Goal: Complete application form

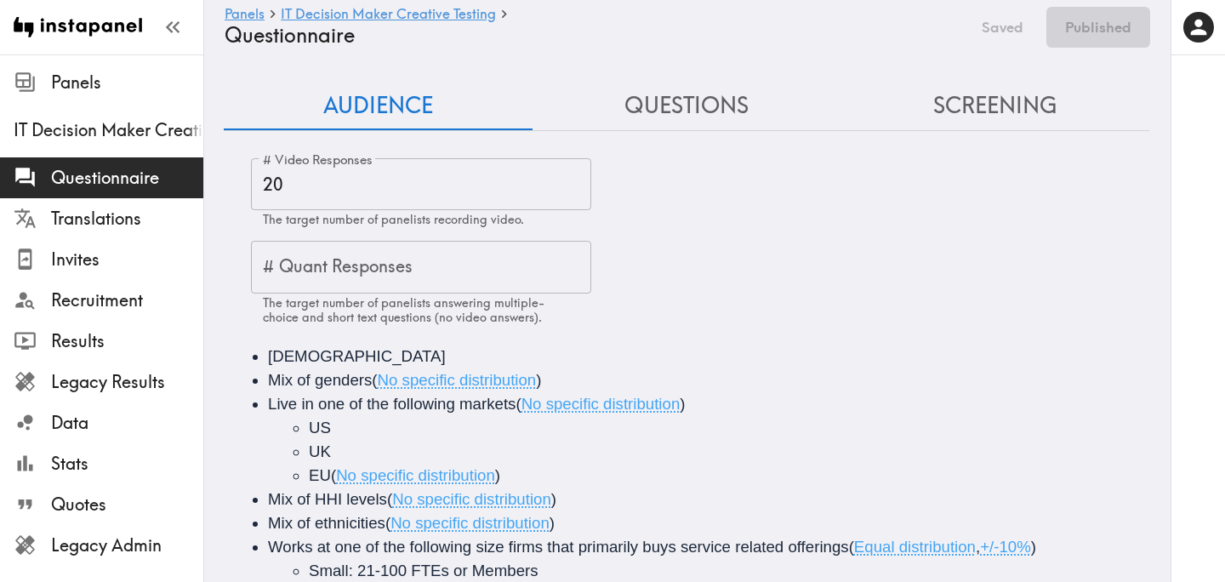
click at [671, 105] on button "Questions" at bounding box center [687, 106] width 309 height 48
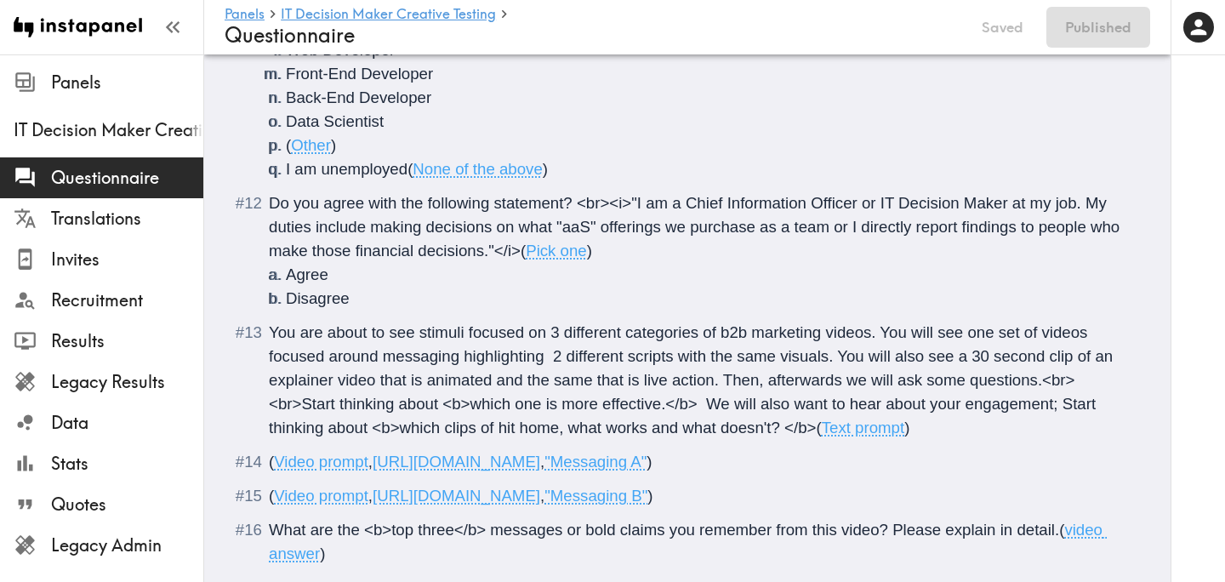
scroll to position [2652, 0]
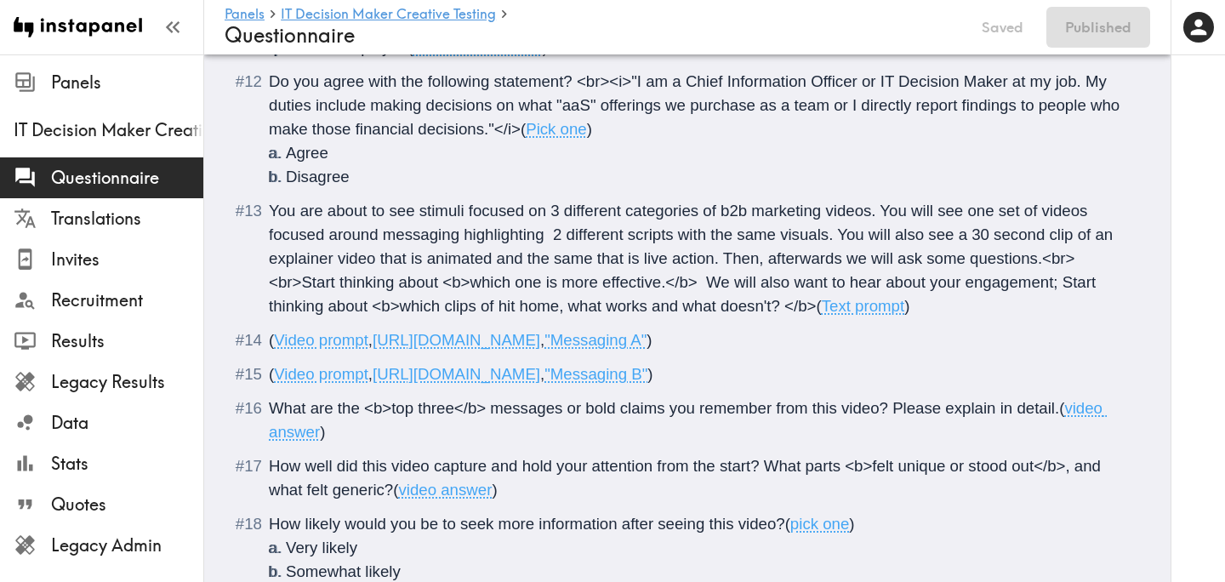
click at [554, 237] on span "You are about to see stimuli focused on 3 different categories of b2b marketing…" at bounding box center [693, 258] width 848 height 113
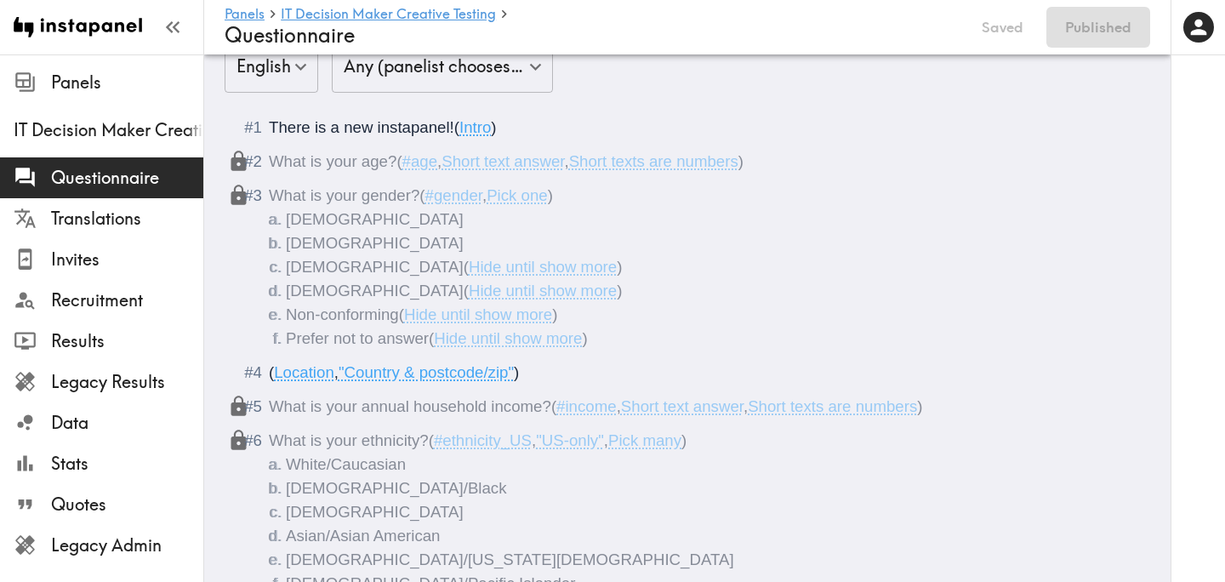
scroll to position [0, 0]
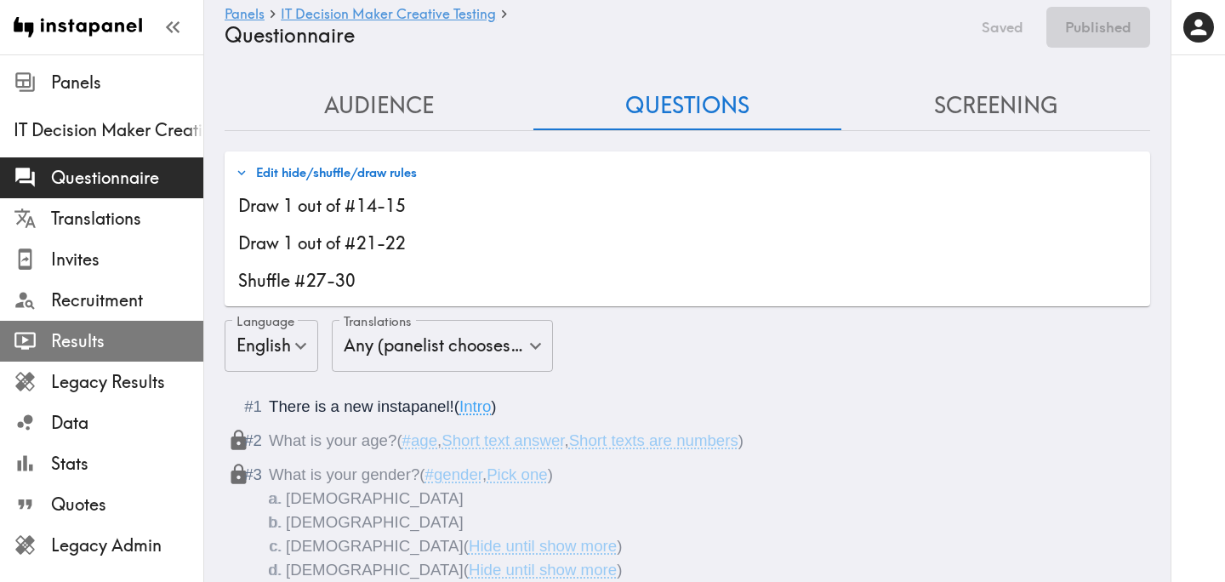
click at [90, 335] on span "Results" at bounding box center [127, 341] width 152 height 24
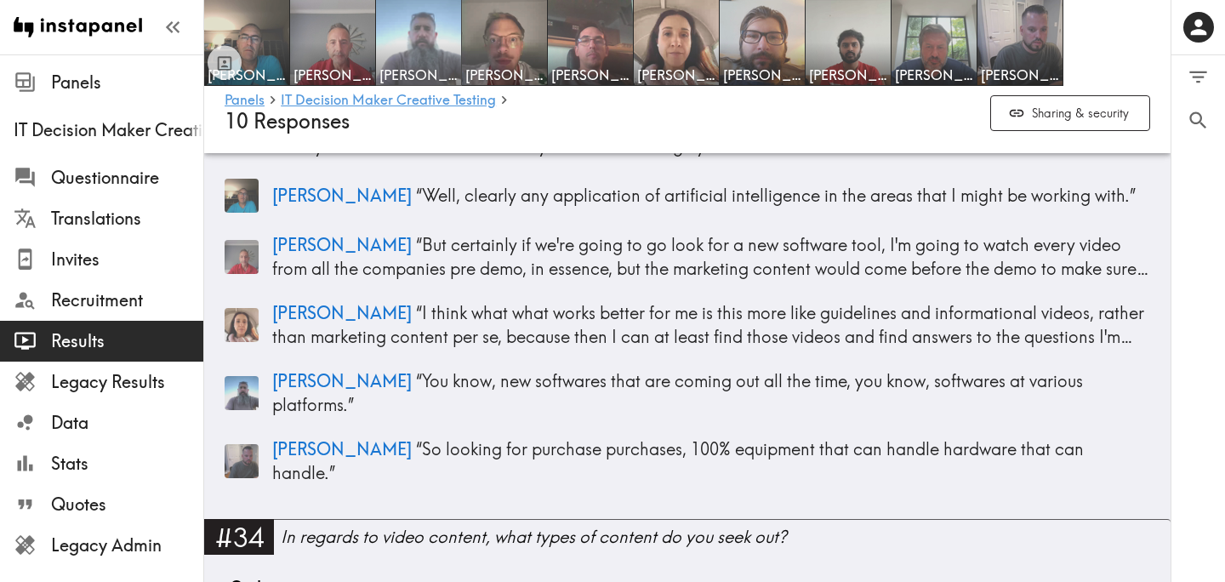
scroll to position [11083, 0]
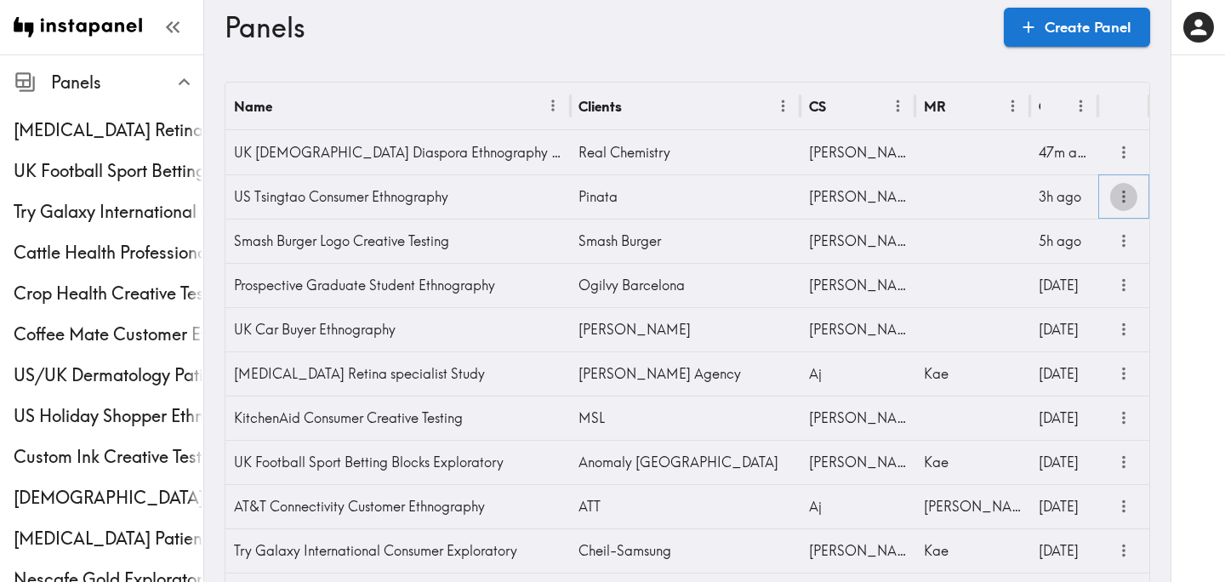
click at [1117, 196] on icon "more" at bounding box center [1124, 197] width 20 height 20
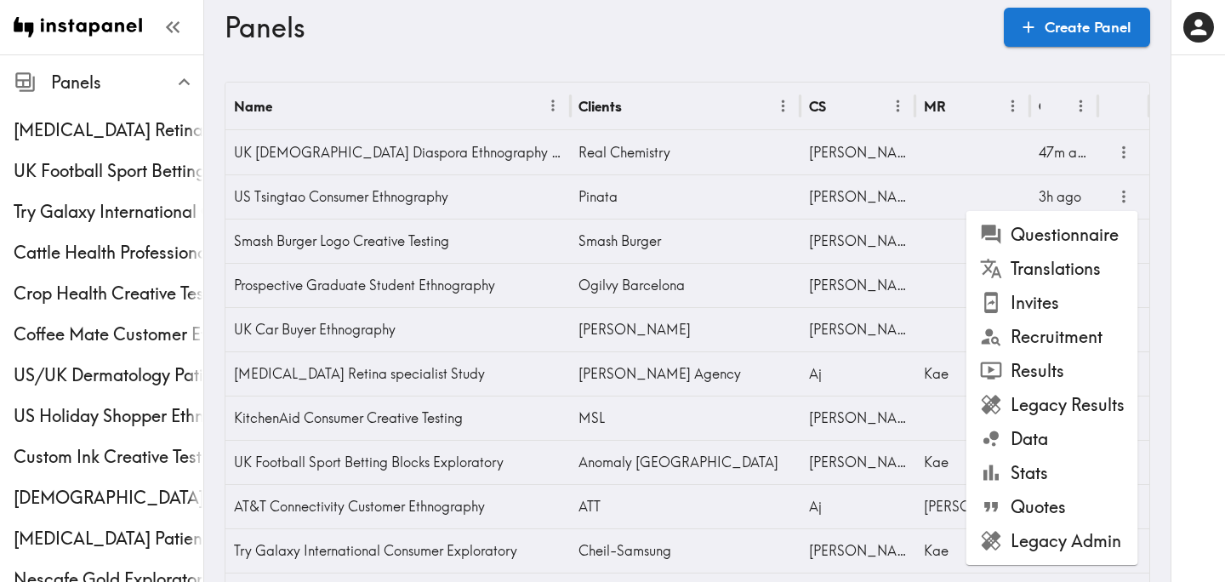
click at [1000, 532] on icon at bounding box center [991, 540] width 23 height 23
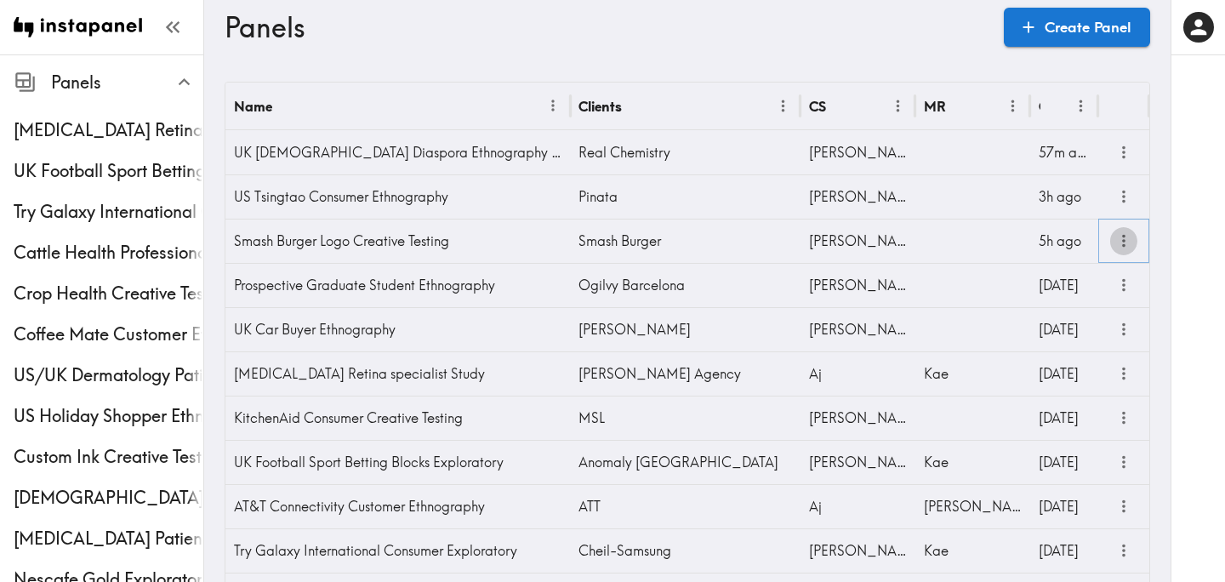
click at [1119, 242] on icon "more" at bounding box center [1124, 241] width 20 height 20
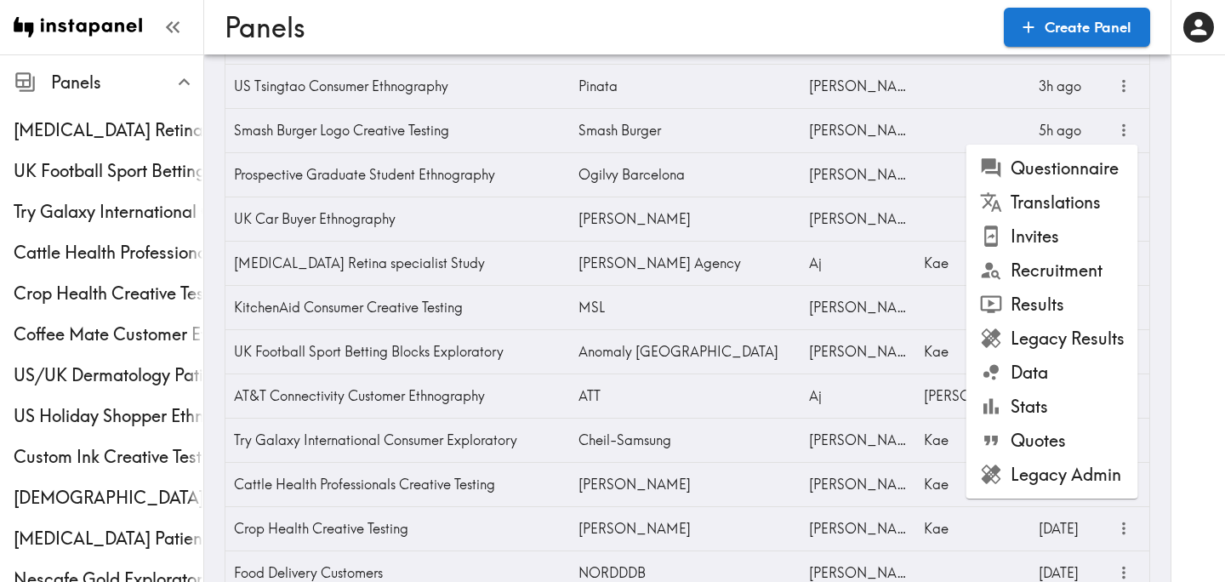
scroll to position [113, 0]
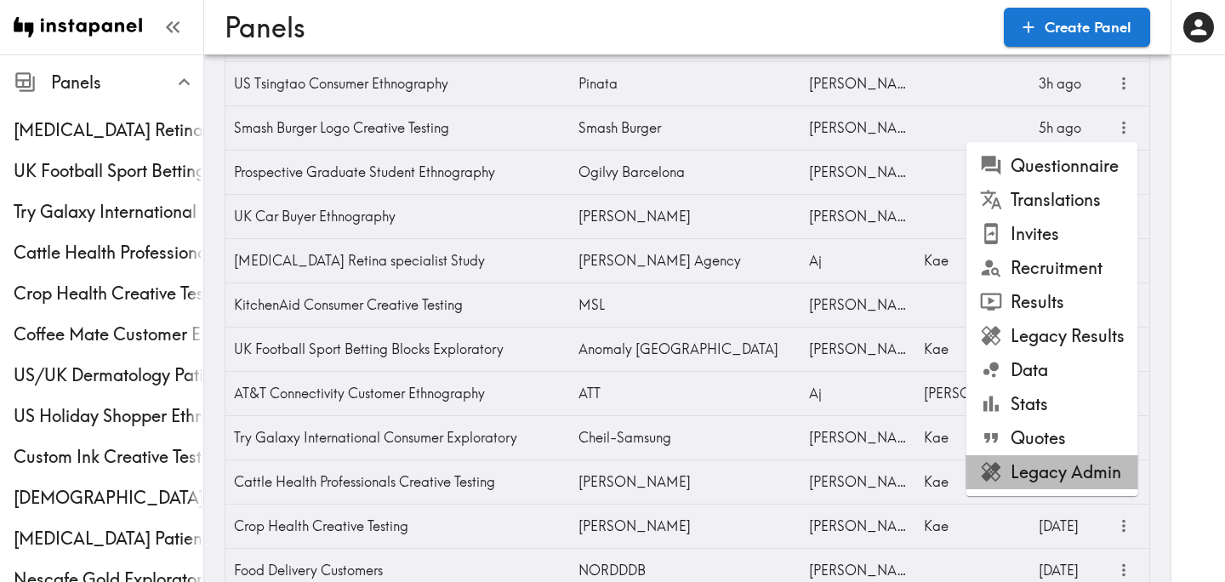
click at [1065, 470] on li "Legacy Admin" at bounding box center [1052, 472] width 172 height 34
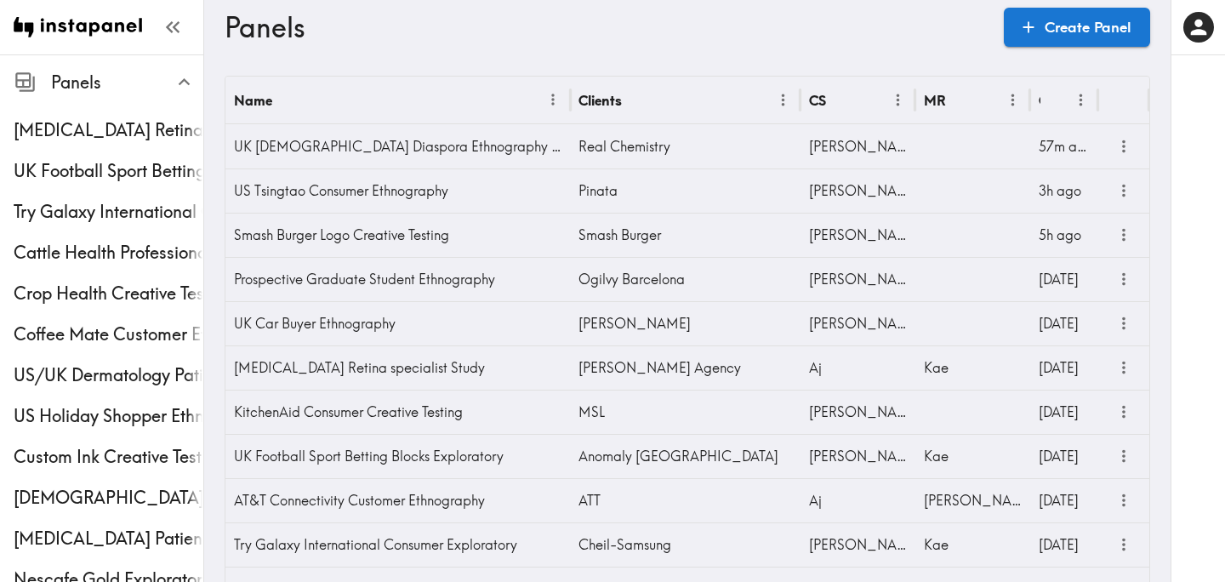
scroll to position [0, 0]
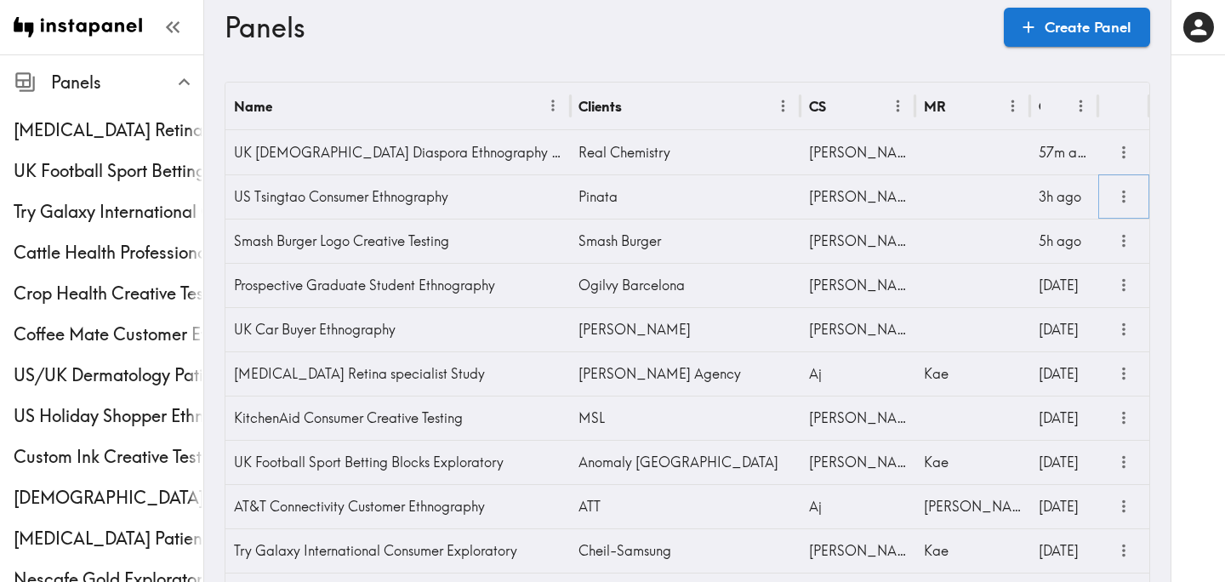
click at [1119, 200] on icon "more" at bounding box center [1124, 197] width 20 height 20
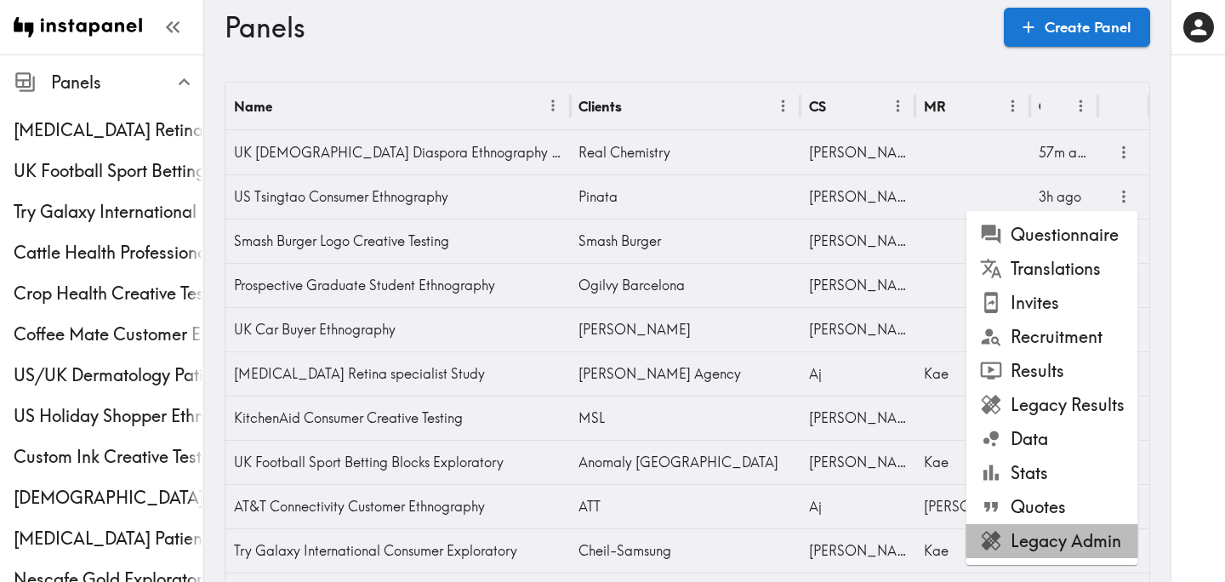
click at [1039, 527] on li "Legacy Admin" at bounding box center [1052, 541] width 172 height 34
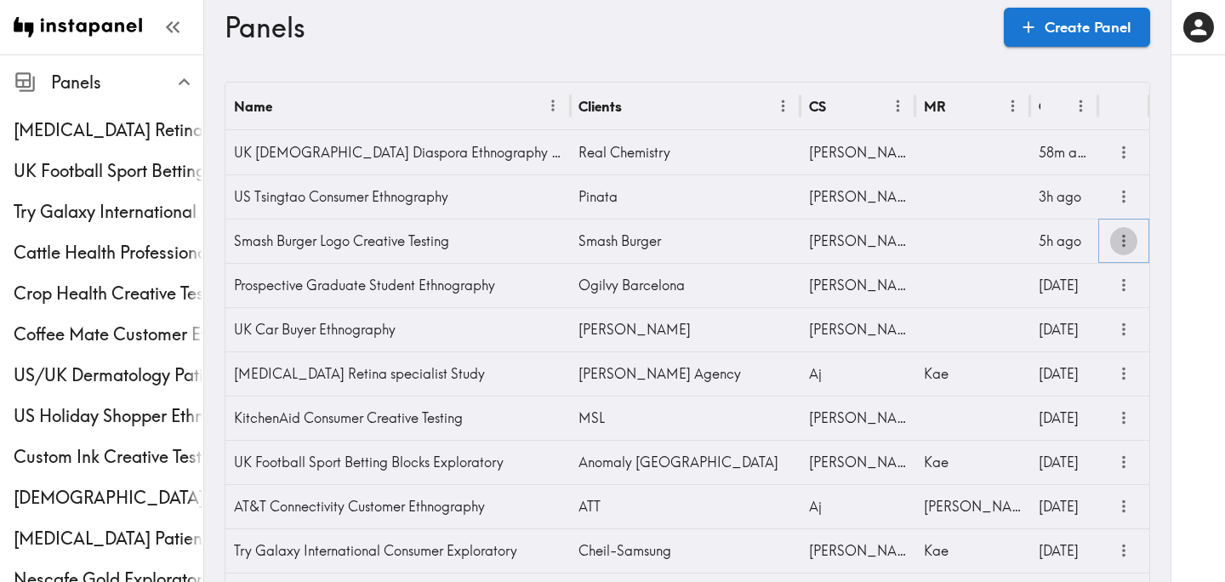
click at [1125, 244] on icon "more" at bounding box center [1124, 241] width 20 height 20
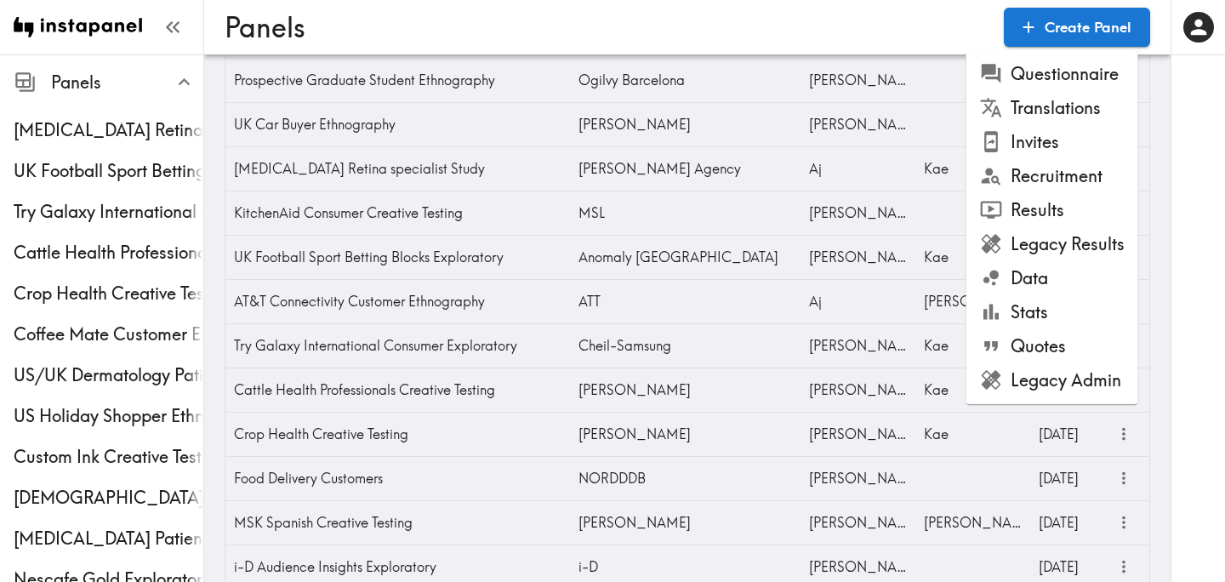
scroll to position [221, 0]
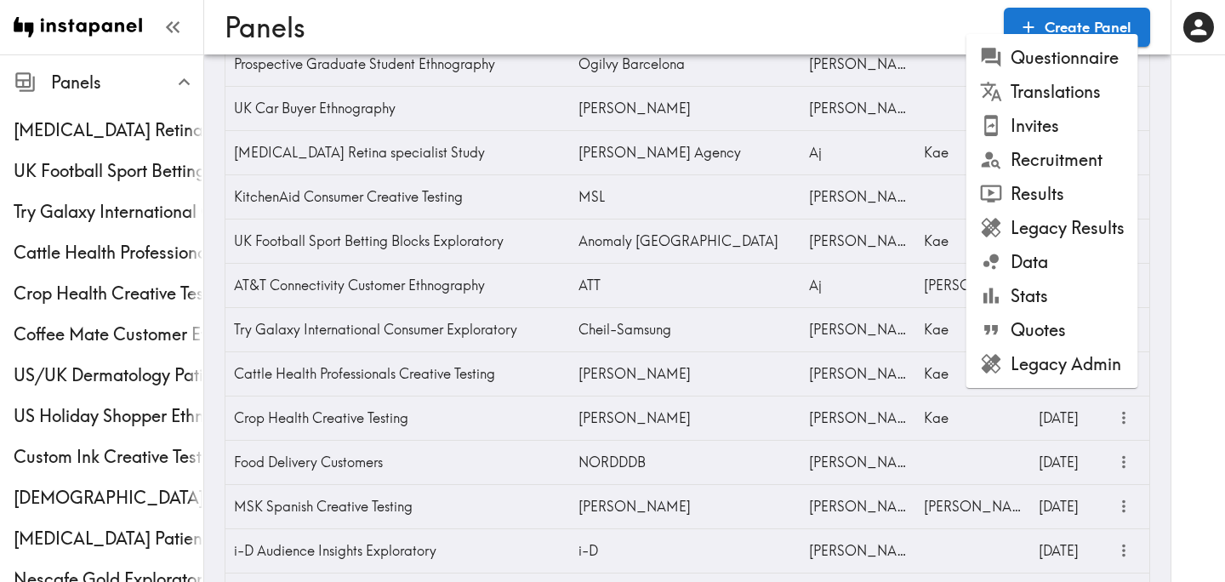
click at [1045, 372] on li "Legacy Admin" at bounding box center [1052, 364] width 172 height 34
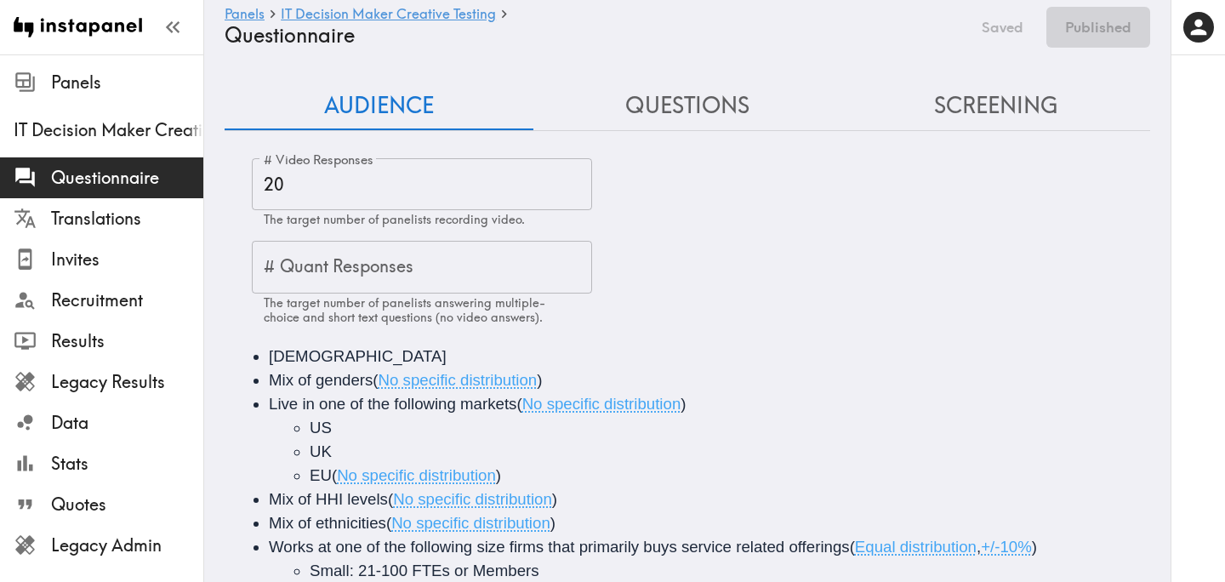
click at [655, 114] on button "Questions" at bounding box center [687, 106] width 309 height 48
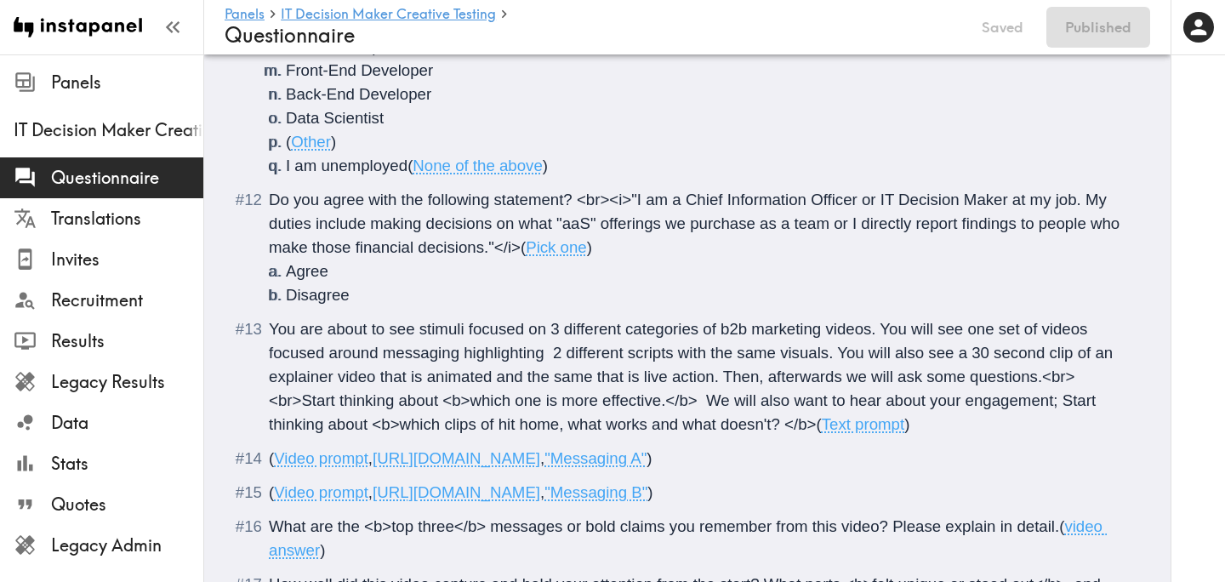
scroll to position [2579, 0]
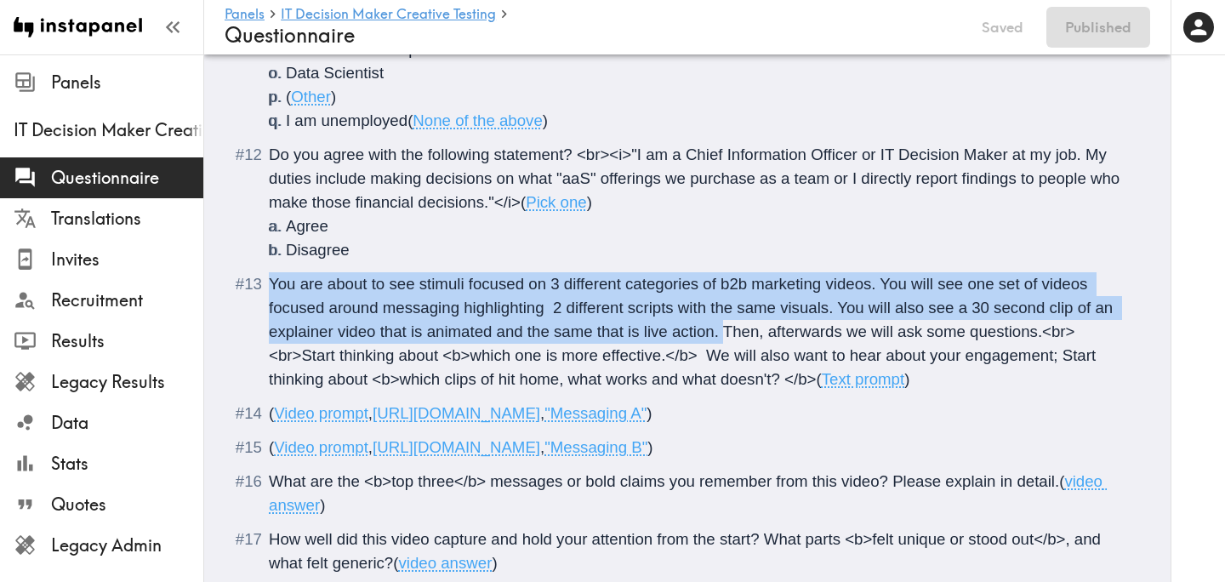
drag, startPoint x: 722, startPoint y: 337, endPoint x: 262, endPoint y: 290, distance: 462.6
click at [262, 290] on li "You are about to see stimuli focused on 3 different categories of b2b marketing…" at bounding box center [687, 331] width 885 height 119
paste div "Questionnaire"
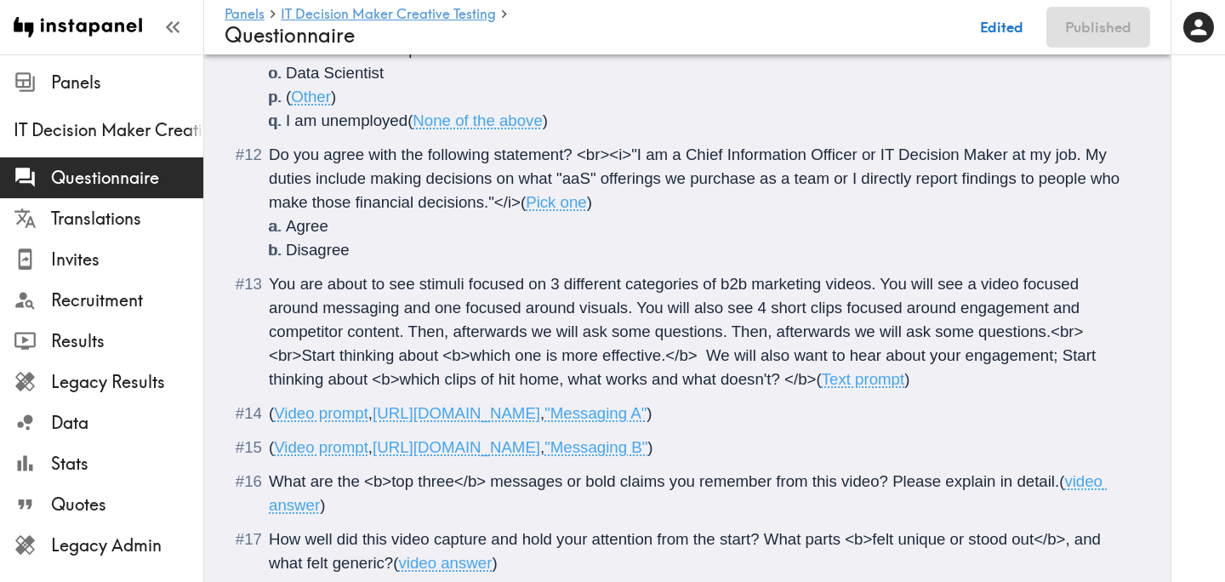
click at [640, 312] on span "You are about to see stimuli focused on 3 different categories of b2b marketing…" at bounding box center [684, 331] width 831 height 113
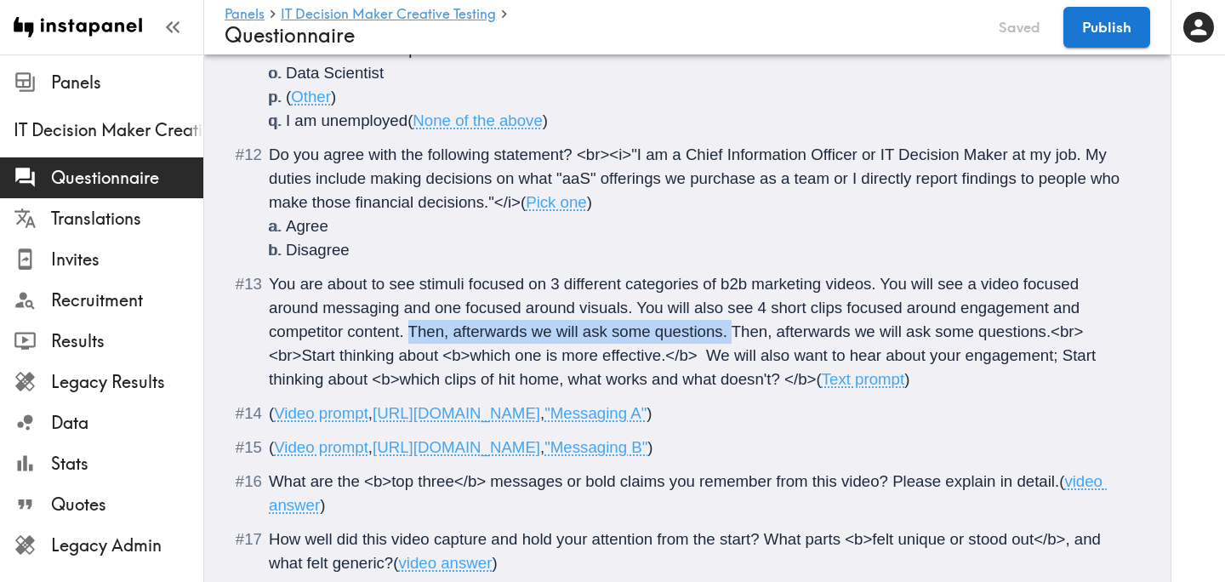
drag, startPoint x: 733, startPoint y: 333, endPoint x: 412, endPoint y: 330, distance: 321.6
click at [412, 330] on span "You are about to see stimuli focused on 3 different categories of b2b marketing…" at bounding box center [684, 331] width 831 height 113
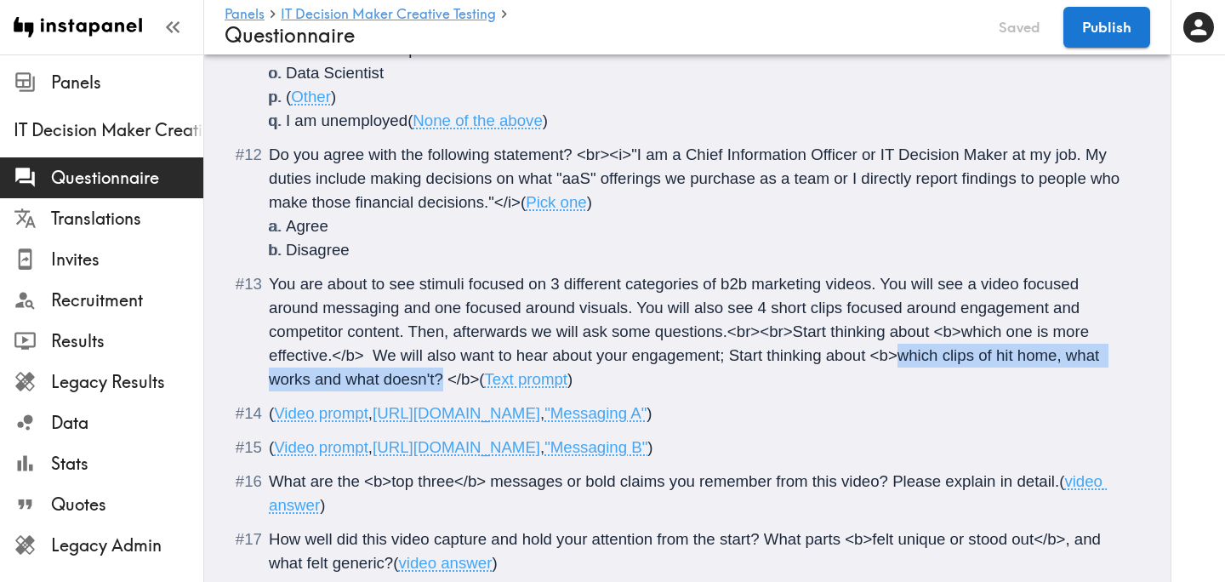
drag, startPoint x: 442, startPoint y: 380, endPoint x: 903, endPoint y: 360, distance: 460.7
click at [903, 360] on span "You are about to see stimuli focused on 3 different categories of b2b marketing…" at bounding box center [686, 331] width 834 height 113
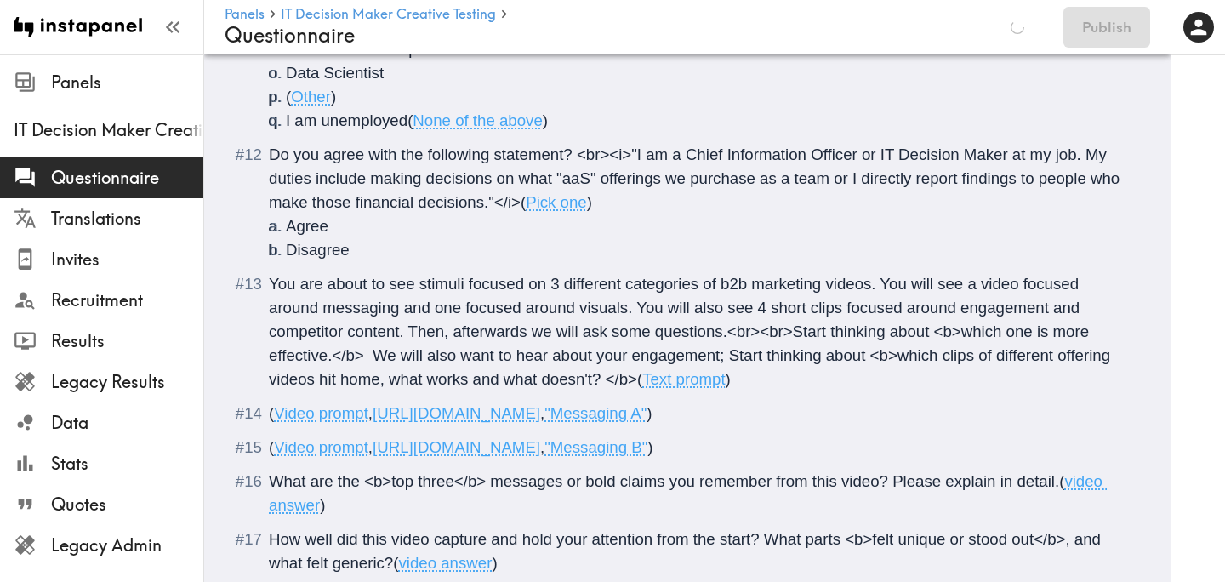
click at [1108, 359] on span "You are about to see stimuli focused on 3 different categories of b2b marketing…" at bounding box center [692, 331] width 846 height 113
click at [1125, 21] on button "Publish" at bounding box center [1106, 27] width 87 height 41
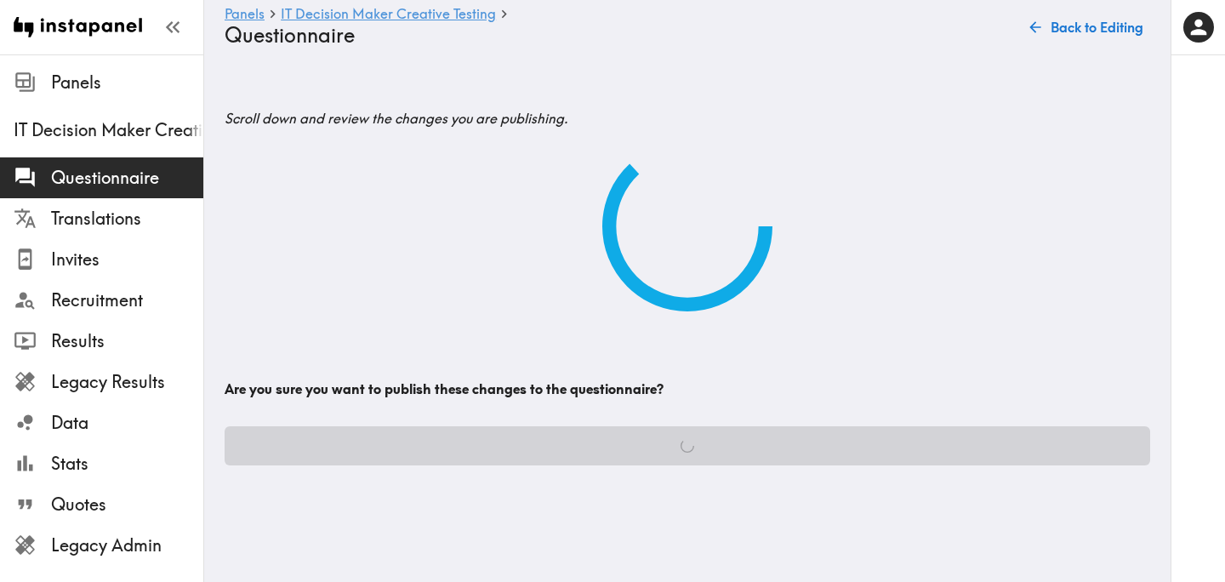
scroll to position [0, 0]
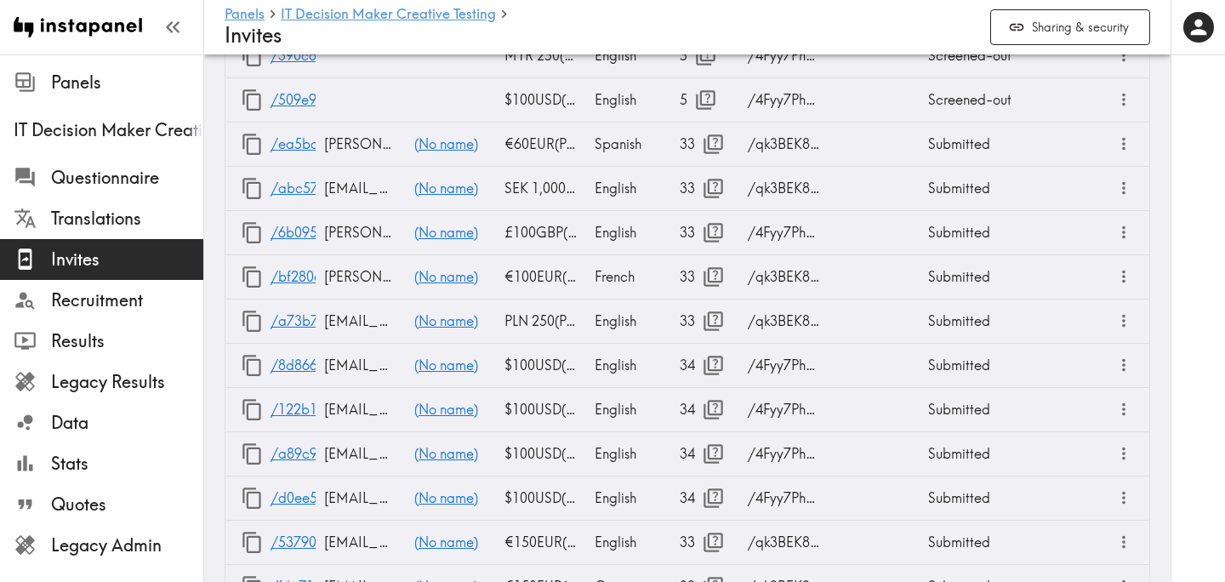
scroll to position [566, 0]
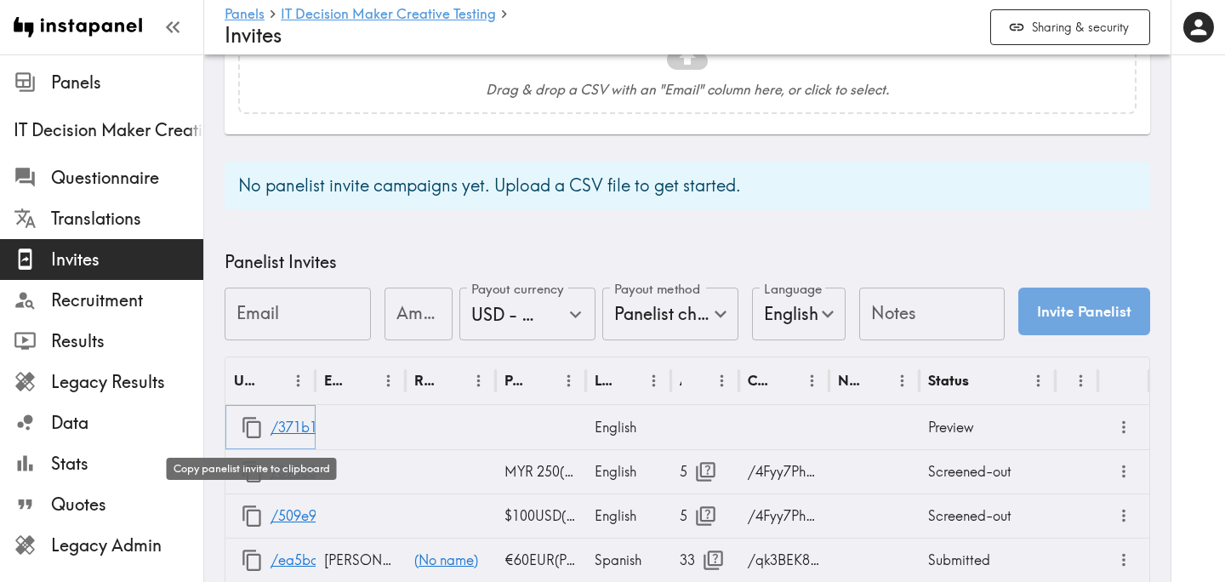
click at [246, 422] on icon "button" at bounding box center [252, 427] width 23 height 23
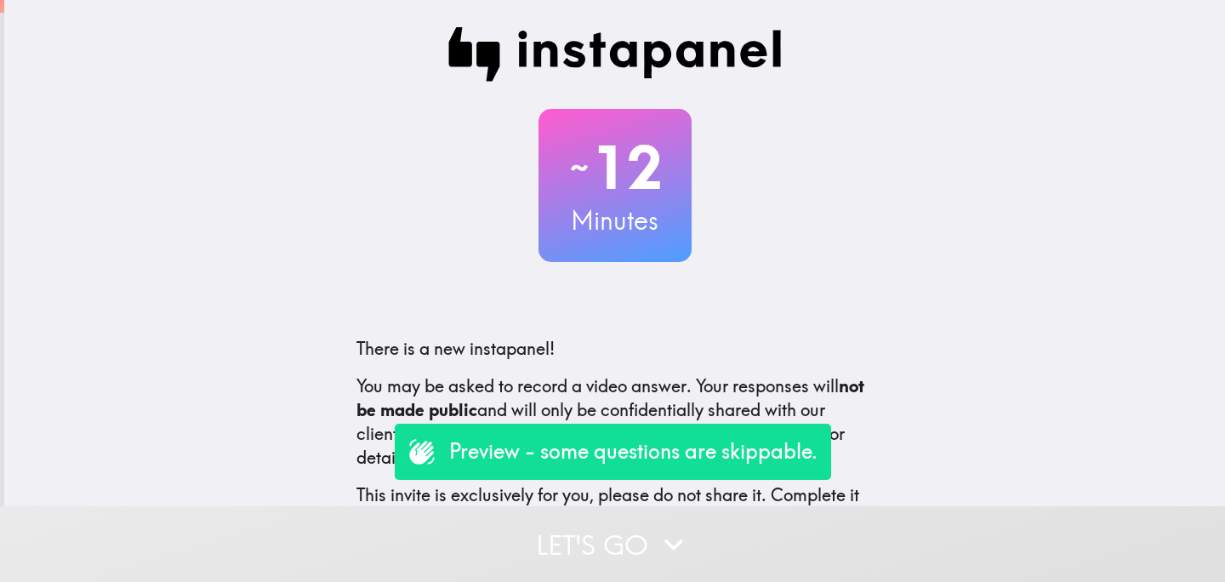
click at [515, 555] on button "Let's go" at bounding box center [612, 544] width 1225 height 76
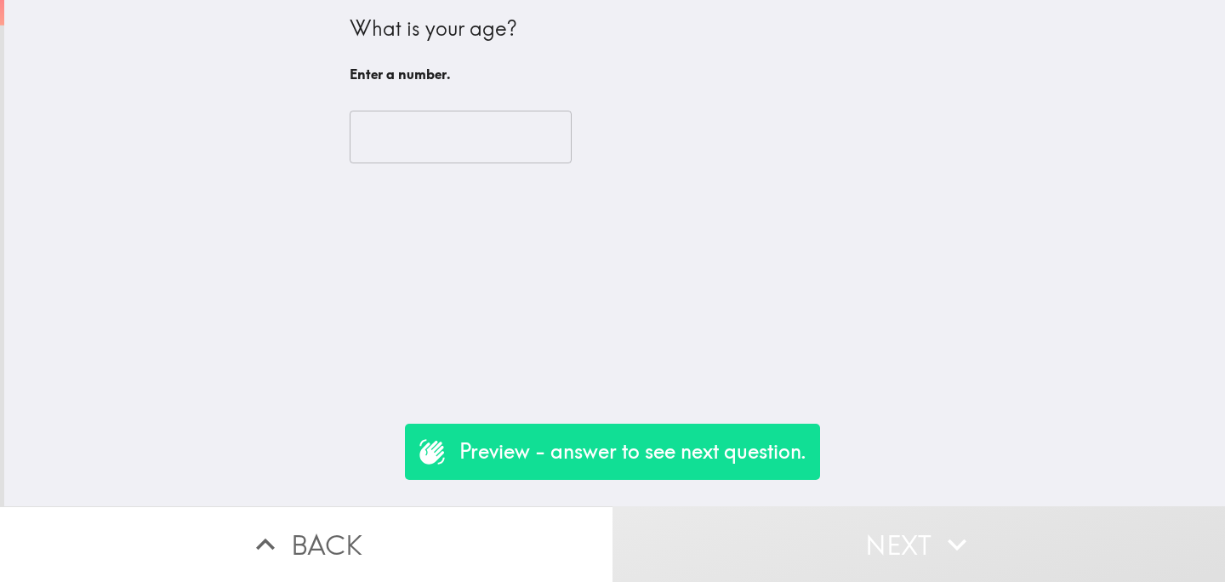
click at [396, 136] on input "number" at bounding box center [461, 137] width 222 height 53
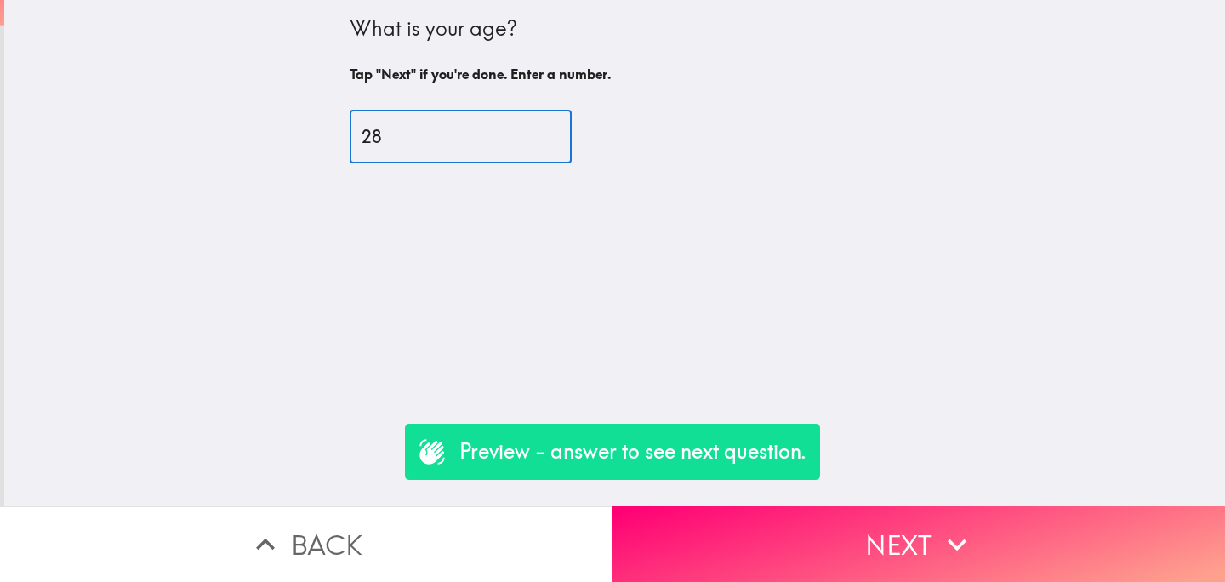
type input "28"
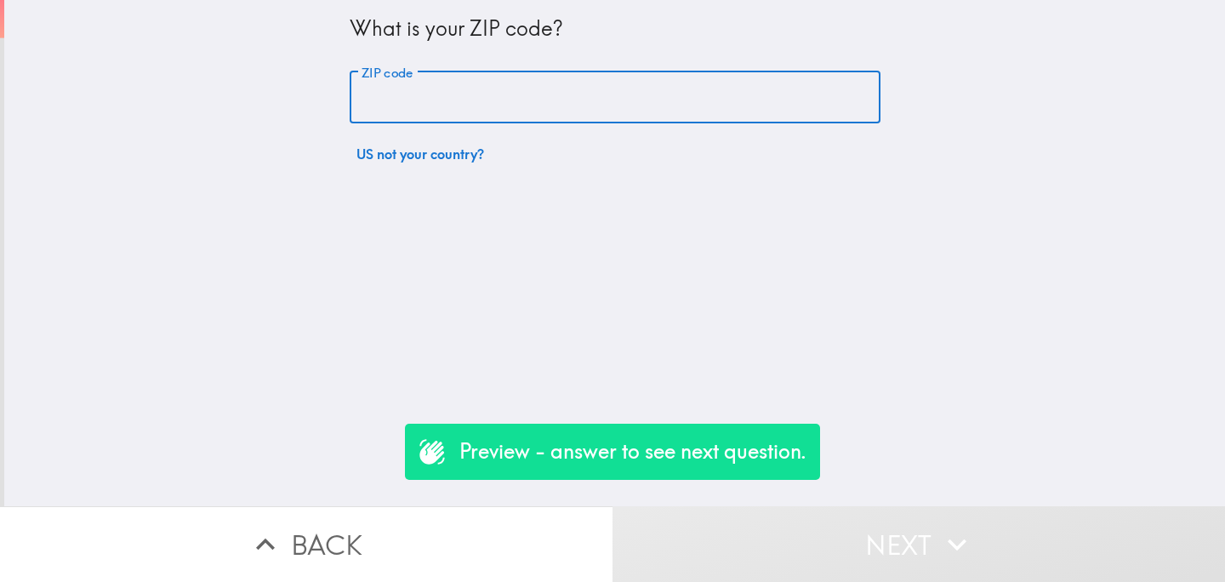
click at [396, 96] on input "ZIP code" at bounding box center [615, 97] width 531 height 53
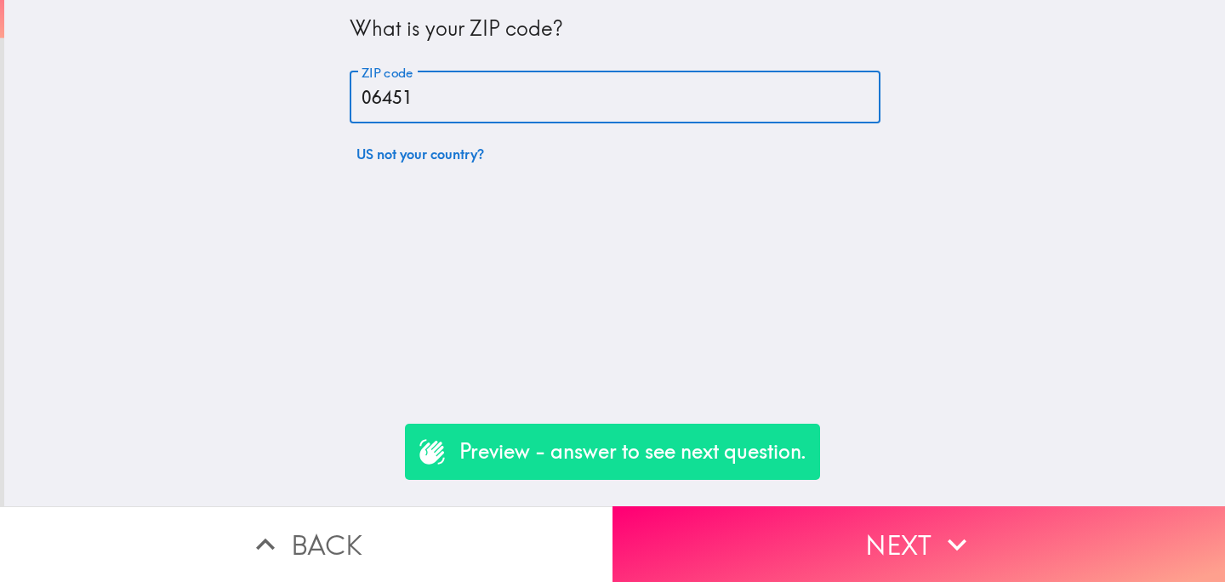
type input "06451"
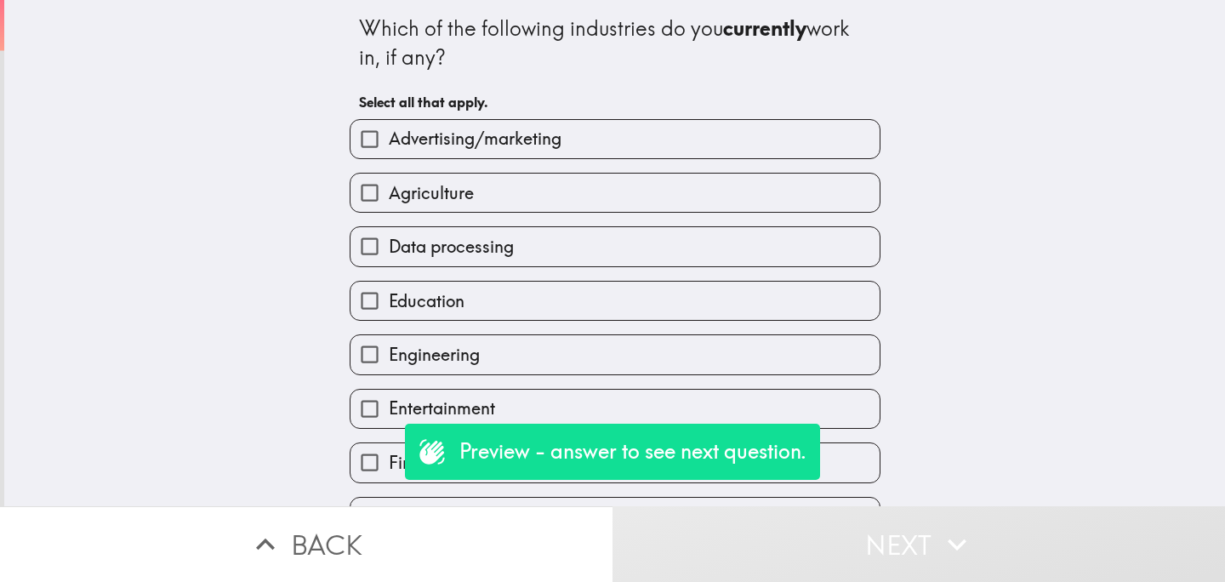
click at [522, 195] on label "Agriculture" at bounding box center [614, 193] width 529 height 38
click at [389, 195] on input "Agriculture" at bounding box center [369, 193] width 38 height 38
checkbox input "true"
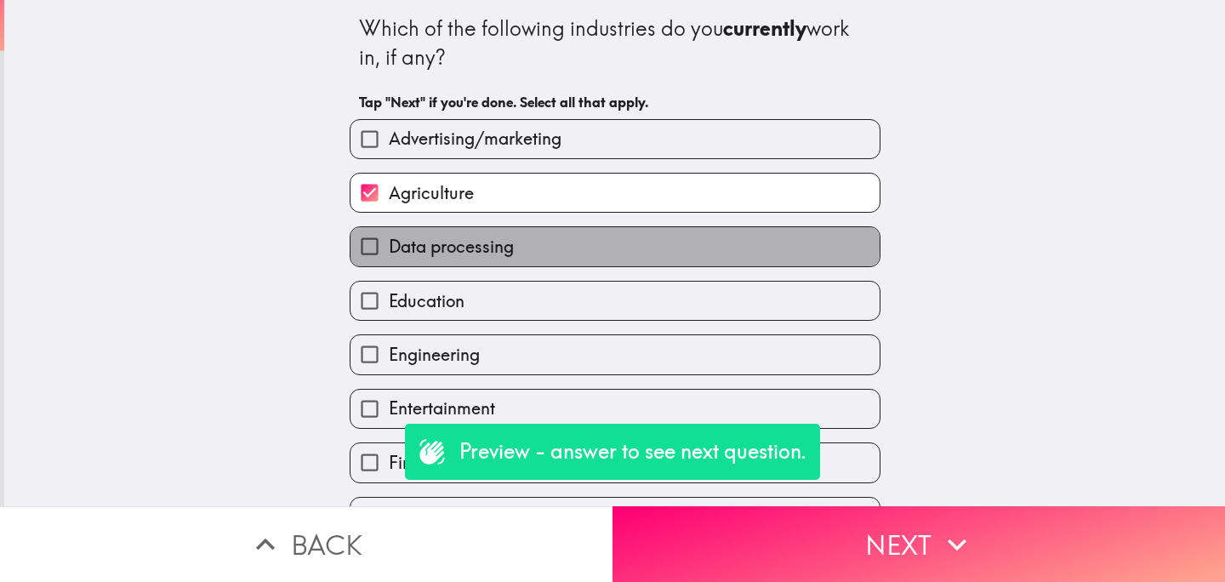
click at [522, 247] on label "Data processing" at bounding box center [614, 246] width 529 height 38
click at [389, 247] on input "Data processing" at bounding box center [369, 246] width 38 height 38
checkbox input "true"
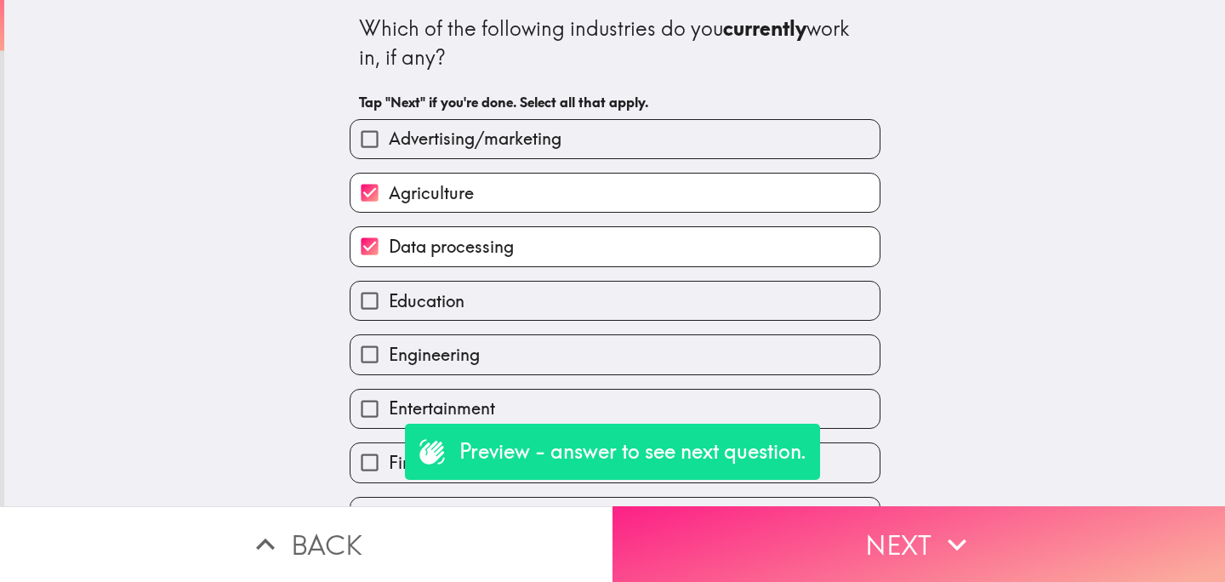
click at [789, 538] on button "Next" at bounding box center [918, 544] width 612 height 76
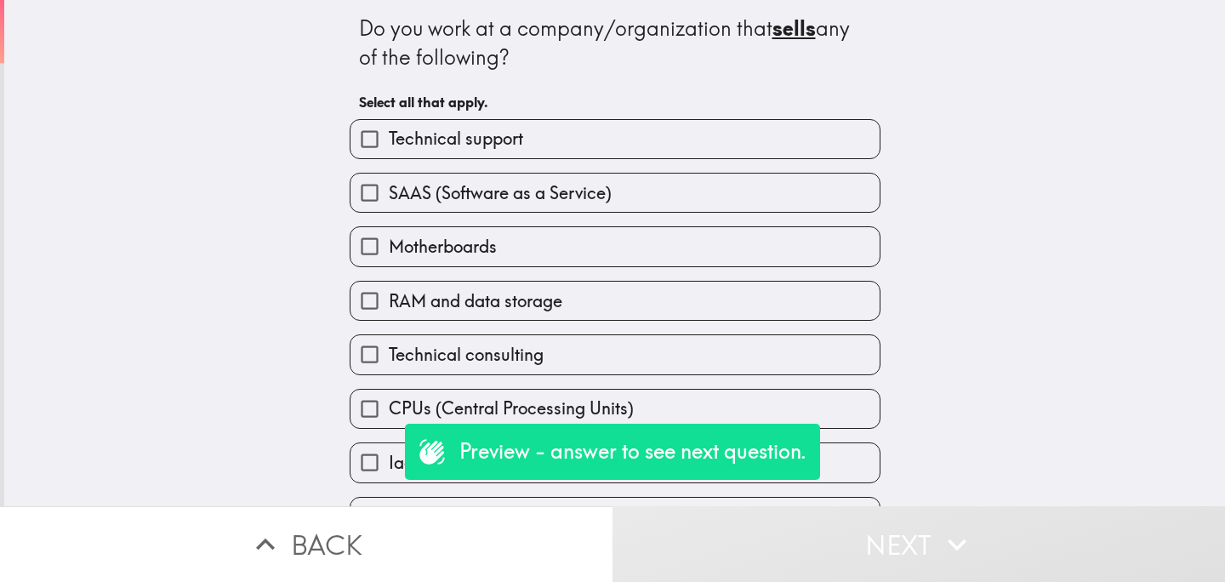
scroll to position [202, 0]
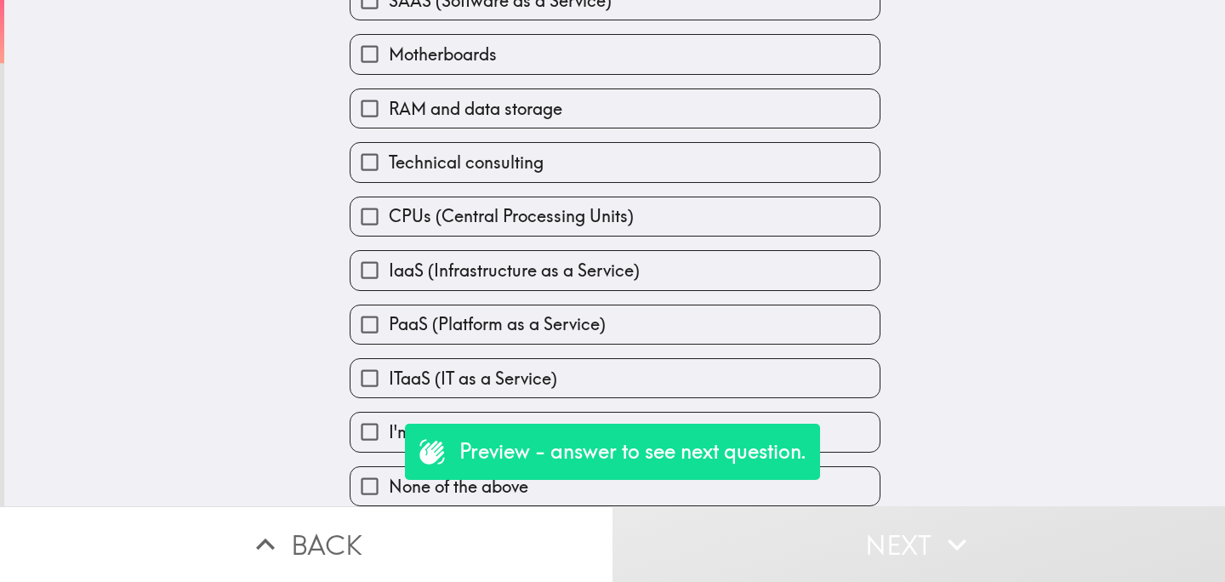
click at [373, 487] on input "None of the above" at bounding box center [369, 486] width 38 height 38
checkbox input "true"
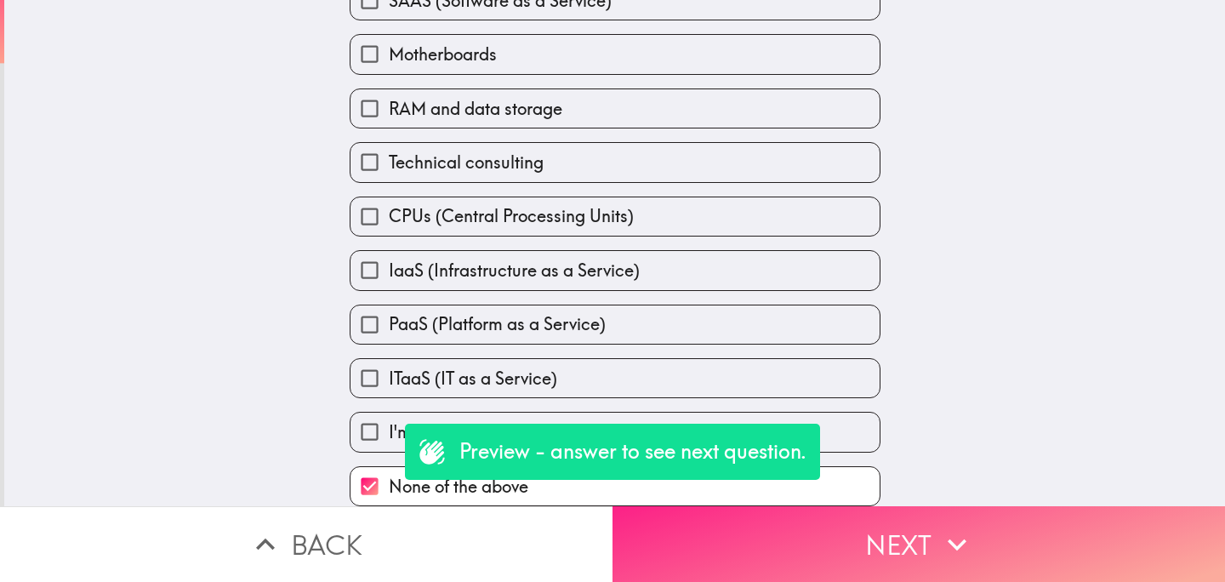
click at [795, 533] on button "Next" at bounding box center [918, 544] width 612 height 76
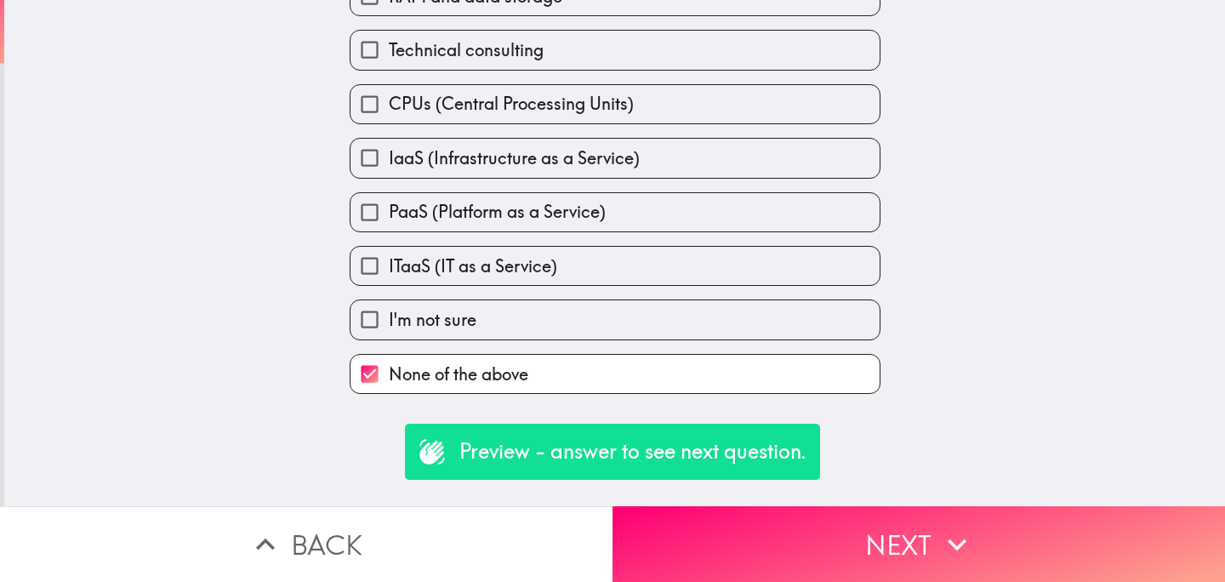
scroll to position [0, 0]
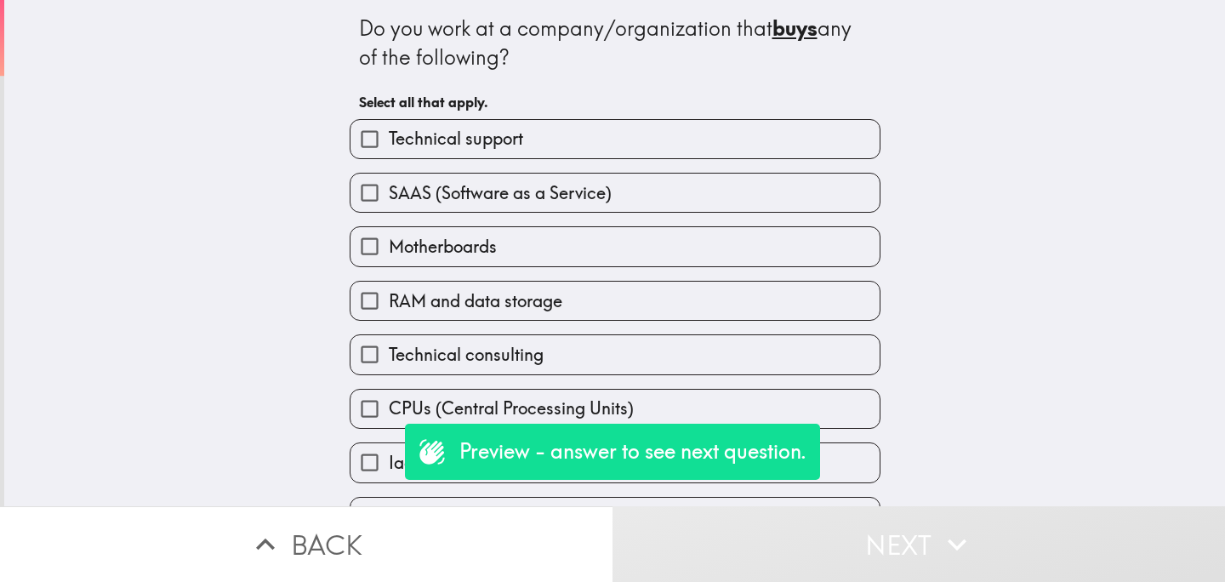
click at [515, 208] on label "SAAS (Software as a Service)" at bounding box center [614, 193] width 529 height 38
click at [389, 208] on input "SAAS (Software as a Service)" at bounding box center [369, 193] width 38 height 38
checkbox input "true"
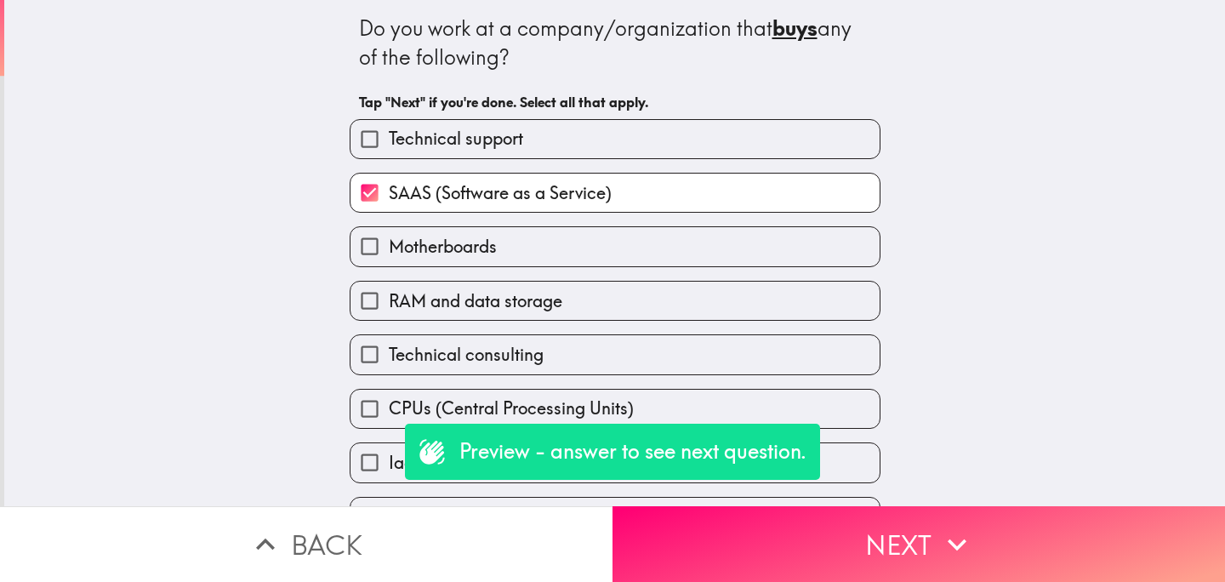
click at [515, 247] on label "Motherboards" at bounding box center [614, 246] width 529 height 38
click at [389, 247] on input "Motherboards" at bounding box center [369, 246] width 38 height 38
checkbox input "true"
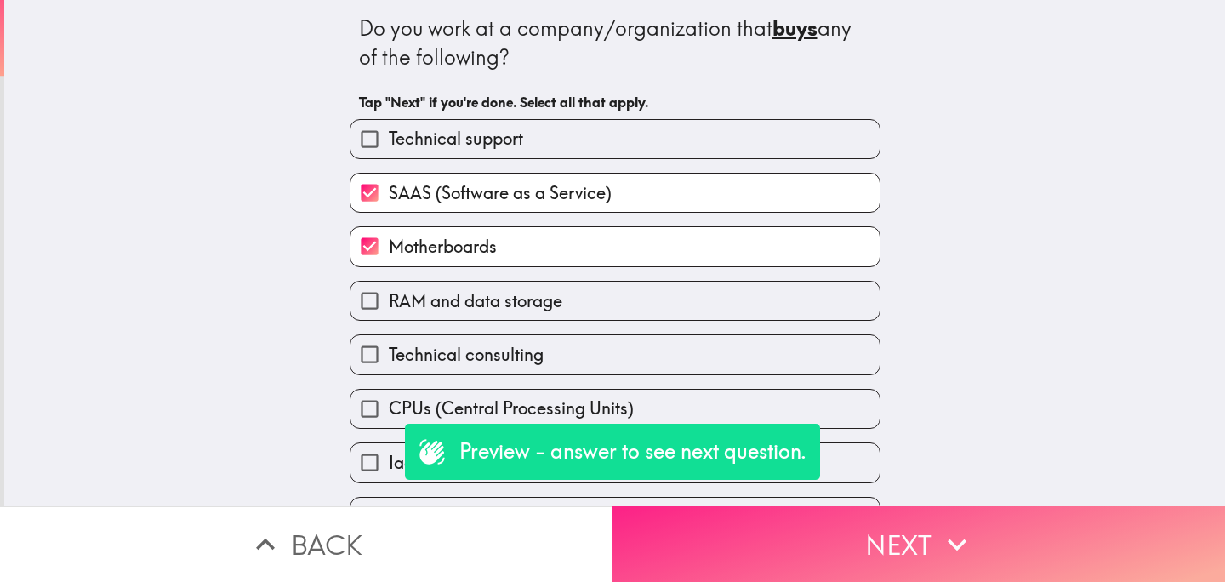
click at [771, 518] on button "Next" at bounding box center [918, 544] width 612 height 76
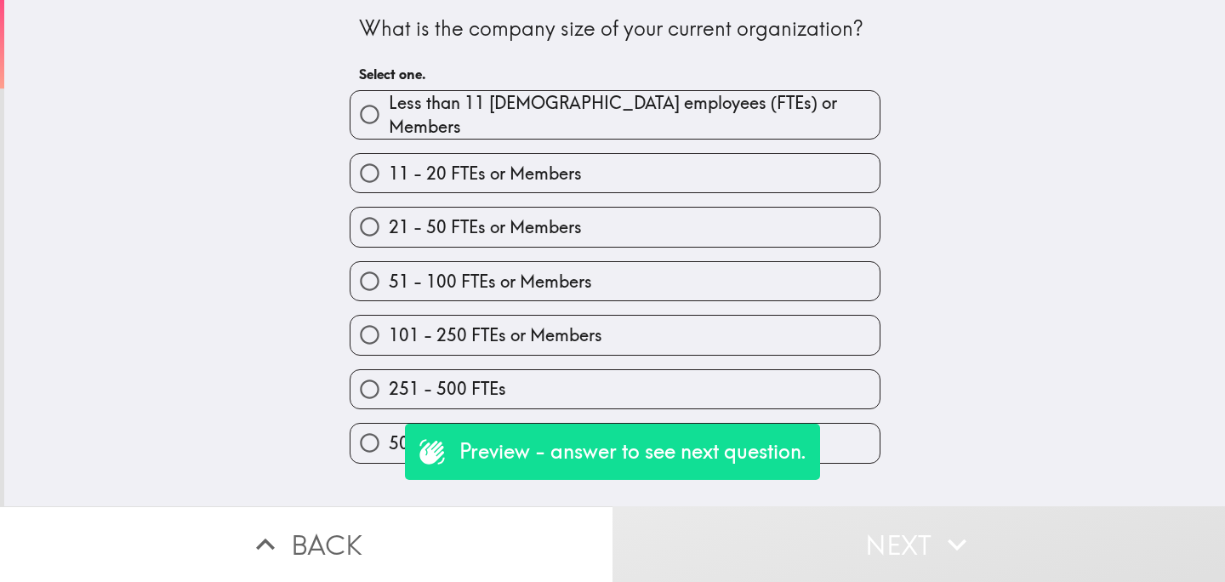
click at [595, 316] on label "101 - 250 FTEs or Members" at bounding box center [614, 335] width 529 height 38
click at [389, 316] on input "101 - 250 FTEs or Members" at bounding box center [369, 335] width 38 height 38
radio input "true"
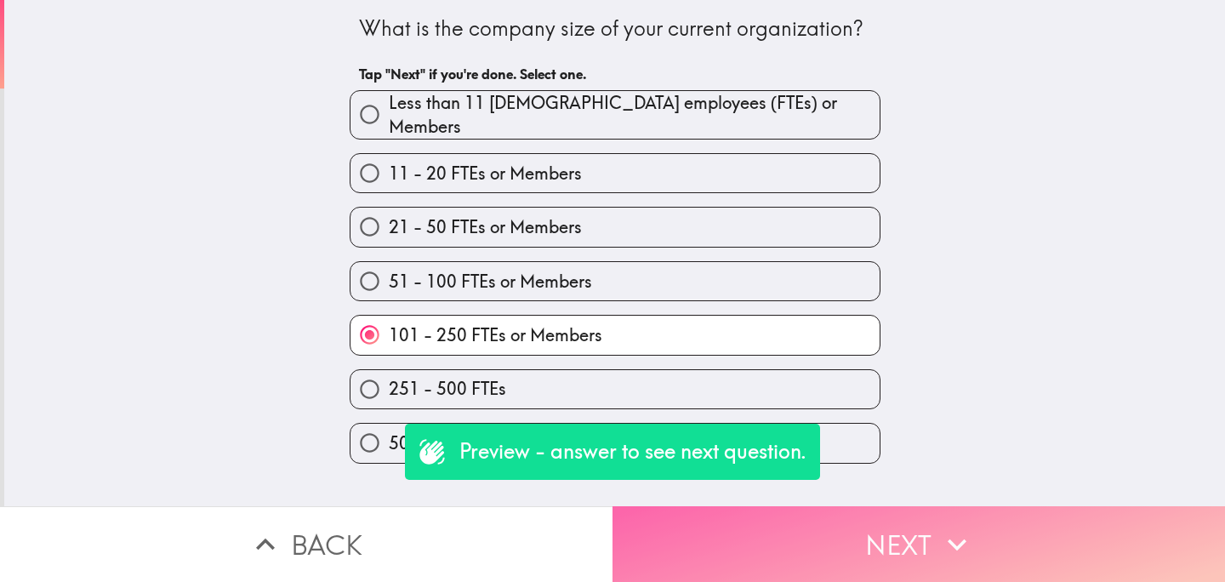
click at [760, 542] on button "Next" at bounding box center [918, 544] width 612 height 76
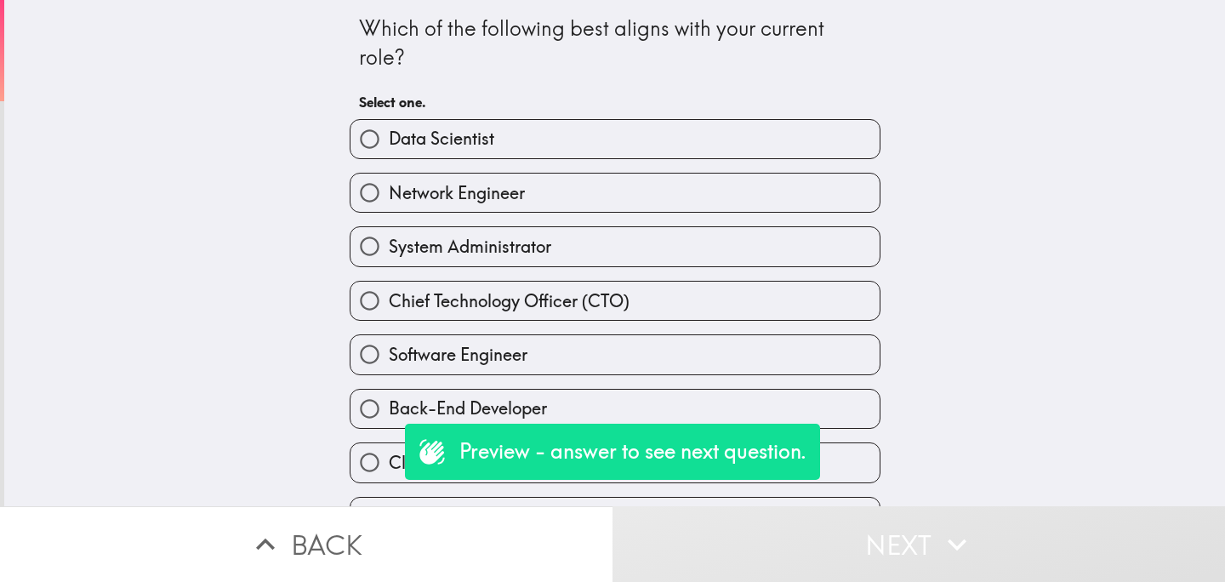
click at [601, 313] on span "Chief Technology Officer (CTO)" at bounding box center [509, 301] width 241 height 24
click at [389, 315] on input "Chief Technology Officer (CTO)" at bounding box center [369, 301] width 38 height 38
radio input "true"
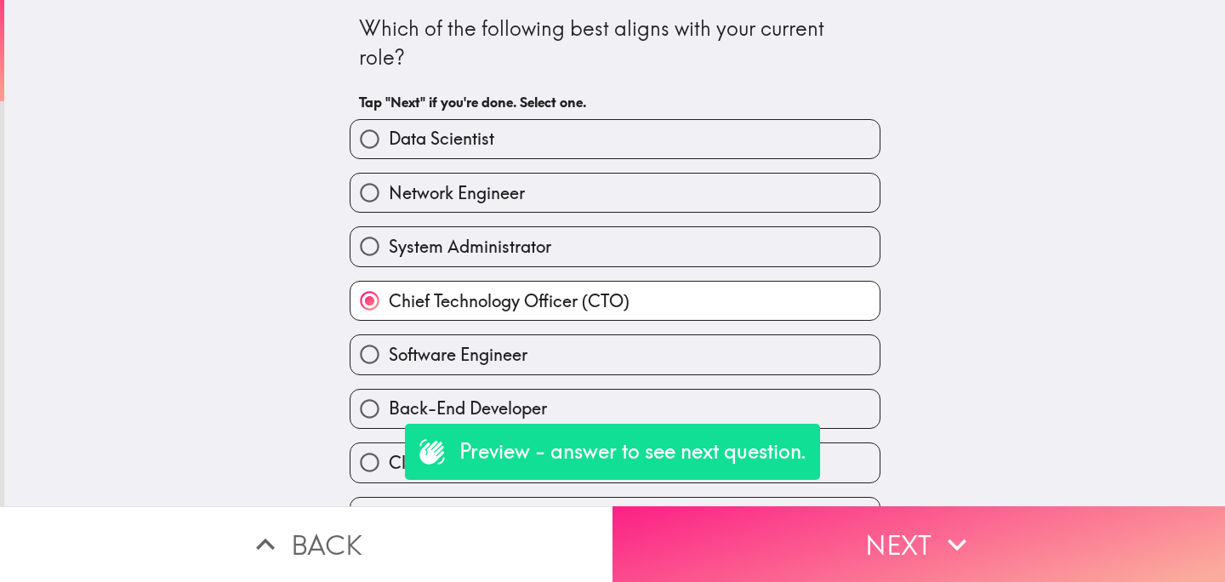
click at [810, 534] on button "Next" at bounding box center [918, 544] width 612 height 76
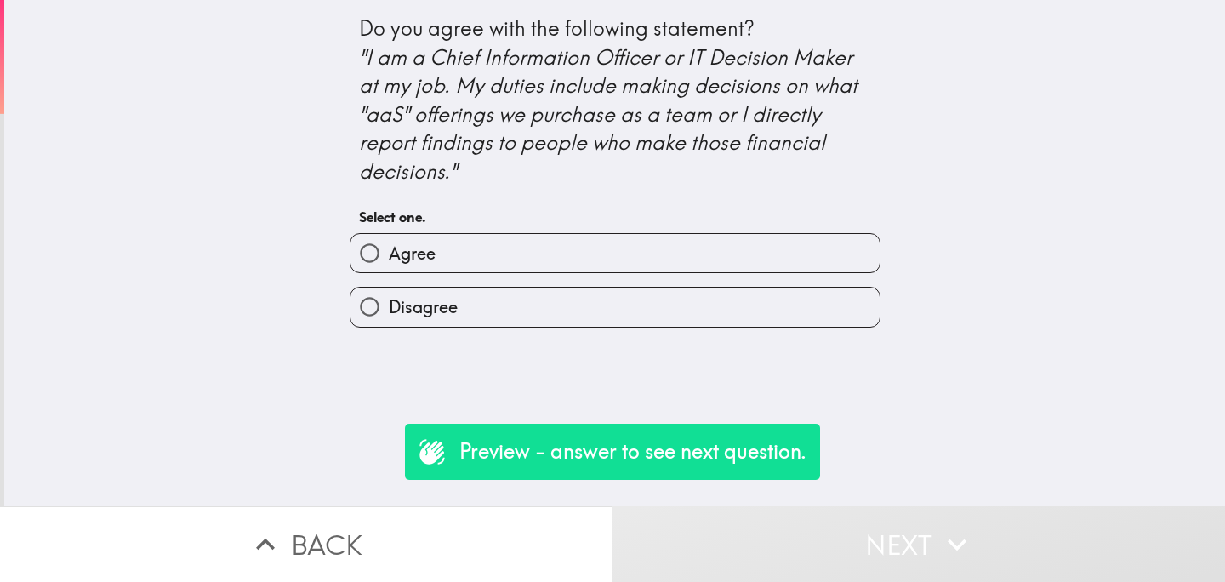
click at [553, 248] on label "Agree" at bounding box center [614, 253] width 529 height 38
click at [389, 248] on input "Agree" at bounding box center [369, 253] width 38 height 38
radio input "true"
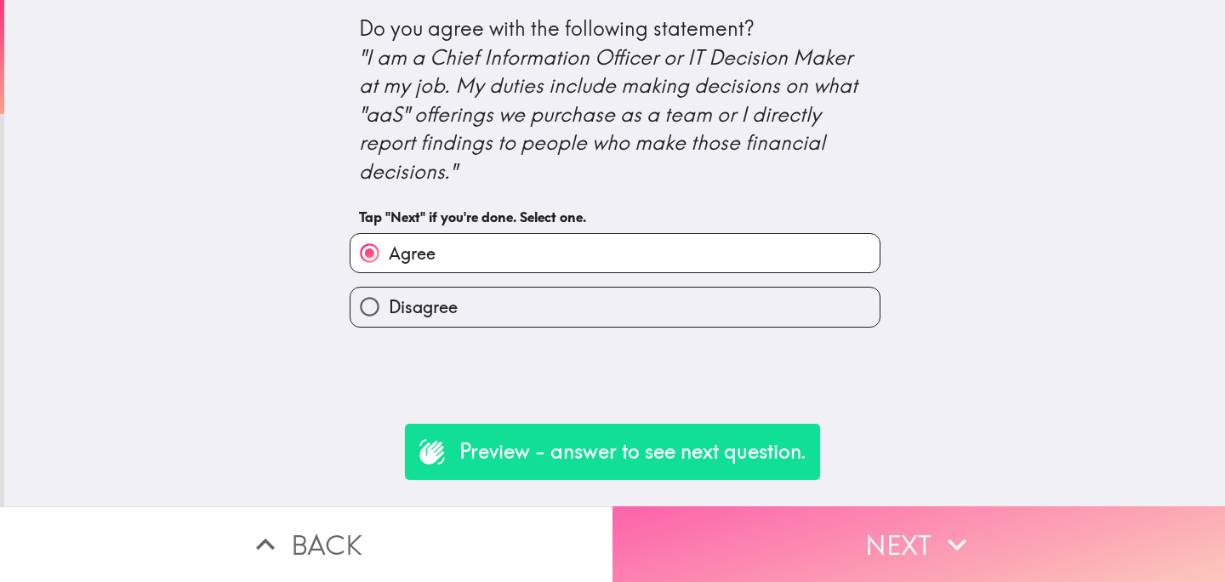
click at [734, 533] on button "Next" at bounding box center [918, 544] width 612 height 76
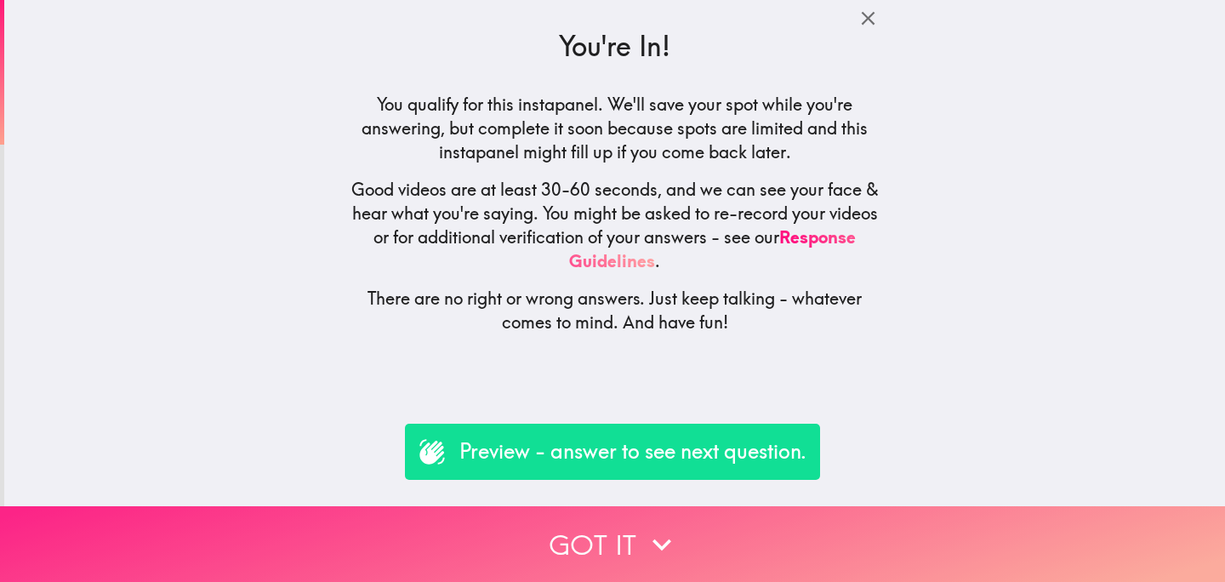
click at [567, 567] on button "Got it" at bounding box center [612, 544] width 1225 height 76
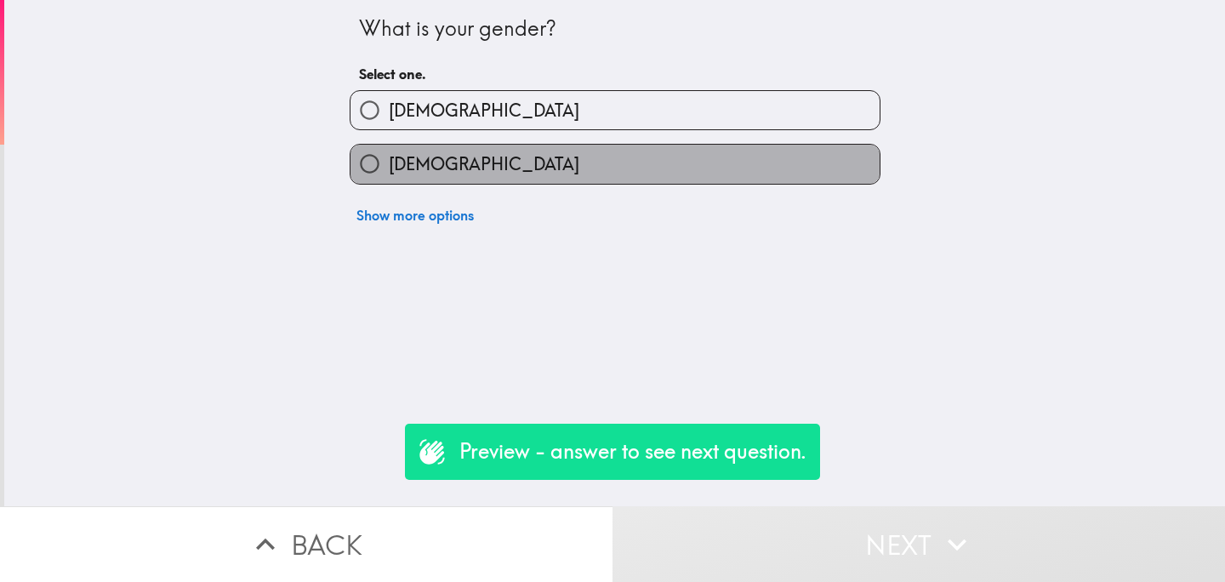
click at [610, 157] on label "Female" at bounding box center [614, 164] width 529 height 38
click at [389, 157] on input "Female" at bounding box center [369, 164] width 38 height 38
radio input "true"
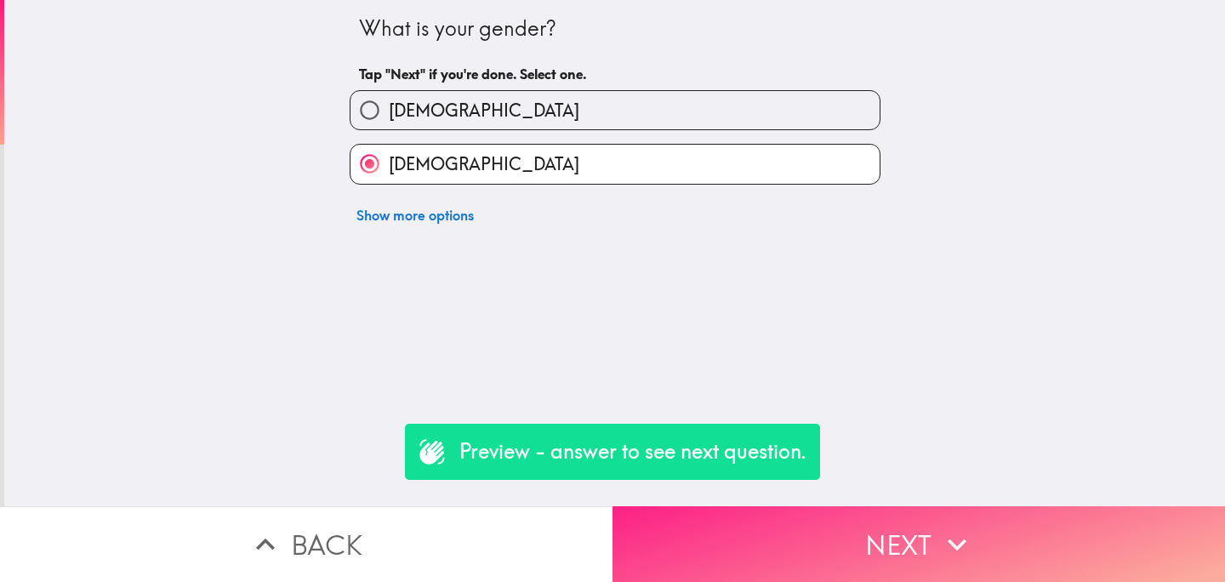
click at [755, 548] on button "Next" at bounding box center [918, 544] width 612 height 76
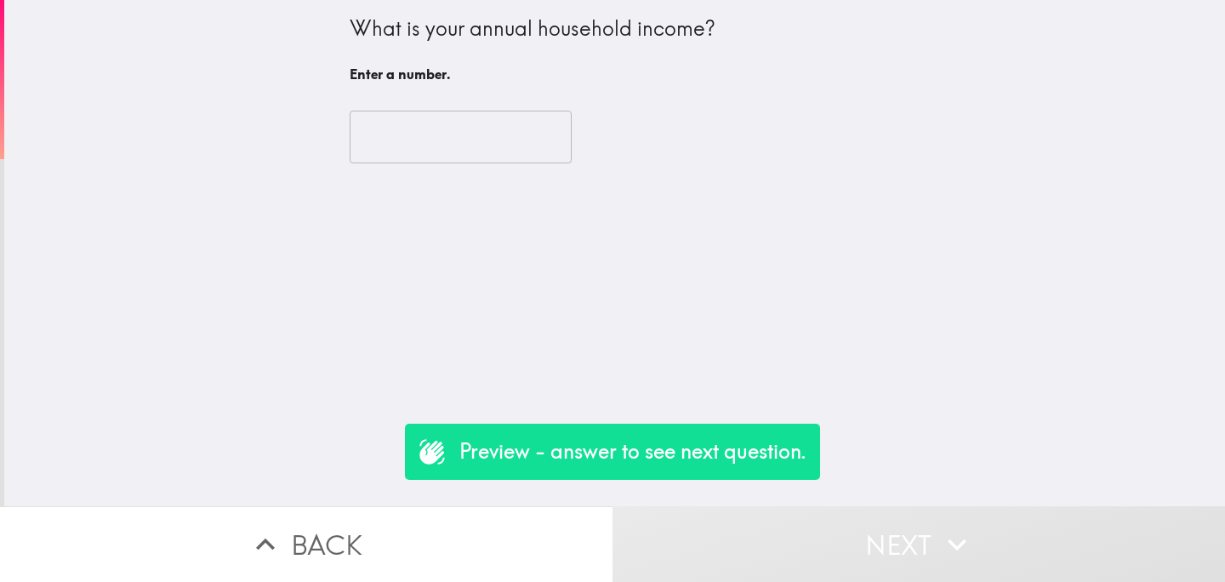
click at [481, 141] on input "number" at bounding box center [461, 137] width 222 height 53
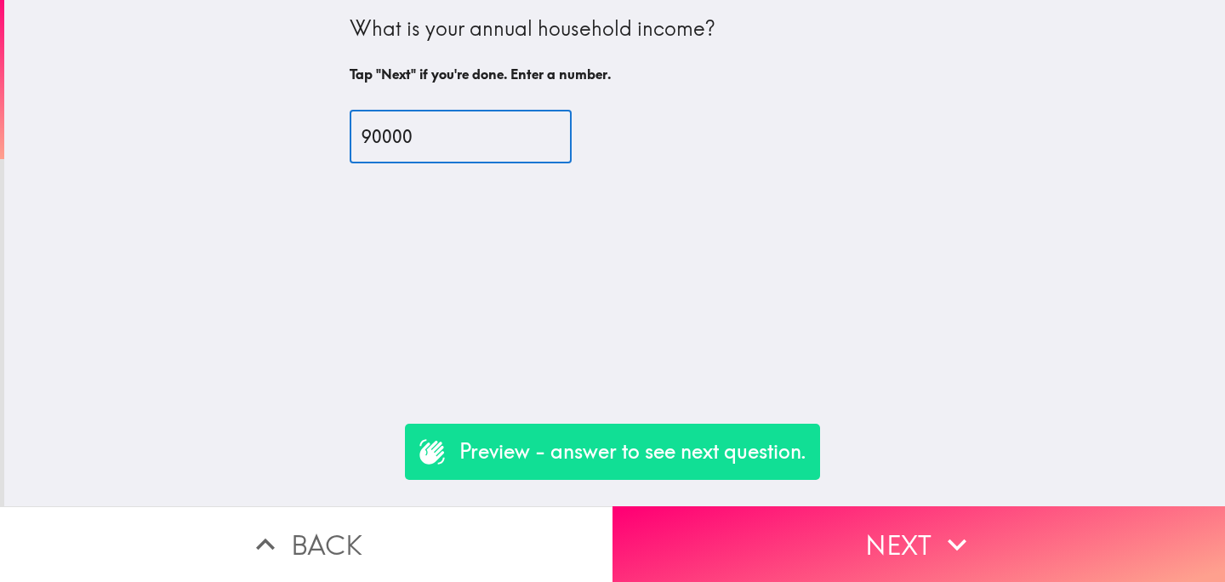
type input "90000"
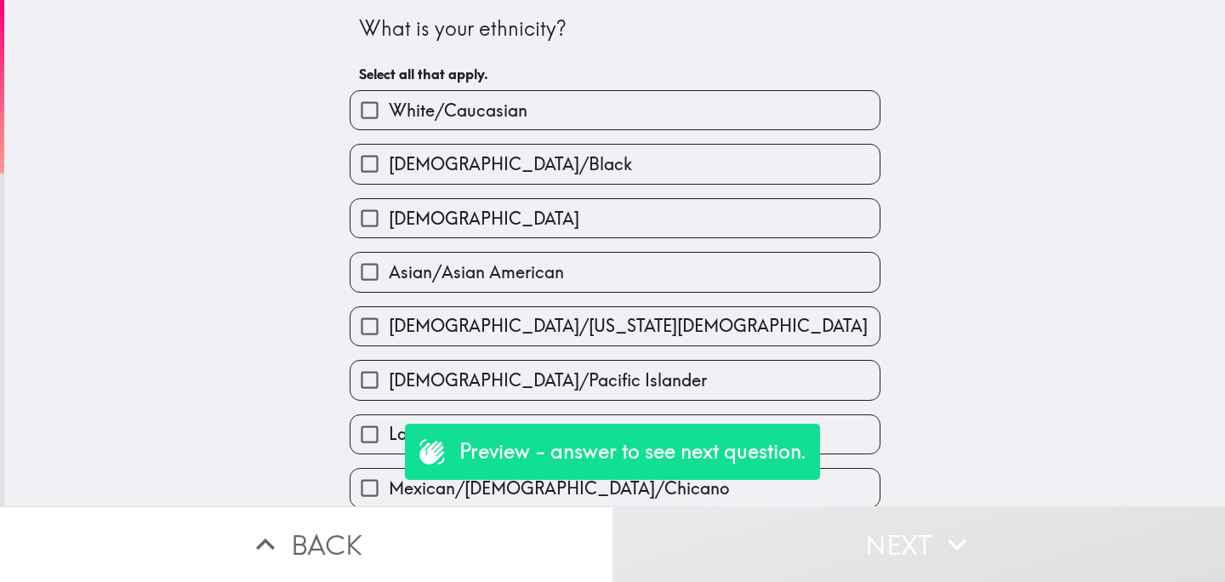
click at [459, 164] on span "African American/Black" at bounding box center [510, 164] width 243 height 24
click at [389, 164] on input "African American/Black" at bounding box center [369, 164] width 38 height 38
checkbox input "true"
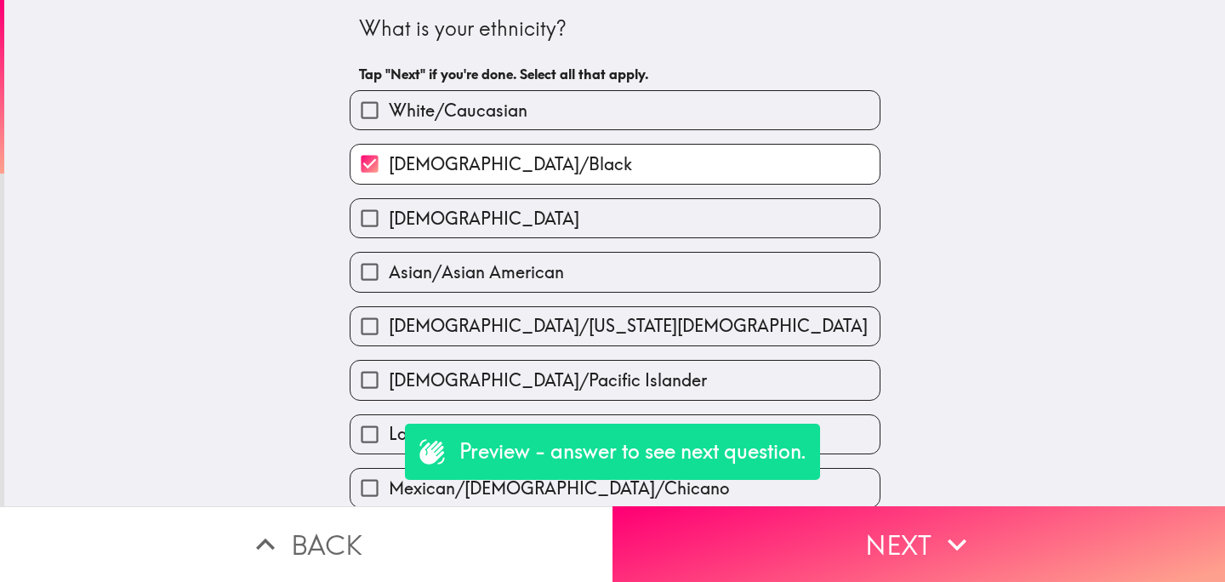
click at [483, 225] on label "Hispanic" at bounding box center [614, 218] width 529 height 38
click at [389, 225] on input "Hispanic" at bounding box center [369, 218] width 38 height 38
checkbox input "true"
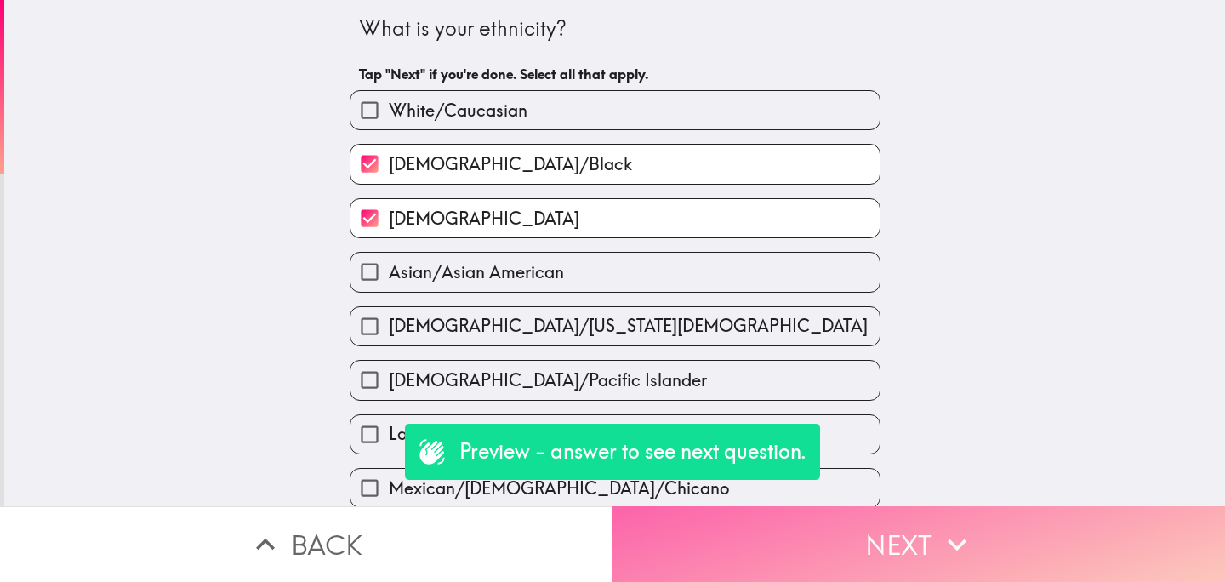
click at [715, 528] on button "Next" at bounding box center [918, 544] width 612 height 76
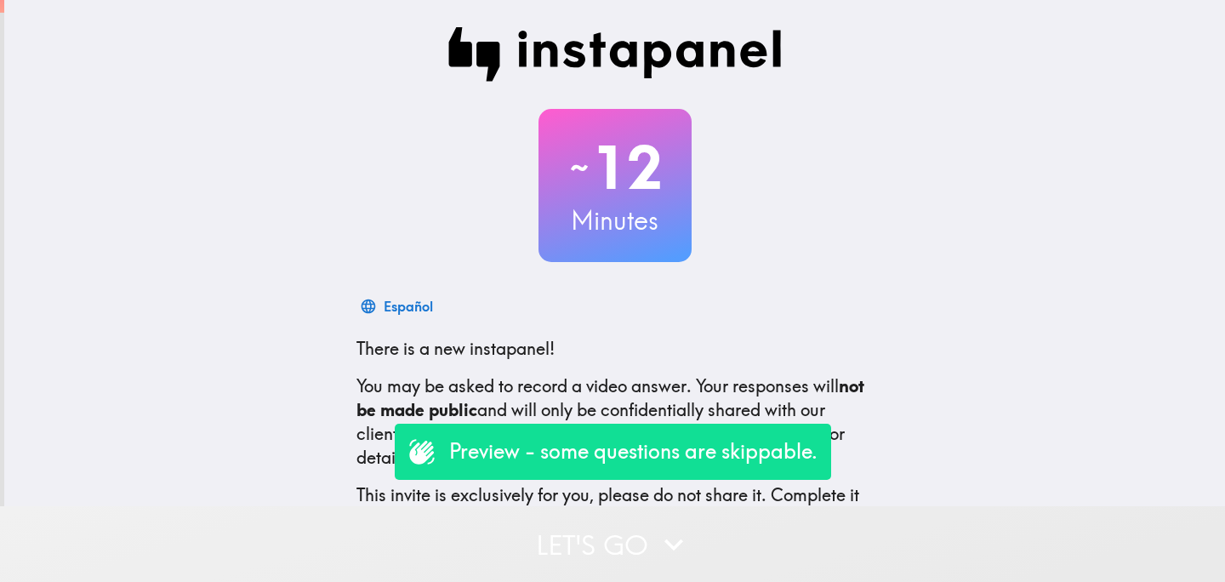
click at [577, 533] on button "Let's go" at bounding box center [612, 544] width 1225 height 76
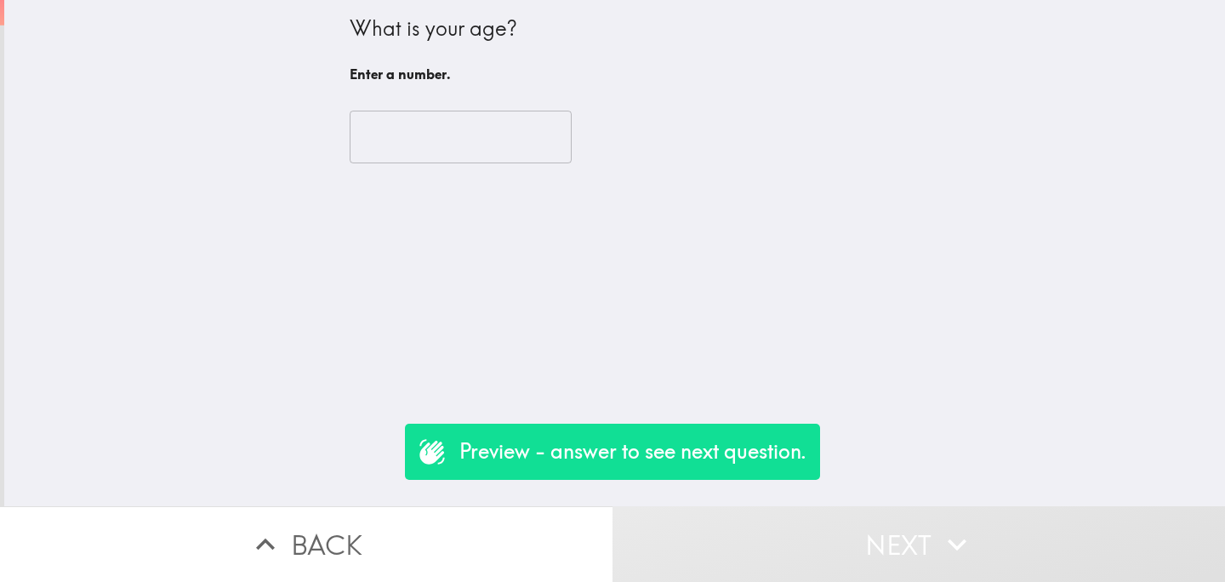
click at [459, 137] on input "number" at bounding box center [461, 137] width 222 height 53
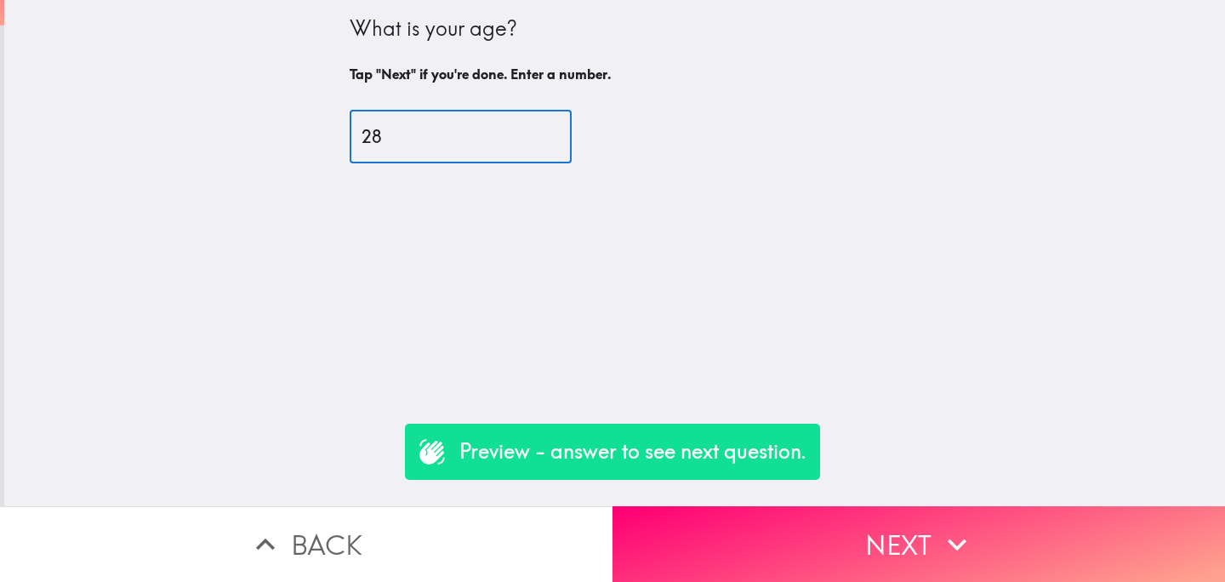
type input "28"
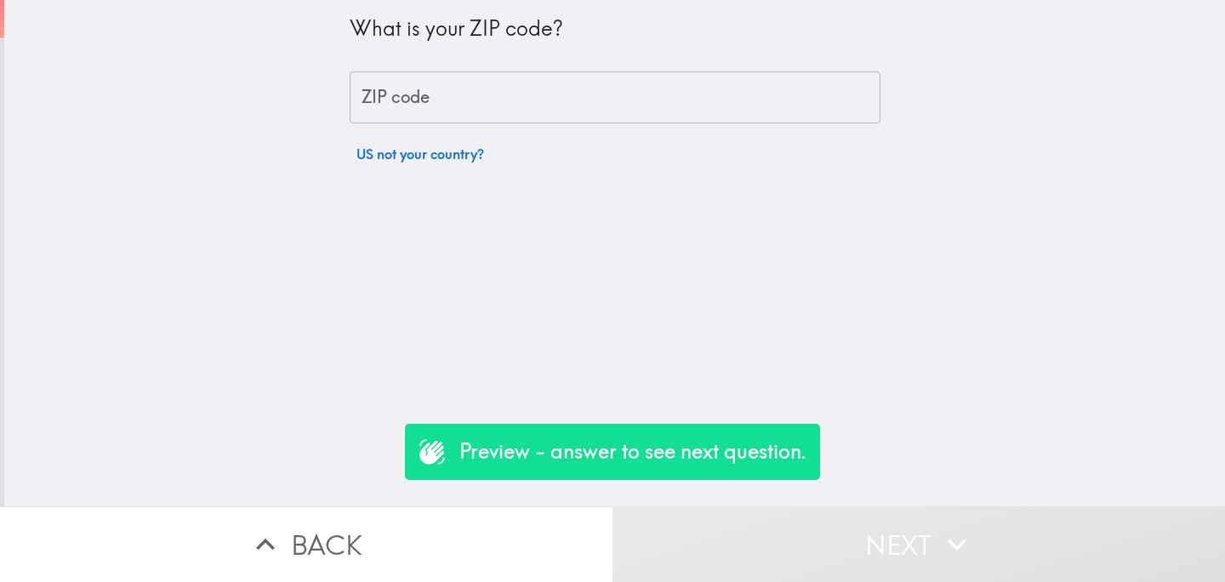
click at [465, 94] on input "ZIP code" at bounding box center [615, 97] width 531 height 53
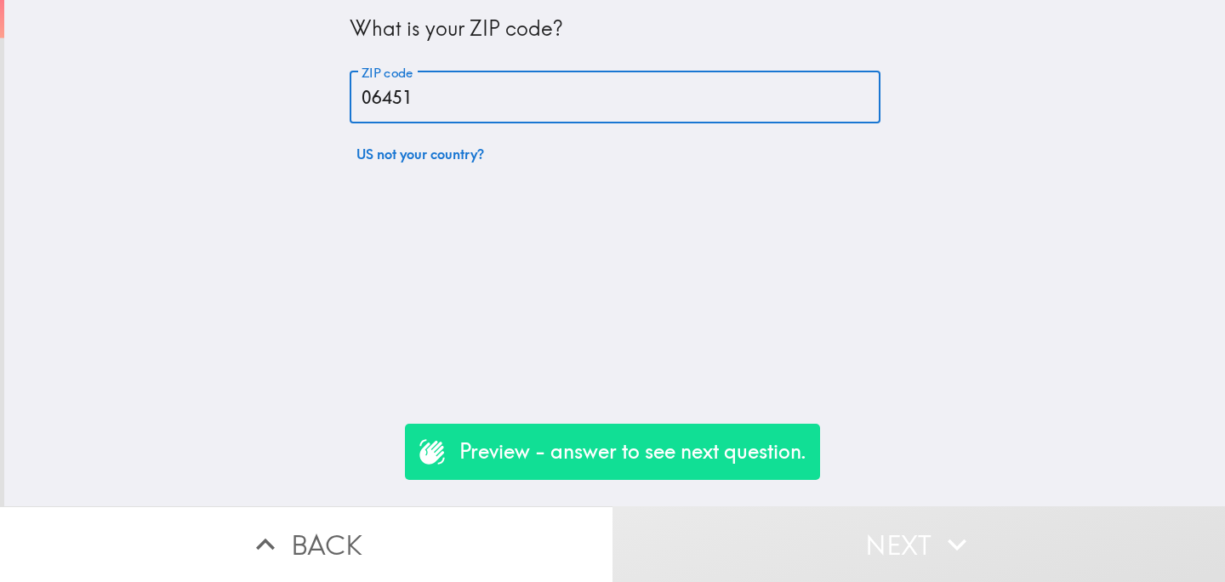
type input "06451"
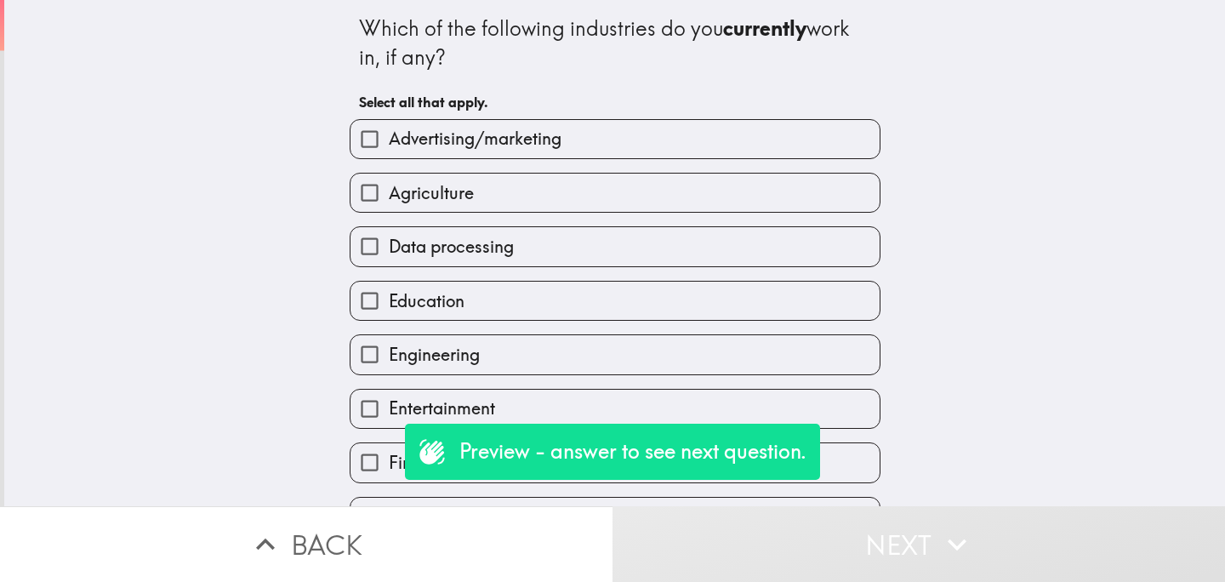
click at [476, 190] on label "Agriculture" at bounding box center [614, 193] width 529 height 38
click at [389, 190] on input "Agriculture" at bounding box center [369, 193] width 38 height 38
checkbox input "true"
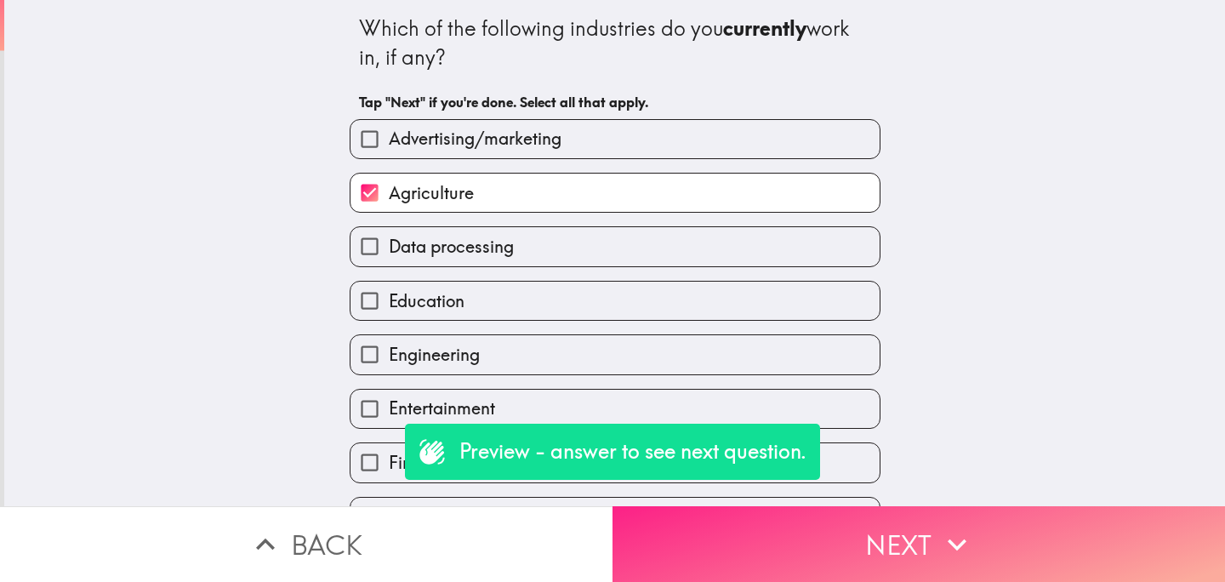
click at [749, 544] on button "Next" at bounding box center [918, 544] width 612 height 76
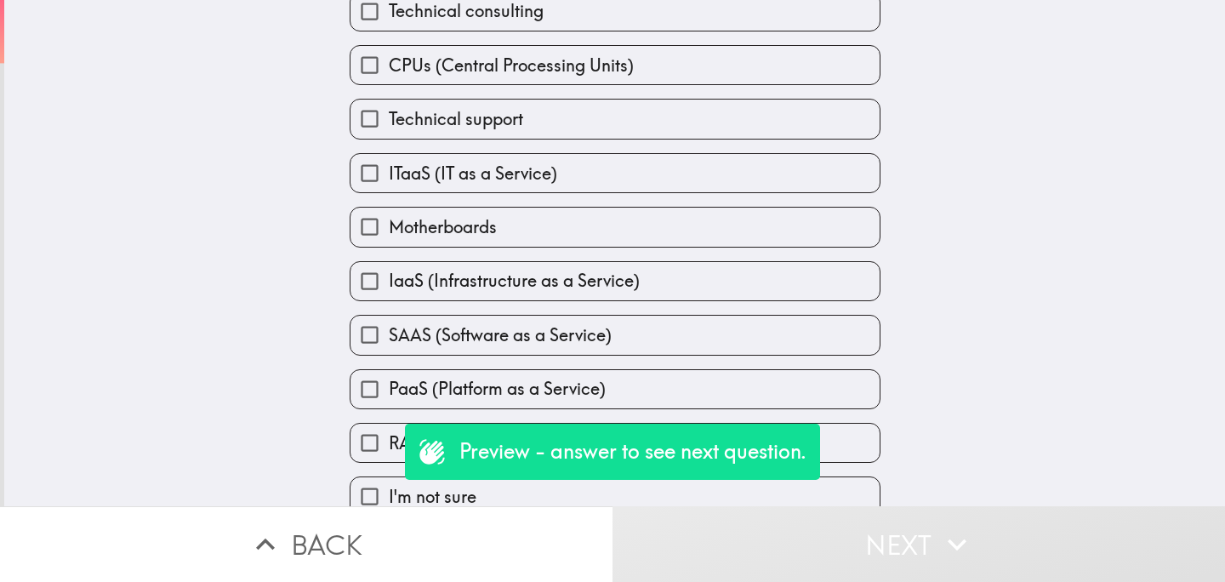
scroll to position [202, 0]
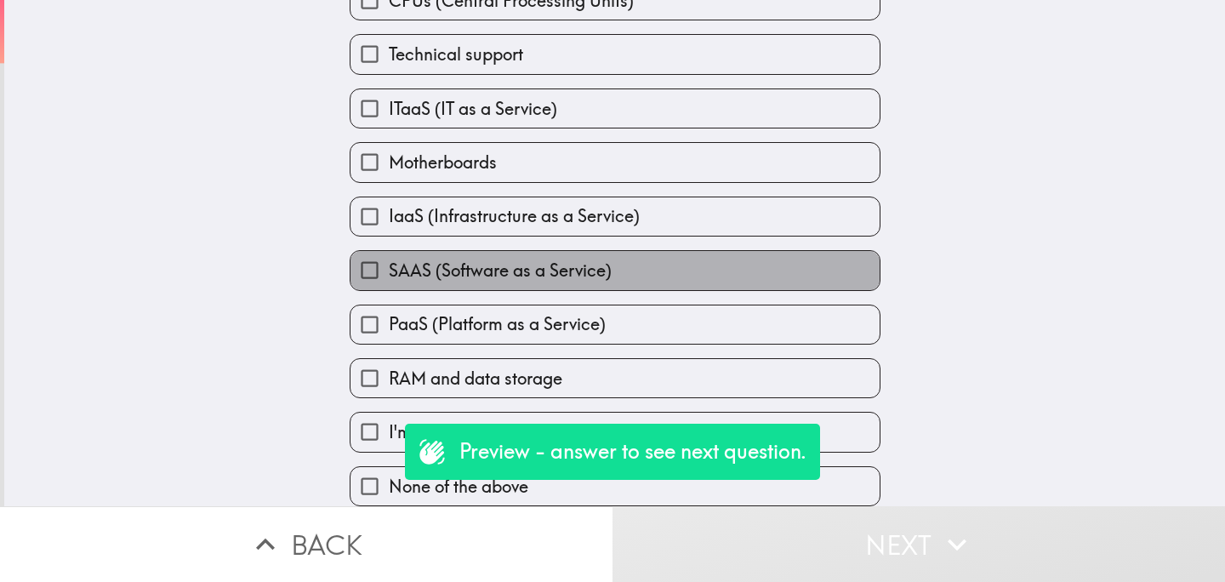
click at [518, 260] on span "SAAS (Software as a Service)" at bounding box center [500, 271] width 223 height 24
click at [389, 260] on input "SAAS (Software as a Service)" at bounding box center [369, 270] width 38 height 38
checkbox input "true"
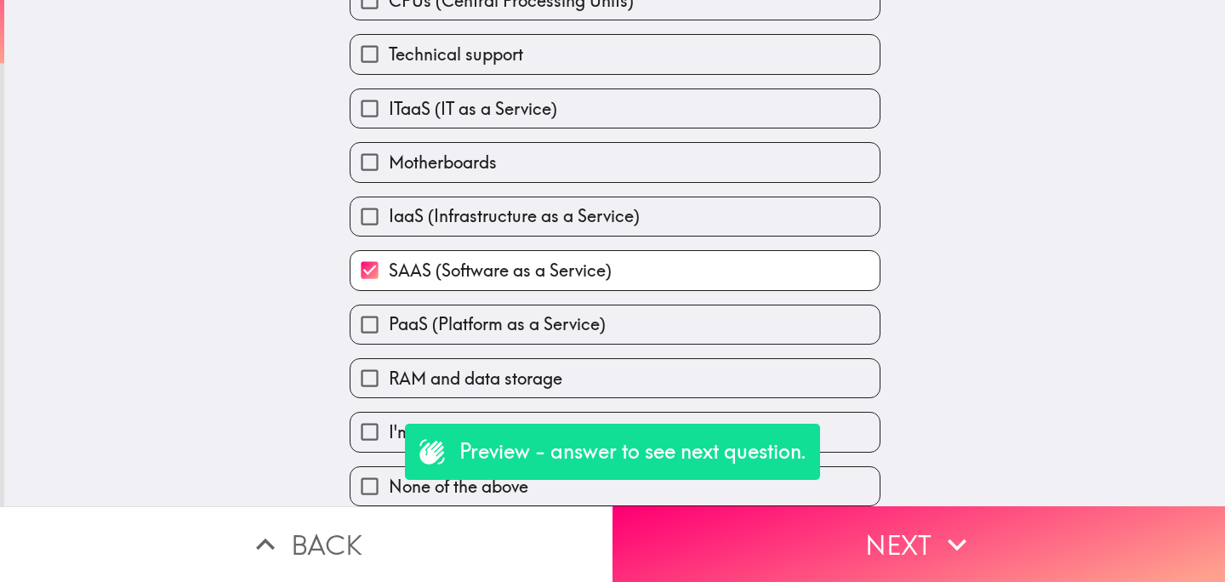
click at [646, 183] on div "IaaS (Infrastructure as a Service)" at bounding box center [608, 210] width 544 height 54
click at [603, 166] on label "Motherboards" at bounding box center [614, 162] width 529 height 38
click at [389, 166] on input "Motherboards" at bounding box center [369, 162] width 38 height 38
checkbox input "true"
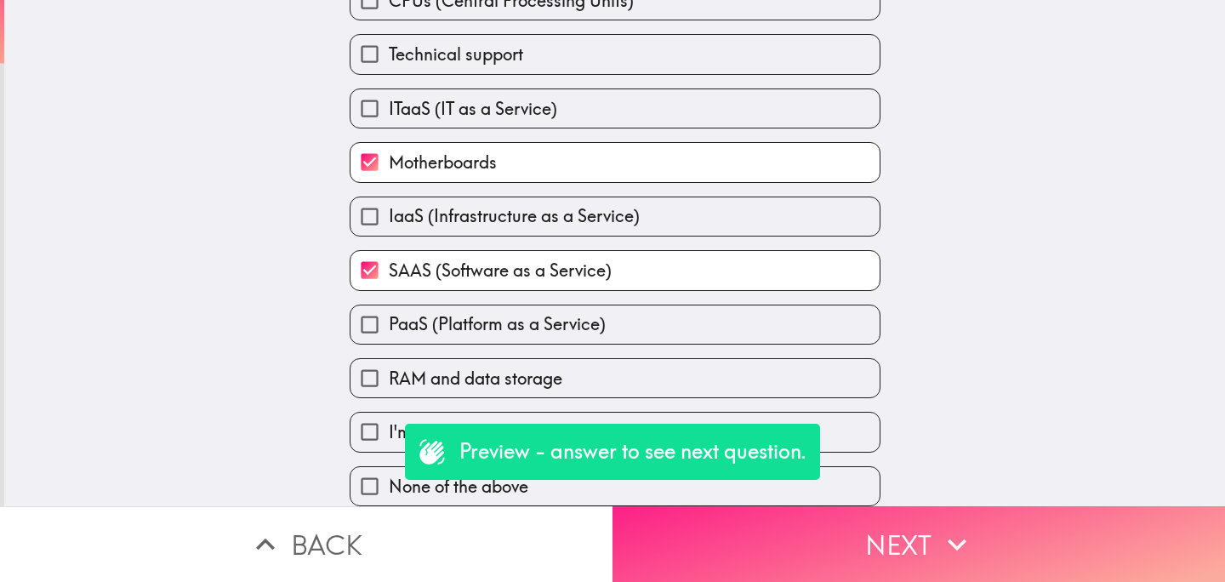
click at [772, 553] on button "Next" at bounding box center [918, 544] width 612 height 76
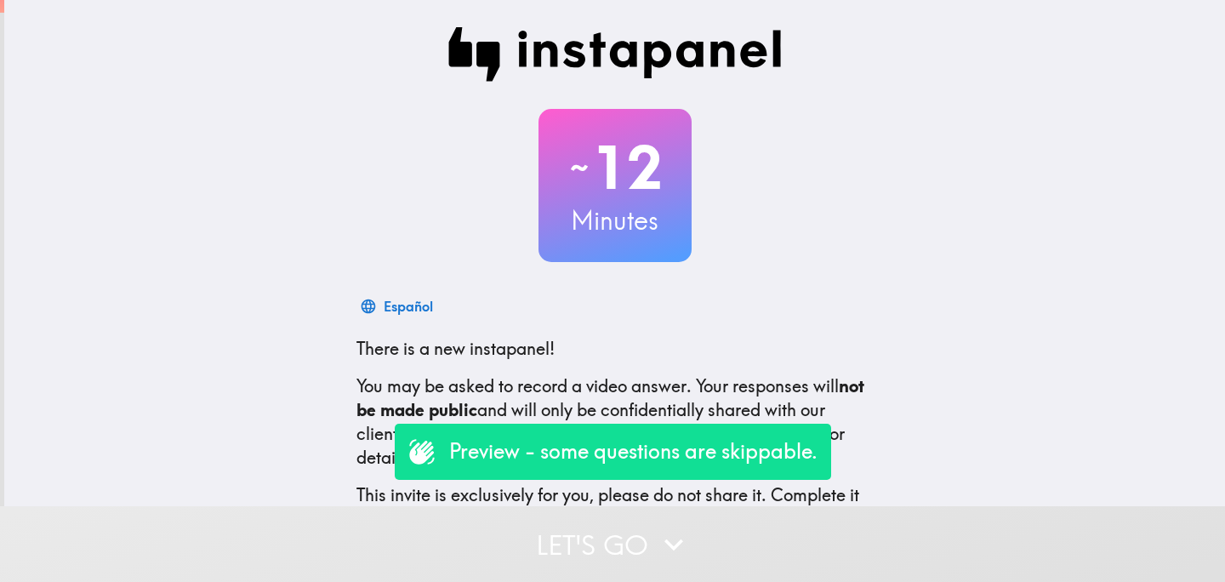
click at [546, 550] on button "Let's go" at bounding box center [612, 544] width 1225 height 76
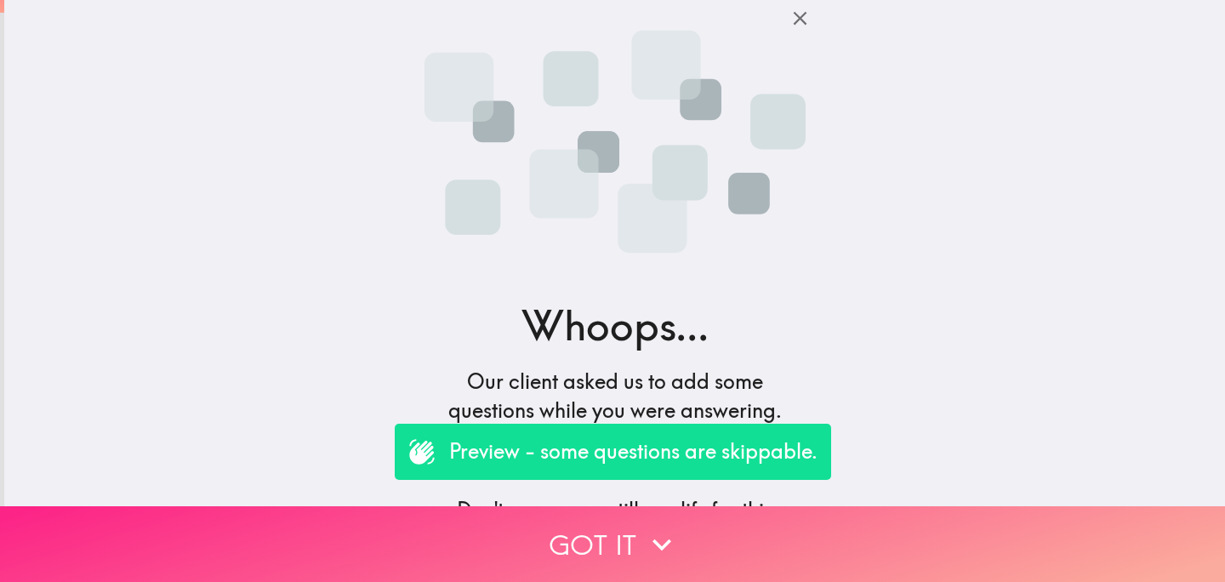
click at [558, 527] on button "Got it" at bounding box center [612, 544] width 1225 height 76
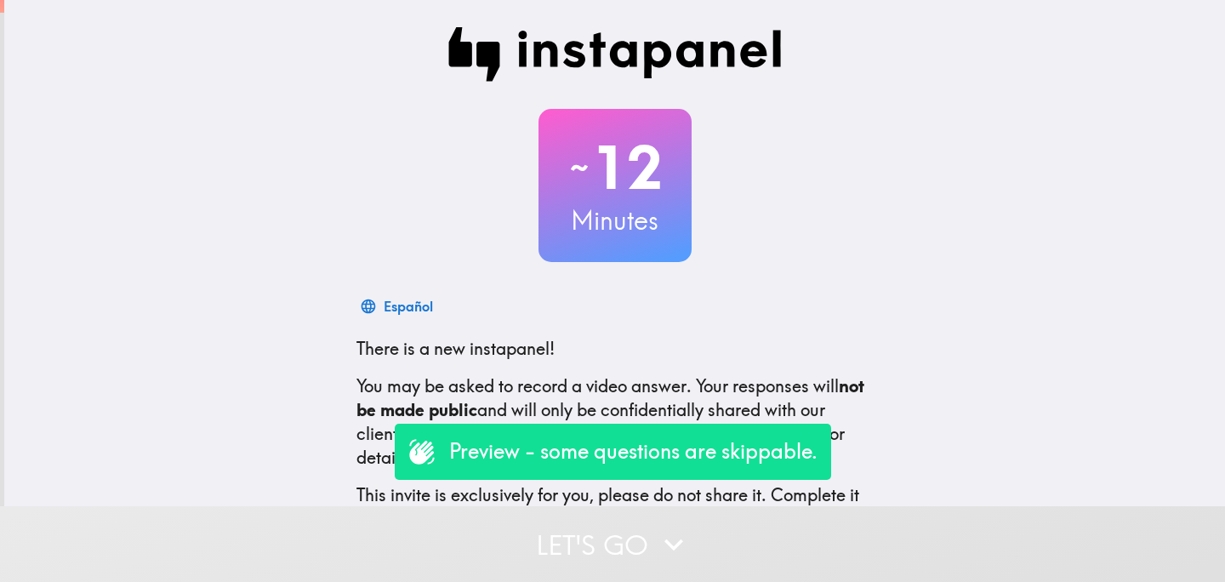
click at [550, 561] on button "Let's go" at bounding box center [612, 544] width 1225 height 76
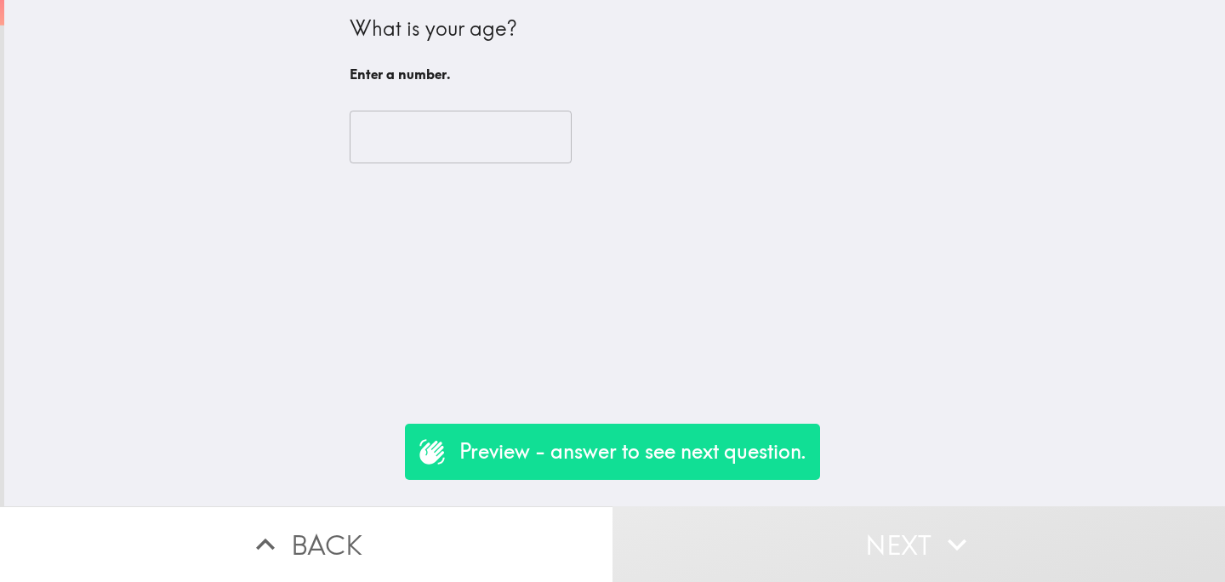
click at [422, 142] on input "number" at bounding box center [461, 137] width 222 height 53
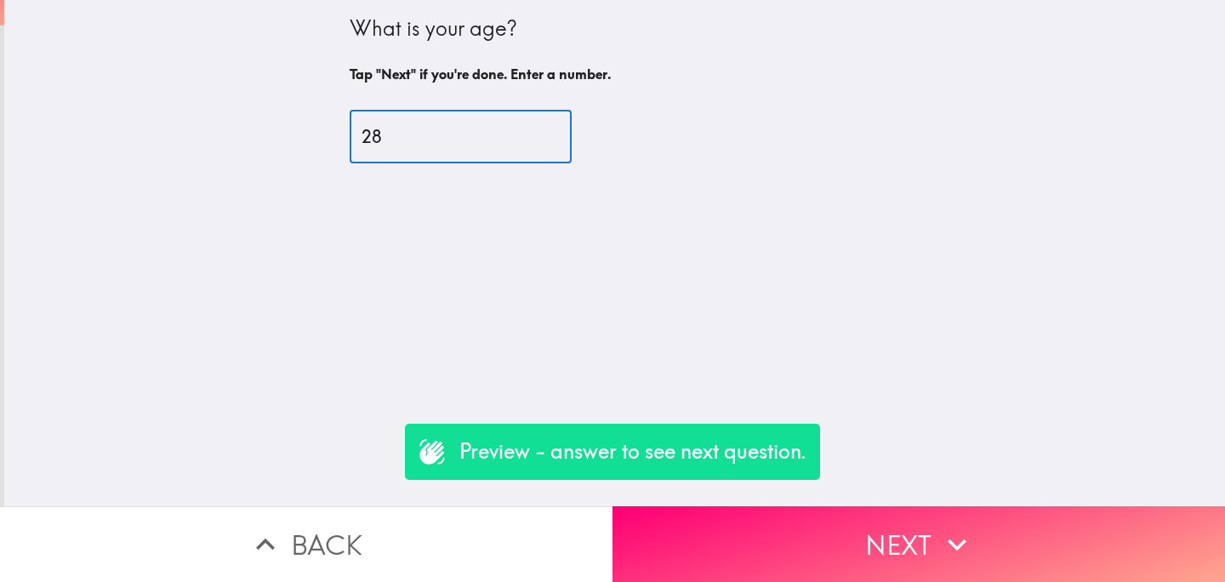
type input "28"
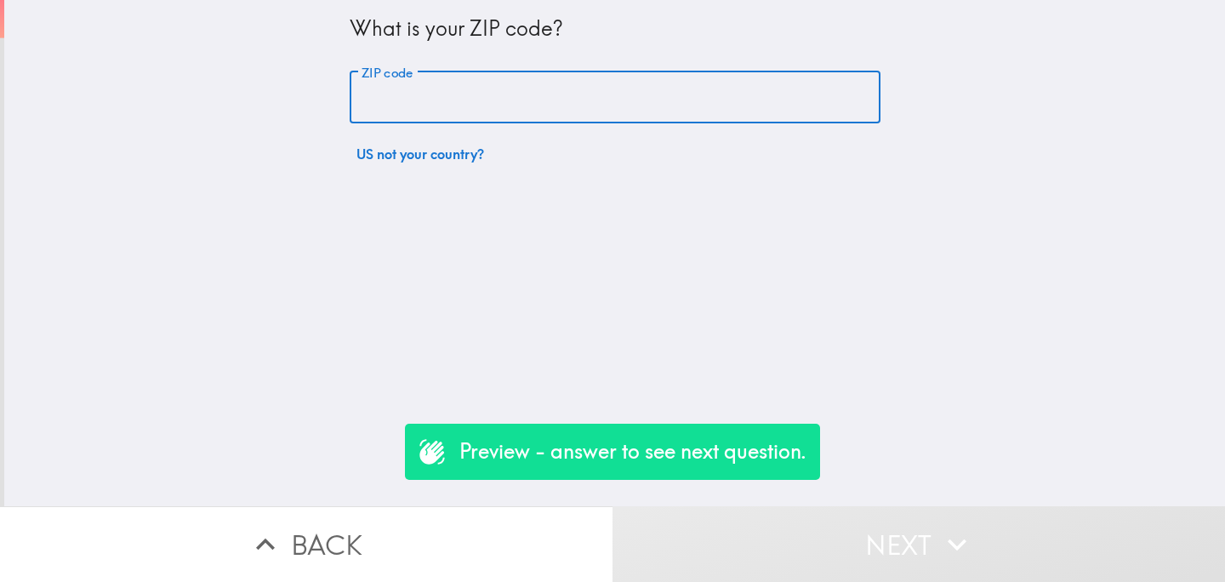
click at [502, 100] on input "ZIP code" at bounding box center [615, 97] width 531 height 53
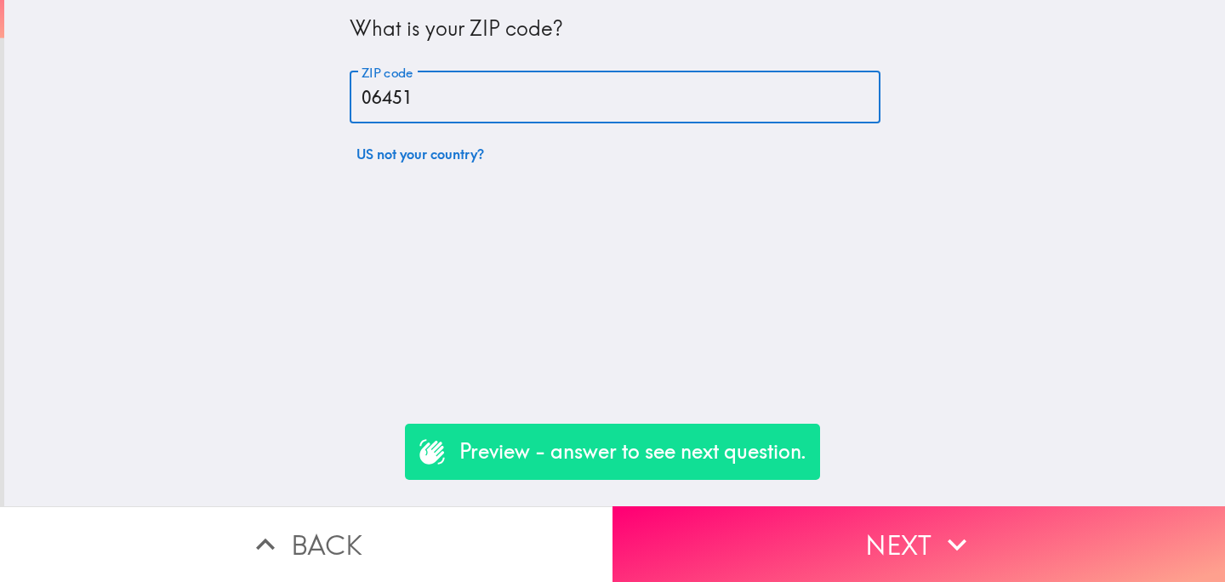
type input "06451"
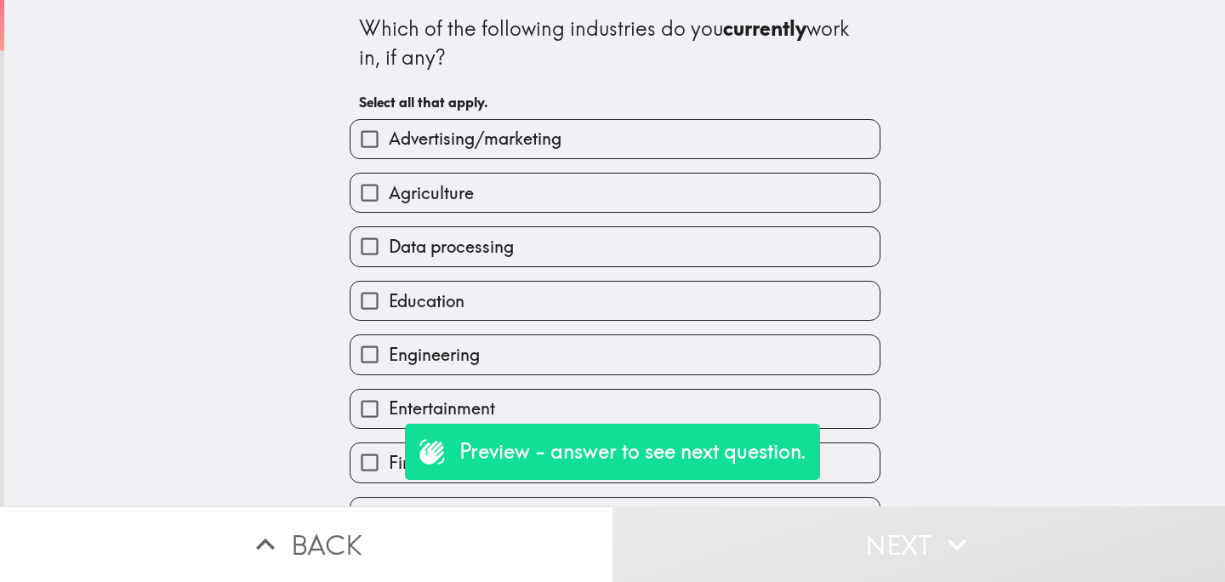
click at [480, 259] on span "Data processing" at bounding box center [451, 247] width 125 height 24
click at [389, 259] on input "Data processing" at bounding box center [369, 246] width 38 height 38
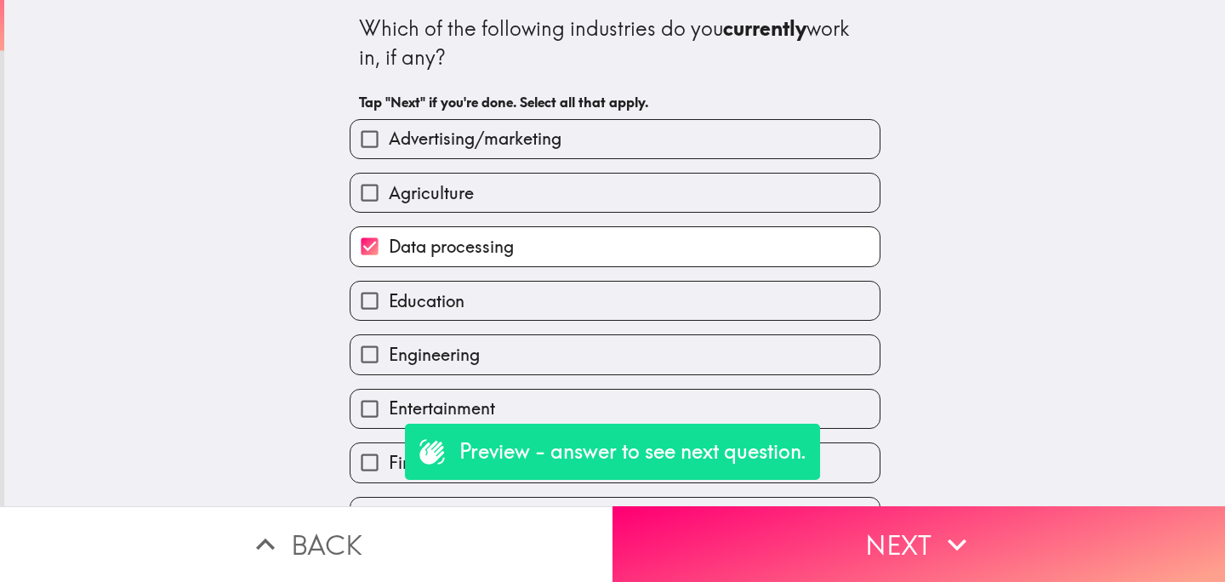
click at [479, 246] on span "Data processing" at bounding box center [451, 247] width 125 height 24
click at [389, 246] on input "Data processing" at bounding box center [369, 246] width 38 height 38
checkbox input "false"
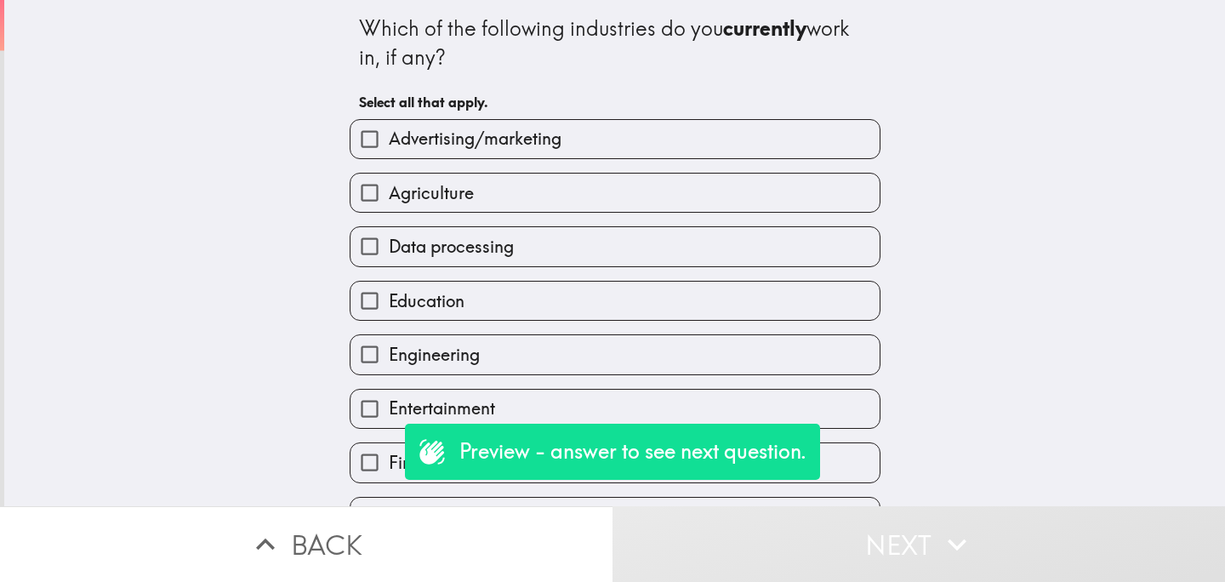
click at [479, 350] on span "Engineering" at bounding box center [434, 355] width 91 height 24
click at [389, 350] on input "Engineering" at bounding box center [369, 354] width 38 height 38
checkbox input "true"
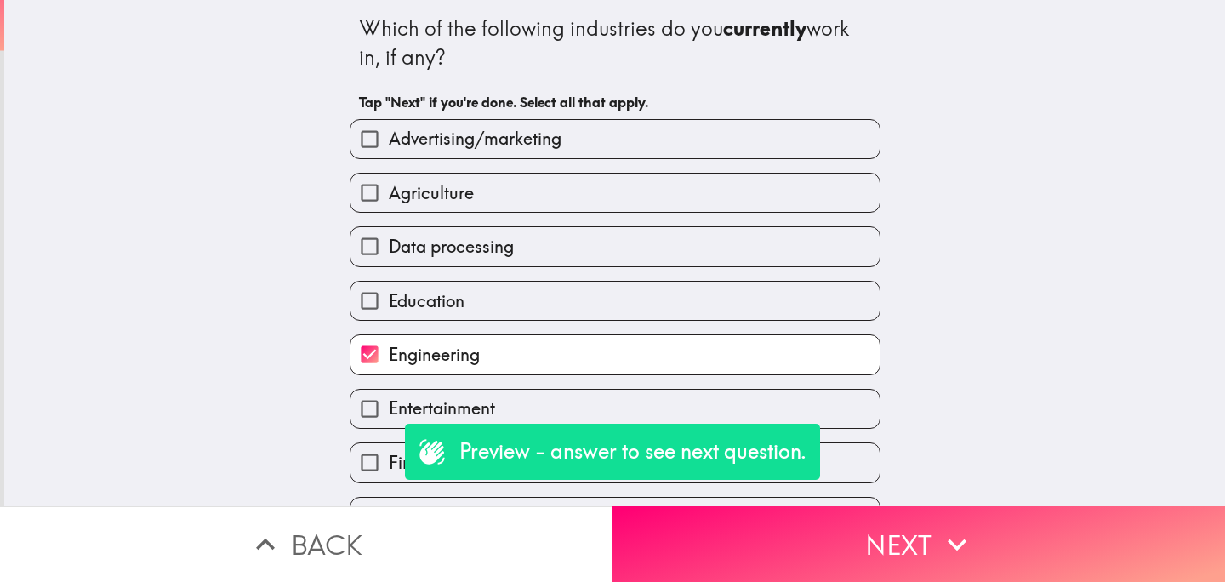
click at [570, 408] on label "Entertainment" at bounding box center [614, 409] width 529 height 38
click at [389, 408] on input "Entertainment" at bounding box center [369, 409] width 38 height 38
checkbox input "true"
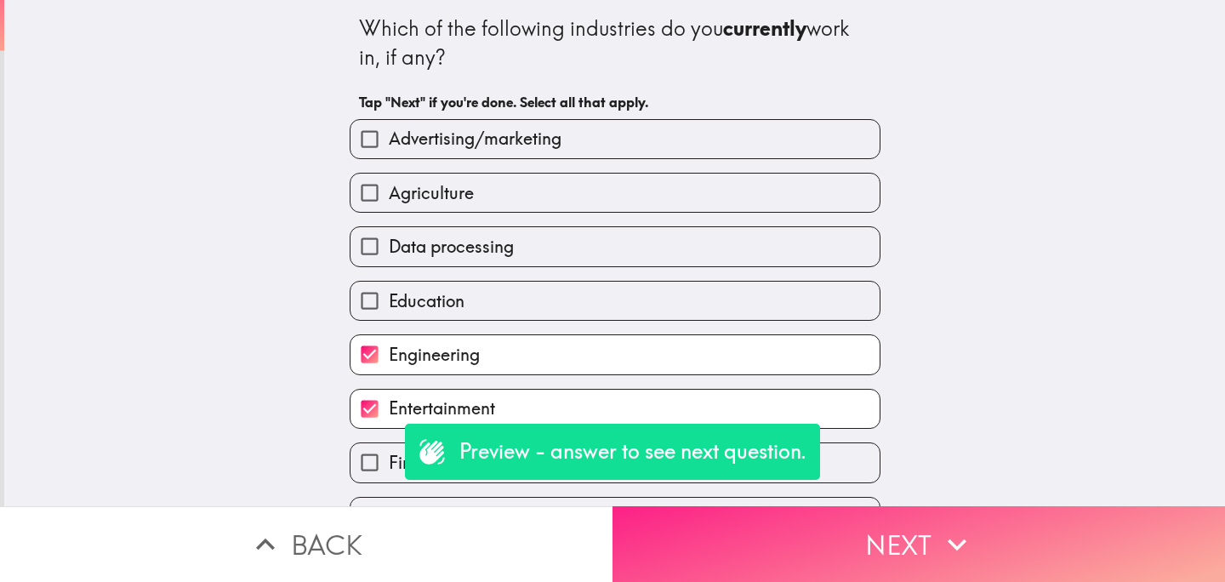
click at [814, 534] on button "Next" at bounding box center [918, 544] width 612 height 76
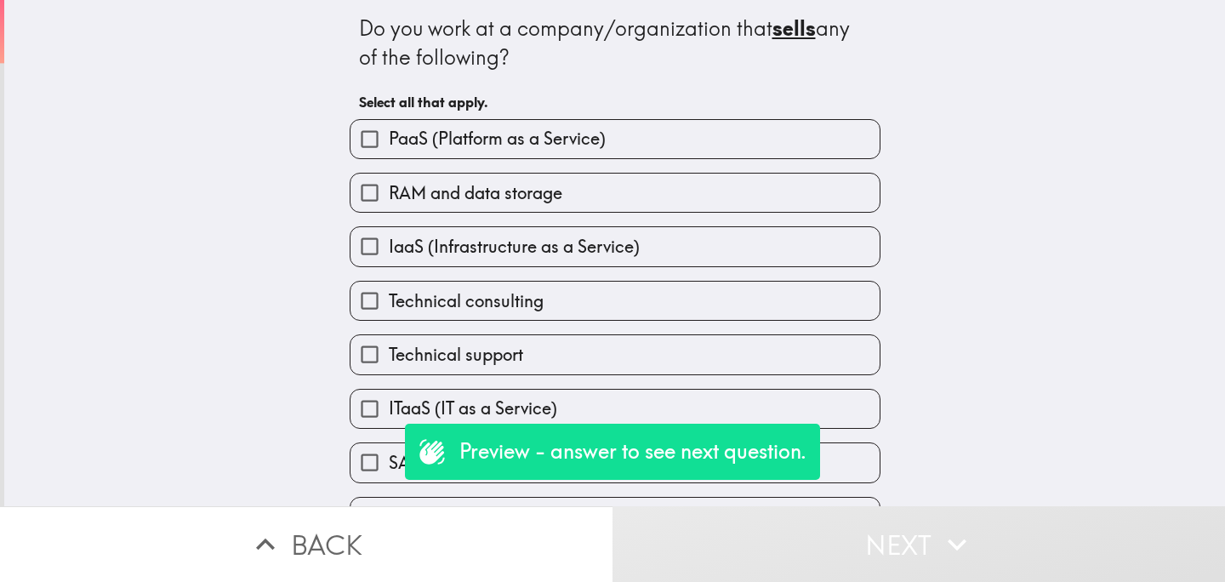
scroll to position [202, 0]
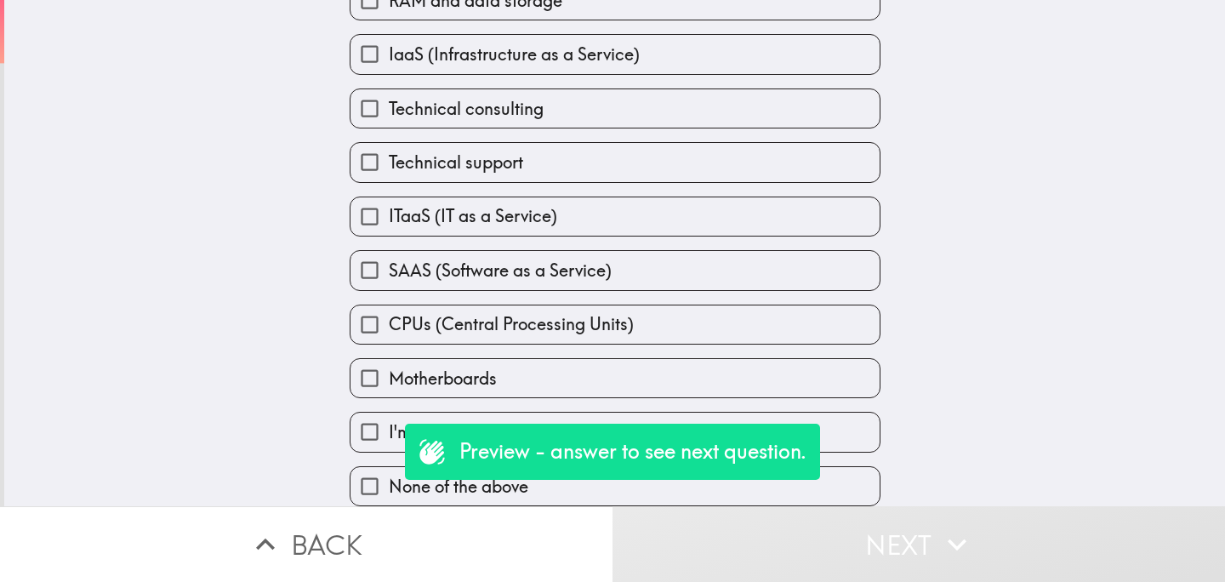
click at [379, 493] on input "None of the above" at bounding box center [369, 486] width 38 height 38
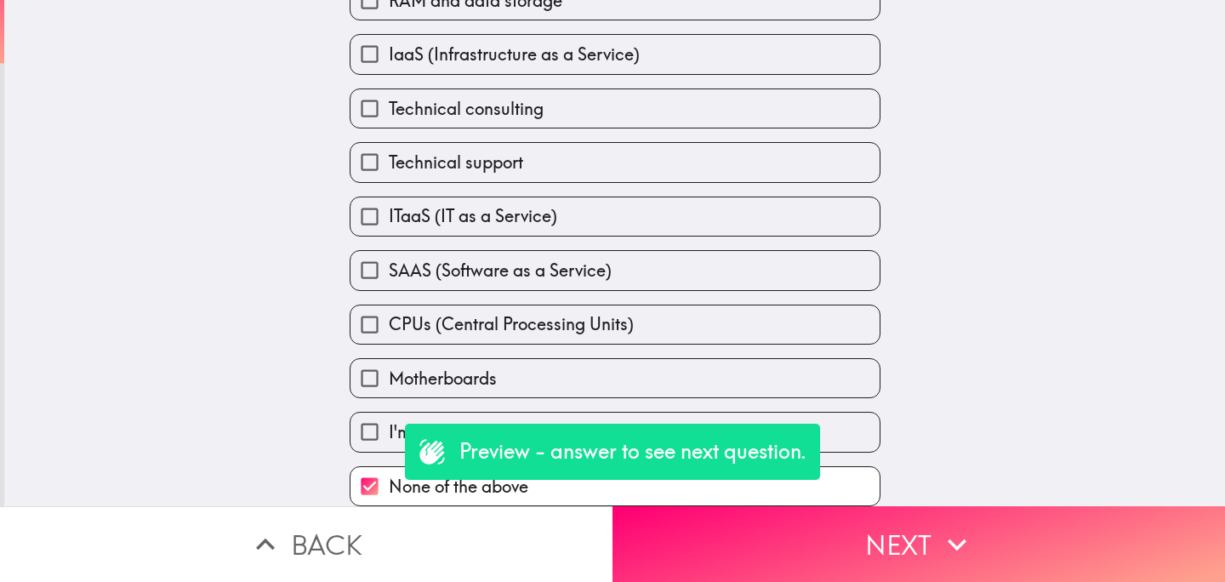
click at [798, 501] on label "None of the above" at bounding box center [614, 486] width 529 height 38
click at [389, 501] on input "None of the above" at bounding box center [369, 486] width 38 height 38
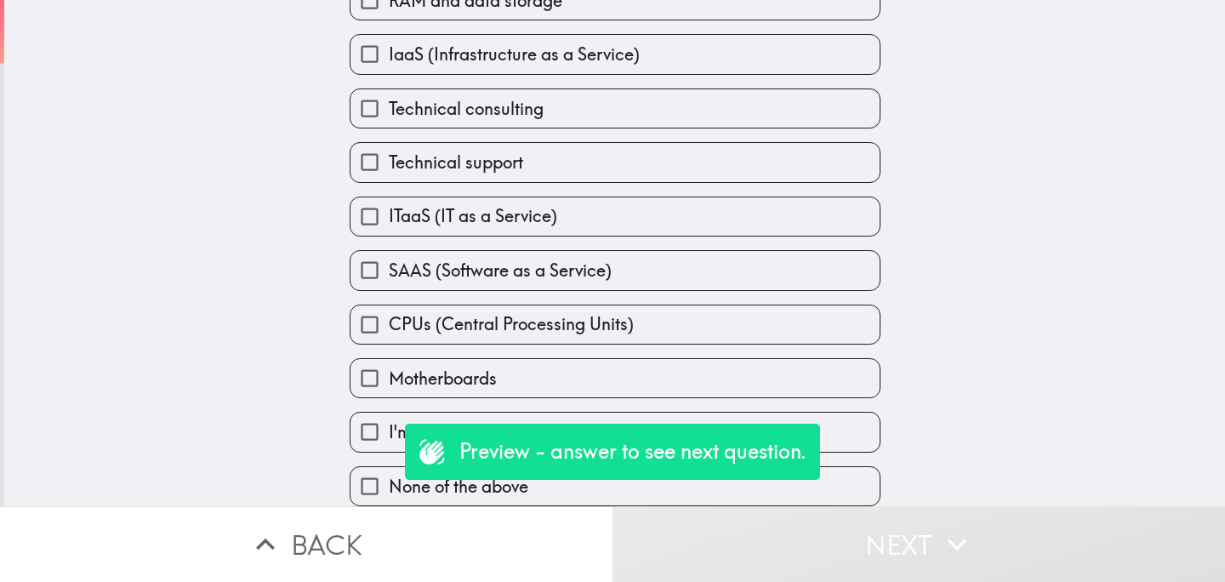
click at [776, 493] on label "None of the above" at bounding box center [614, 486] width 529 height 38
click at [389, 493] on input "None of the above" at bounding box center [369, 486] width 38 height 38
checkbox input "true"
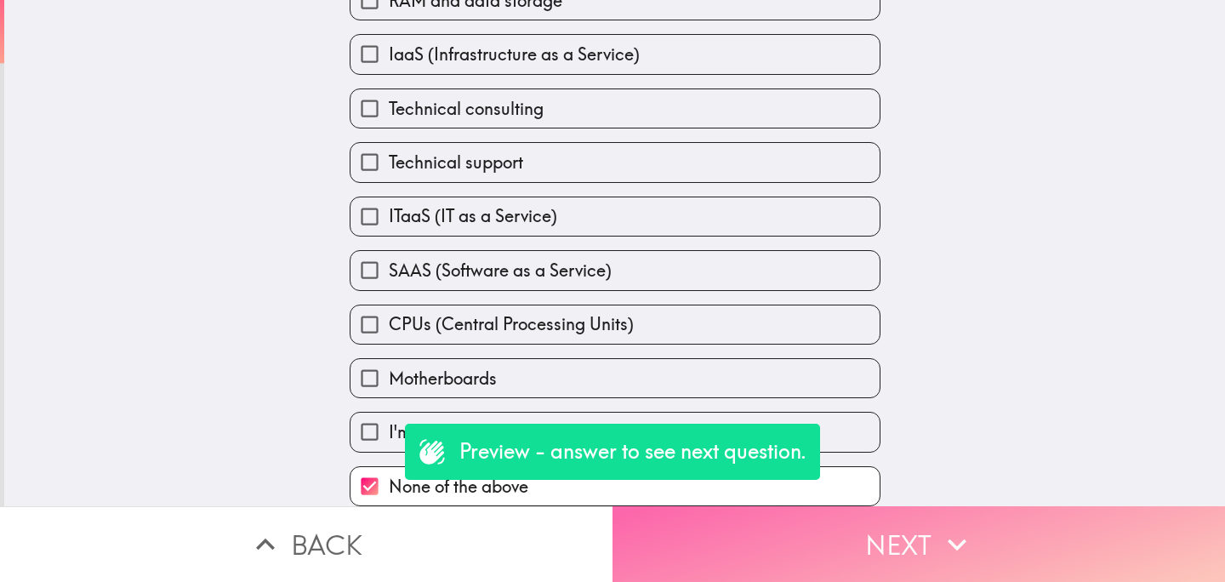
click at [776, 547] on button "Next" at bounding box center [918, 544] width 612 height 76
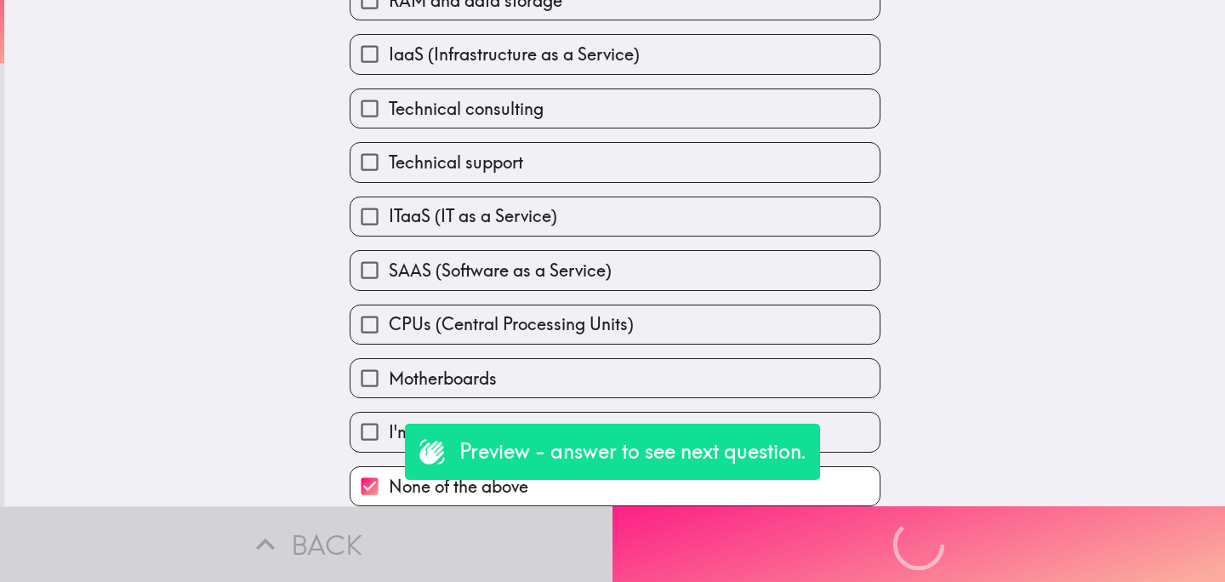
scroll to position [0, 0]
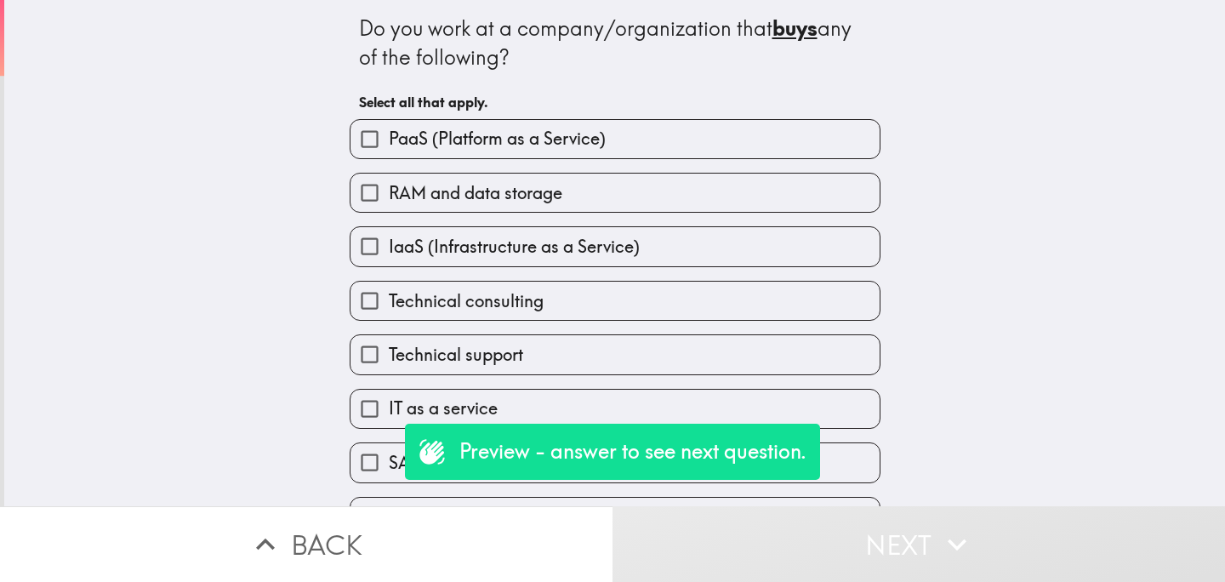
scroll to position [202, 0]
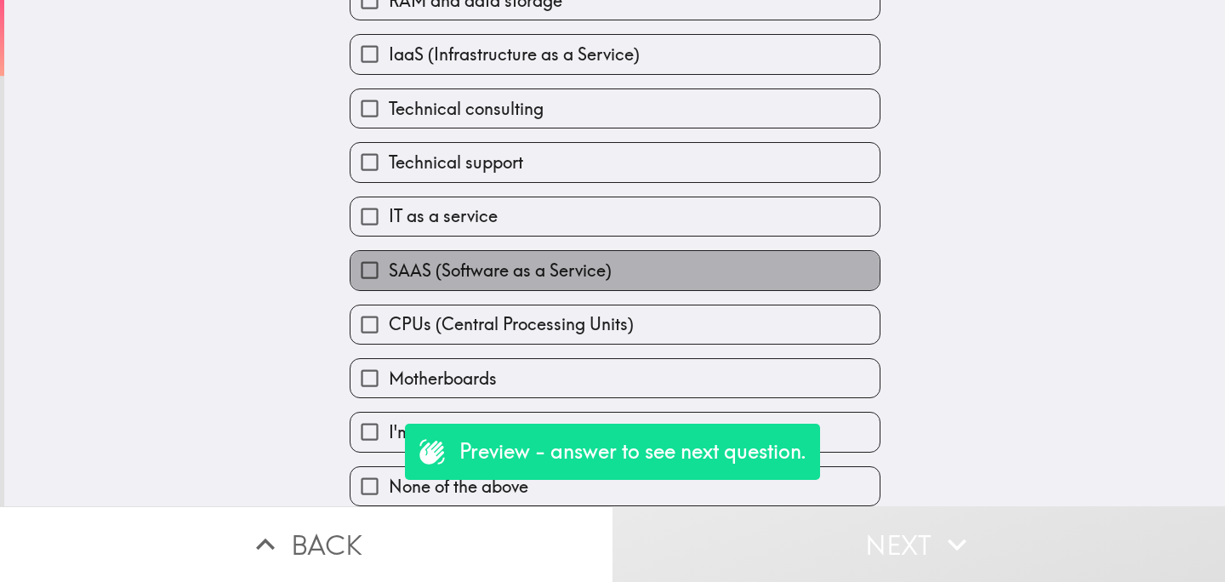
click at [439, 272] on span "SAAS (Software as a Service)" at bounding box center [500, 271] width 223 height 24
click at [389, 272] on input "SAAS (Software as a Service)" at bounding box center [369, 270] width 38 height 38
checkbox input "true"
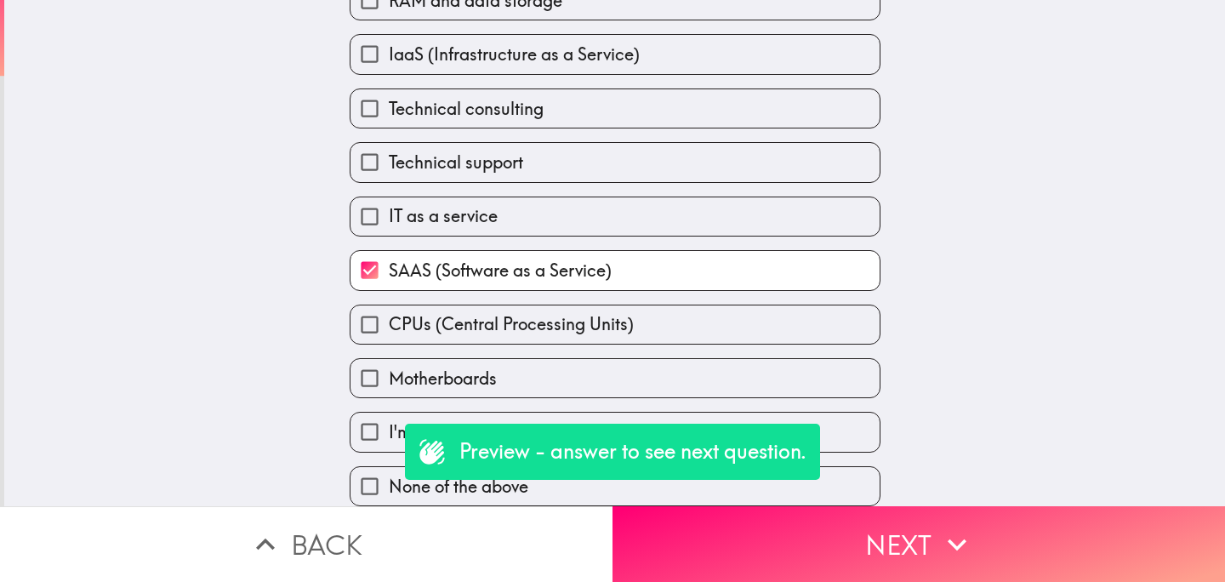
click at [452, 320] on span "CPUs (Central Processing Units)" at bounding box center [511, 324] width 245 height 24
click at [389, 320] on input "CPUs (Central Processing Units)" at bounding box center [369, 324] width 38 height 38
checkbox input "true"
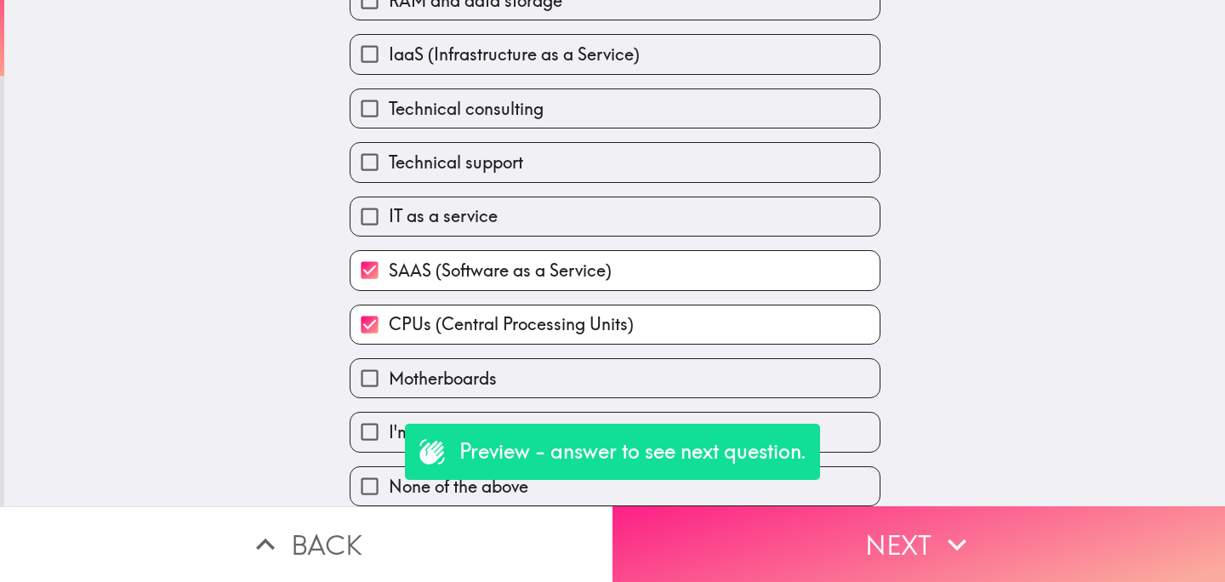
click at [764, 535] on button "Next" at bounding box center [918, 544] width 612 height 76
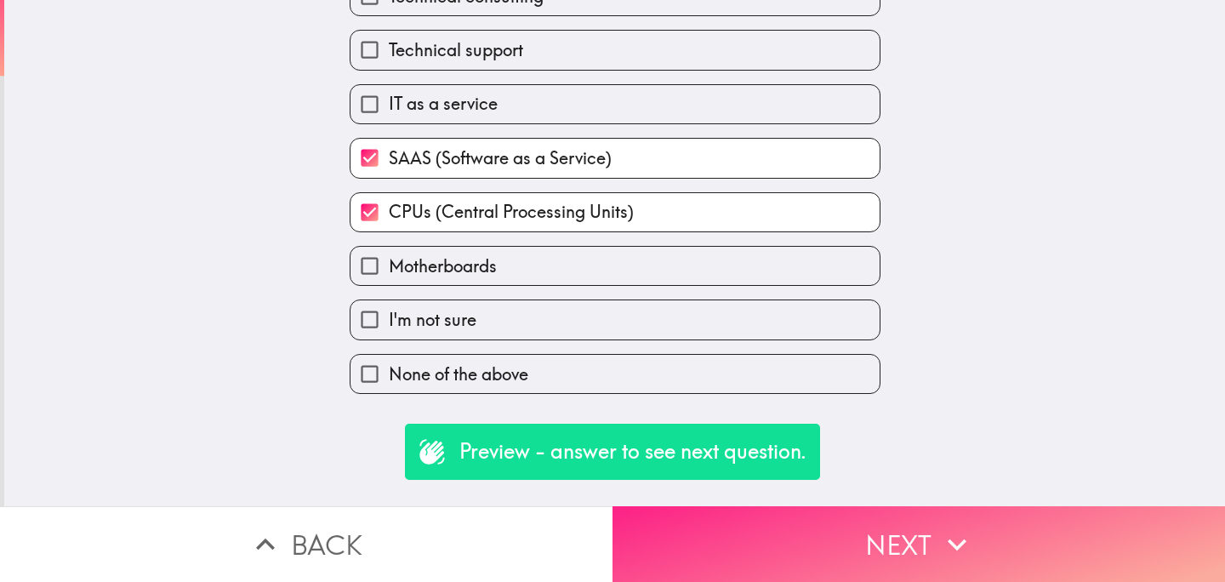
scroll to position [0, 0]
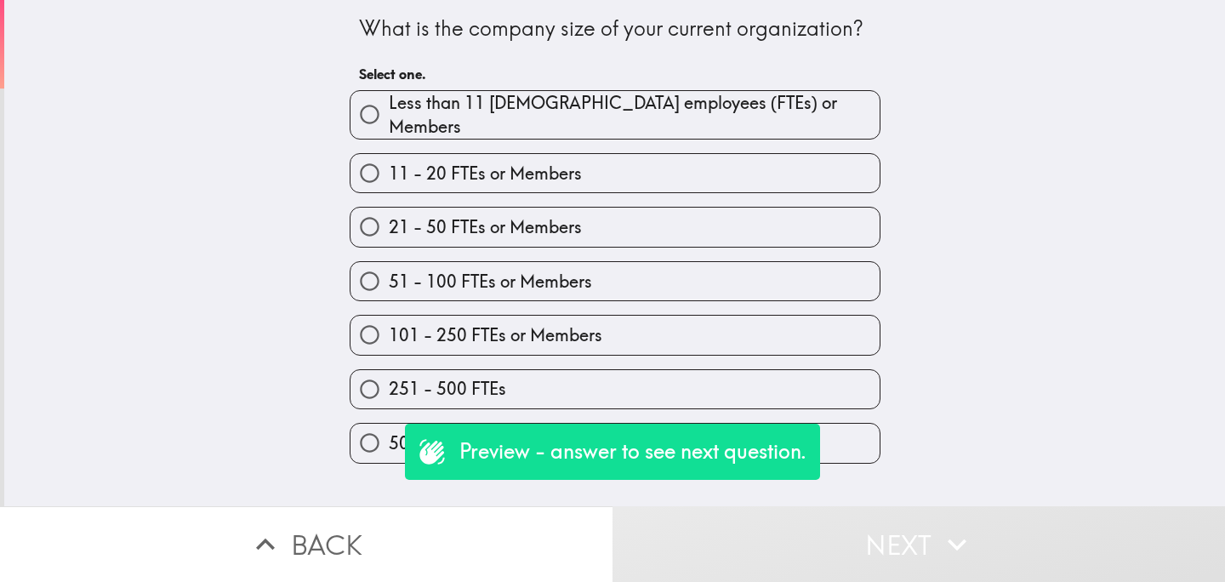
click at [577, 331] on span "101 - 250 FTEs or Members" at bounding box center [496, 335] width 214 height 24
click at [389, 331] on input "101 - 250 FTEs or Members" at bounding box center [369, 335] width 38 height 38
radio input "true"
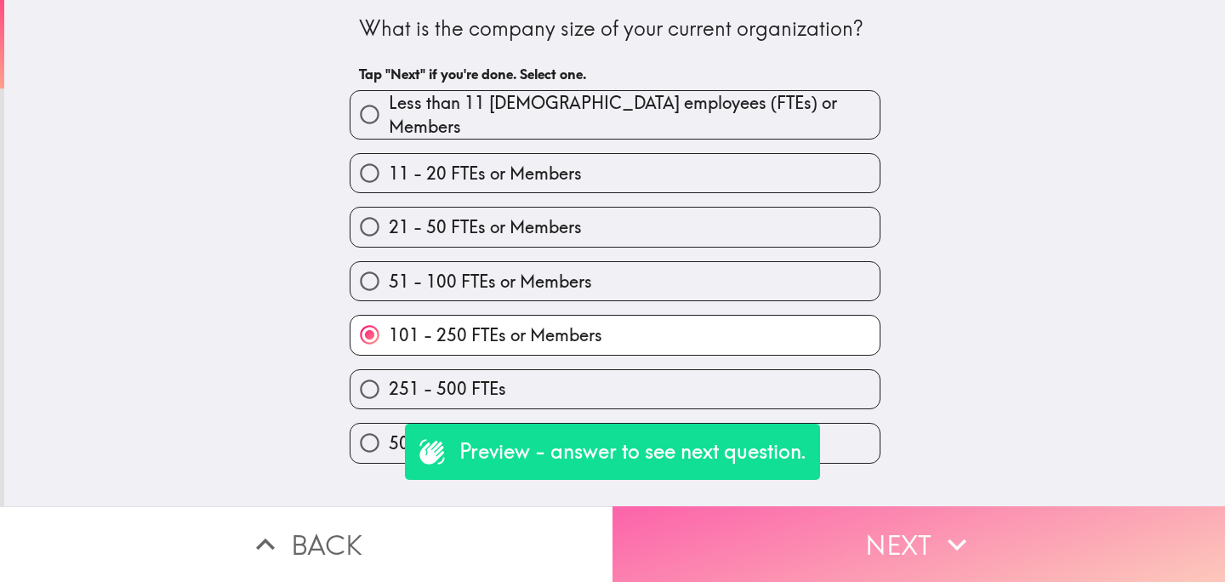
click at [732, 521] on button "Next" at bounding box center [918, 544] width 612 height 76
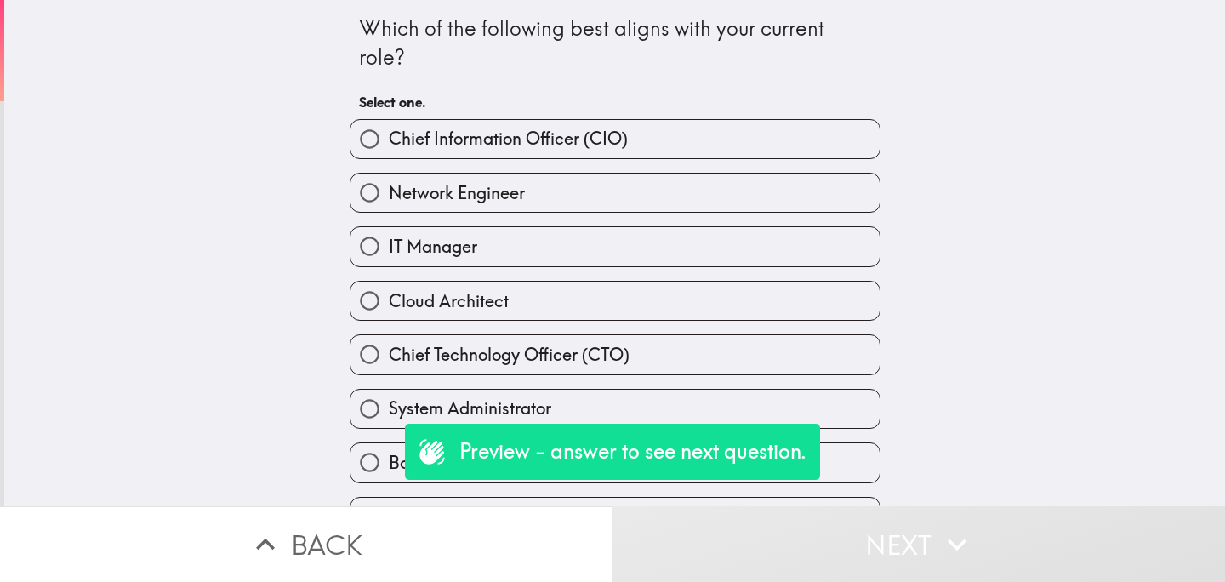
click at [574, 121] on label "Chief Information Officer (CIO)" at bounding box center [614, 139] width 529 height 38
click at [389, 121] on input "Chief Information Officer (CIO)" at bounding box center [369, 139] width 38 height 38
radio input "true"
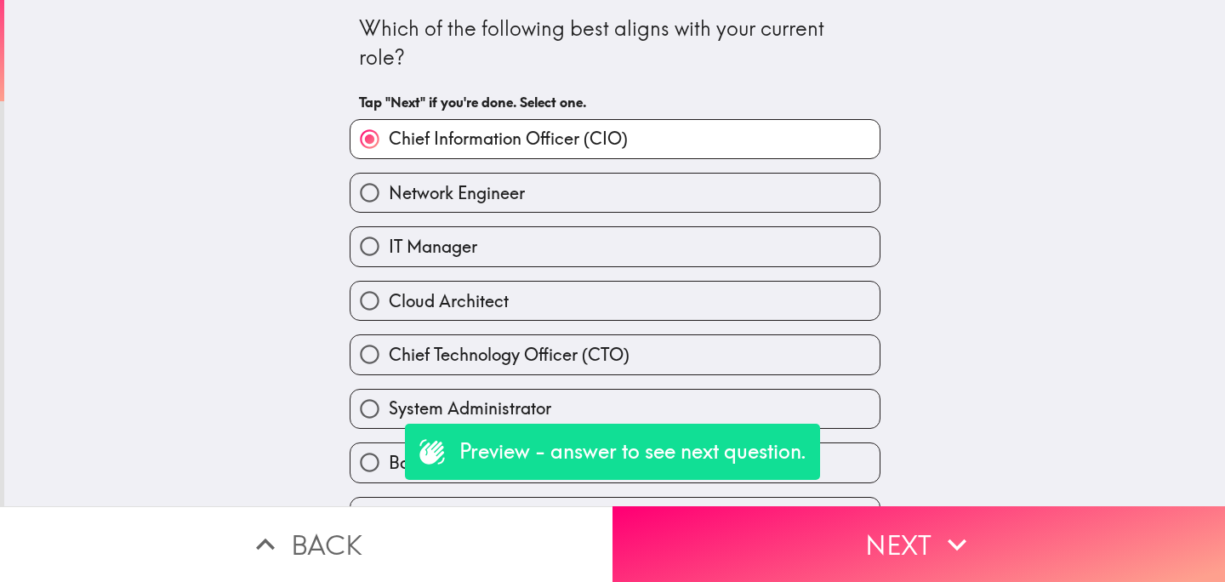
click at [658, 384] on div "System Administrator" at bounding box center [608, 402] width 544 height 54
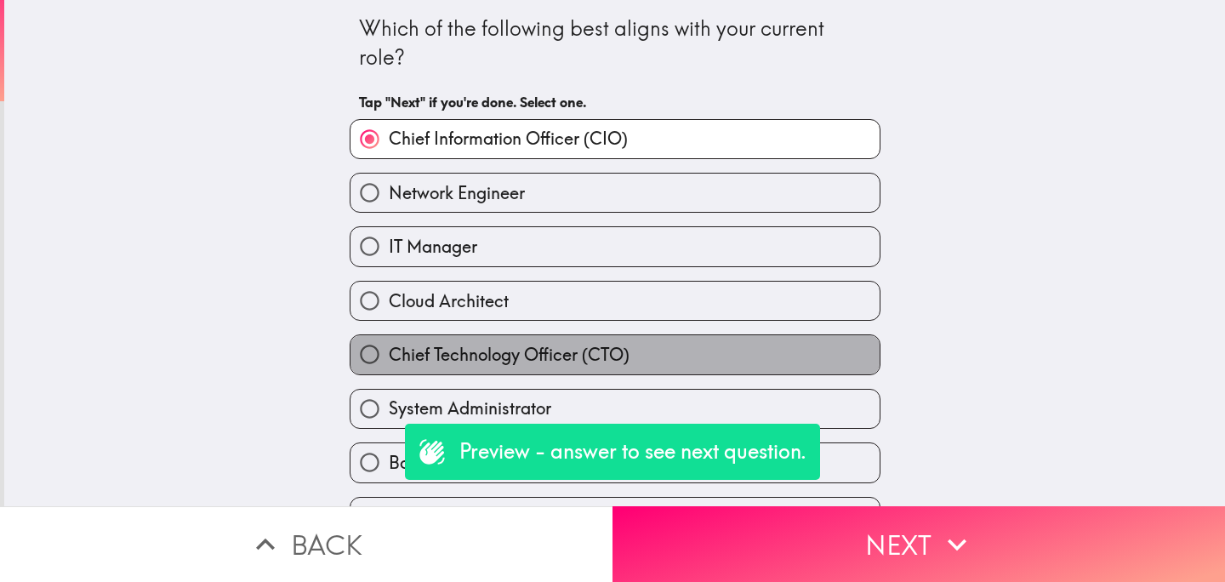
click at [629, 356] on span "Chief Technology Officer (CTO)" at bounding box center [509, 355] width 241 height 24
click at [389, 356] on input "Chief Technology Officer (CTO)" at bounding box center [369, 354] width 38 height 38
radio input "true"
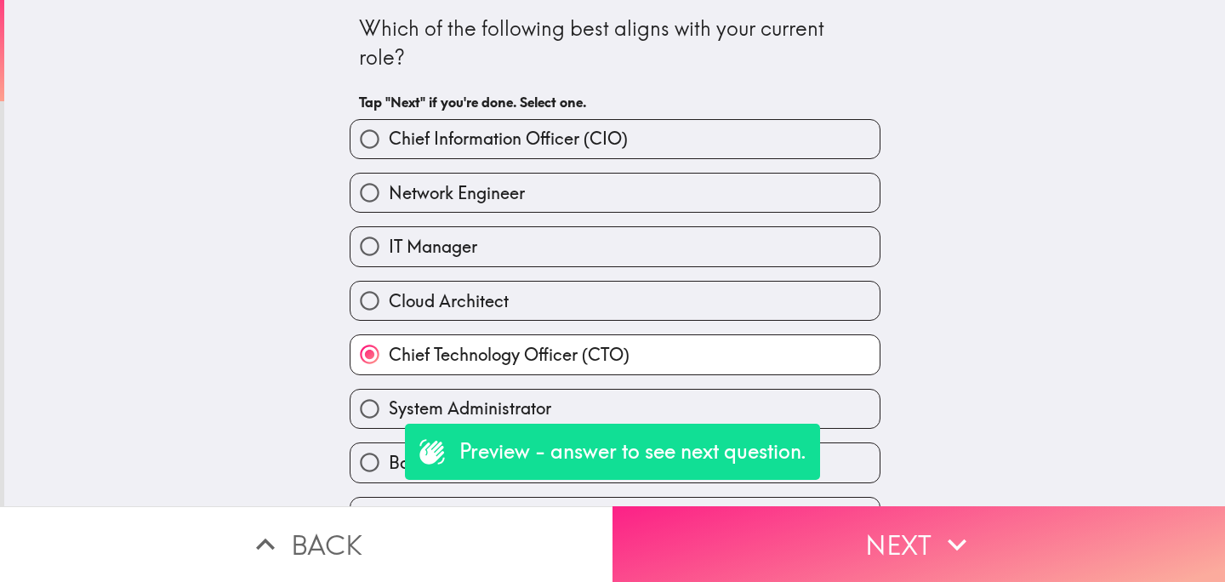
click at [773, 532] on button "Next" at bounding box center [918, 544] width 612 height 76
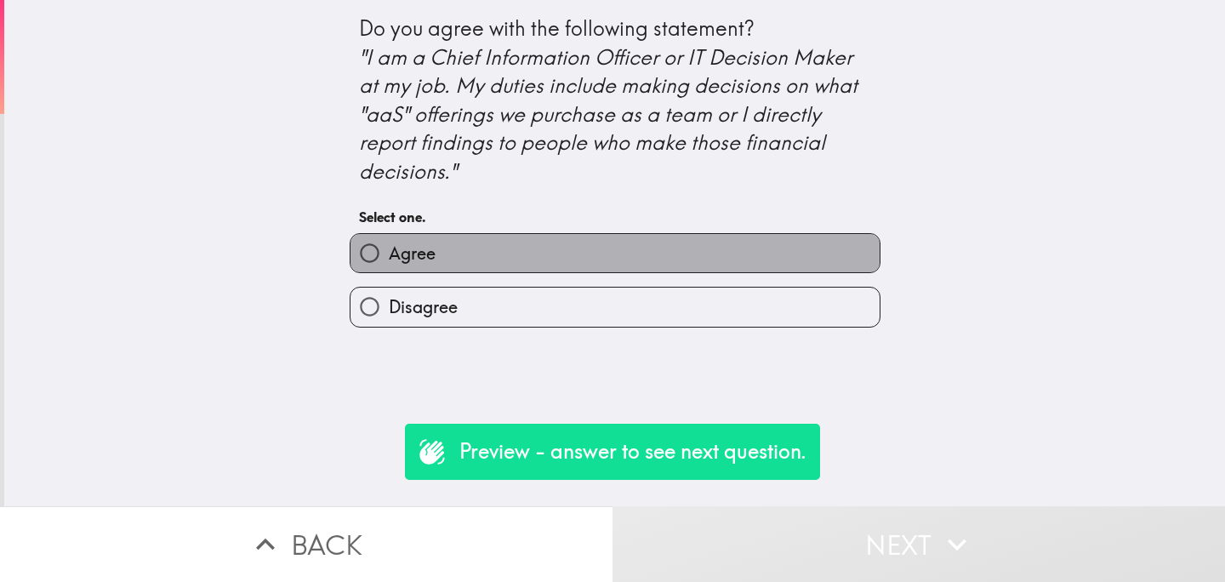
click at [493, 259] on label "Agree" at bounding box center [614, 253] width 529 height 38
click at [389, 259] on input "Agree" at bounding box center [369, 253] width 38 height 38
radio input "true"
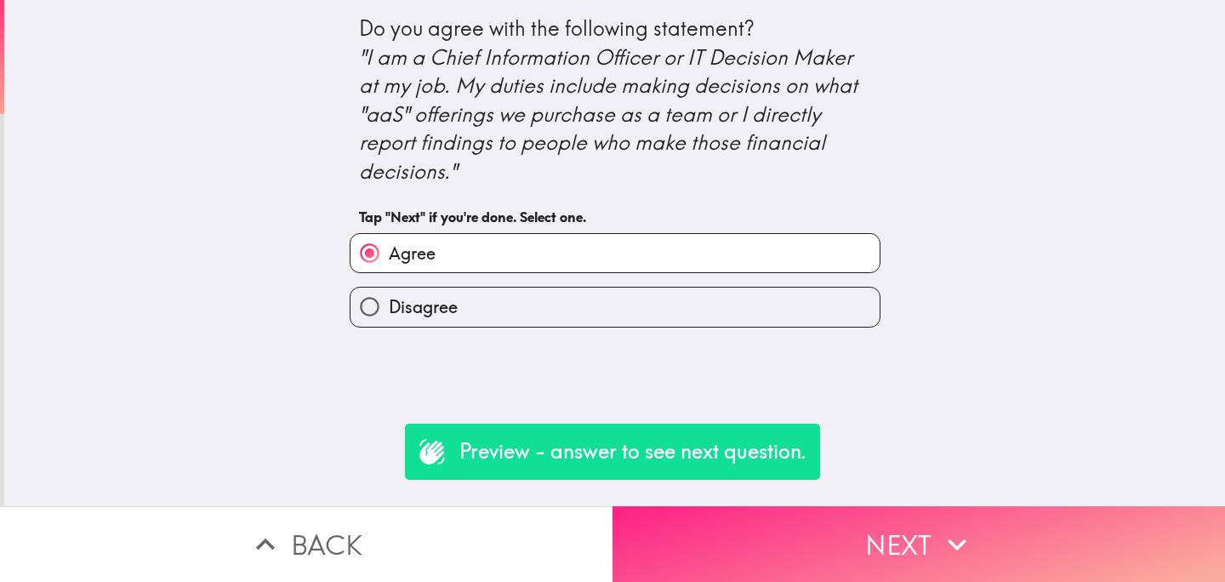
click at [756, 547] on button "Next" at bounding box center [918, 544] width 612 height 76
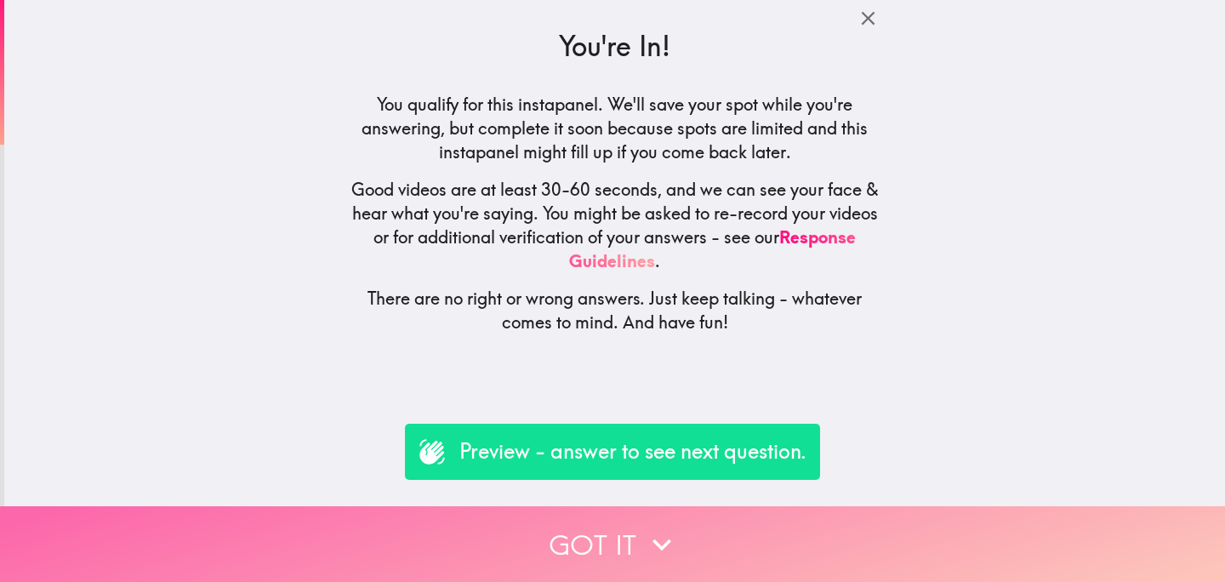
click at [566, 528] on button "Got it" at bounding box center [612, 544] width 1225 height 76
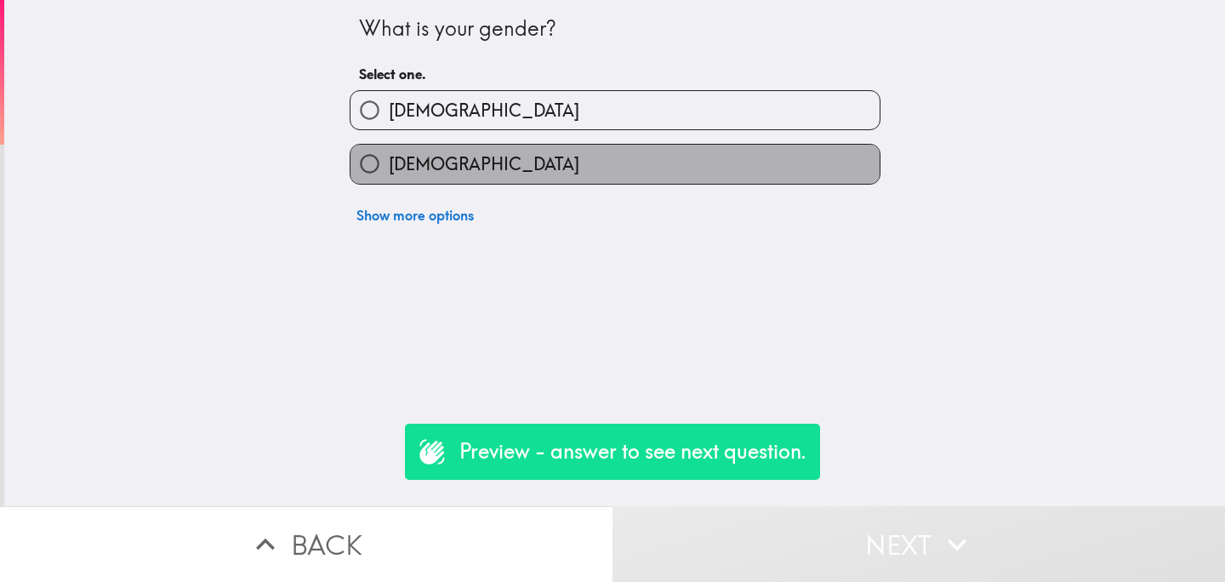
click at [652, 157] on label "[DEMOGRAPHIC_DATA]" at bounding box center [614, 164] width 529 height 38
click at [389, 157] on input "[DEMOGRAPHIC_DATA]" at bounding box center [369, 164] width 38 height 38
radio input "true"
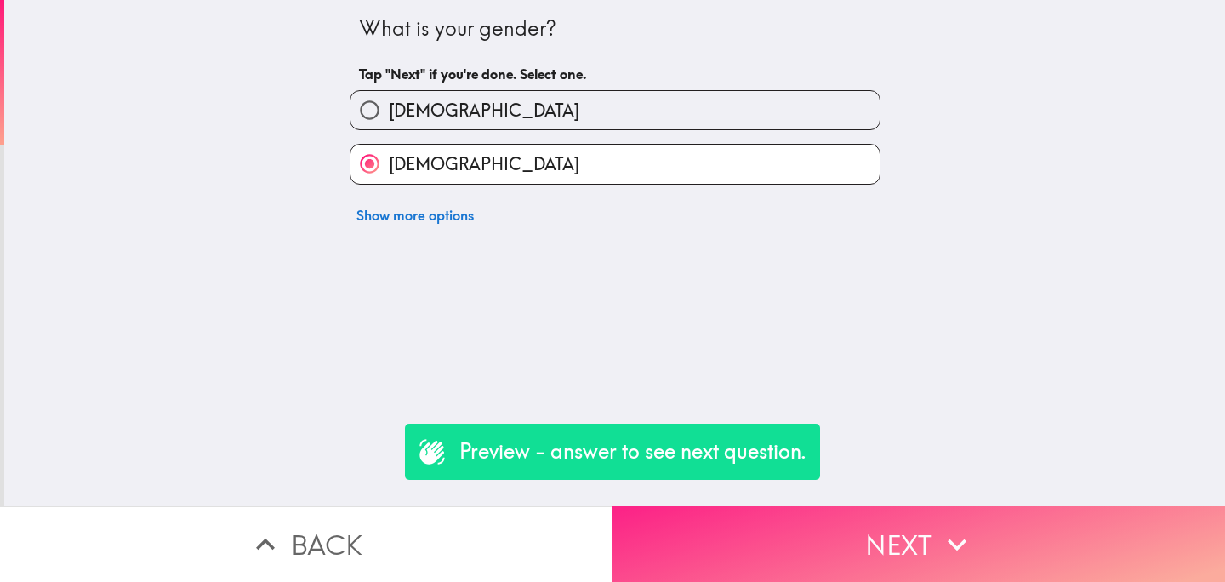
click at [800, 538] on button "Next" at bounding box center [918, 544] width 612 height 76
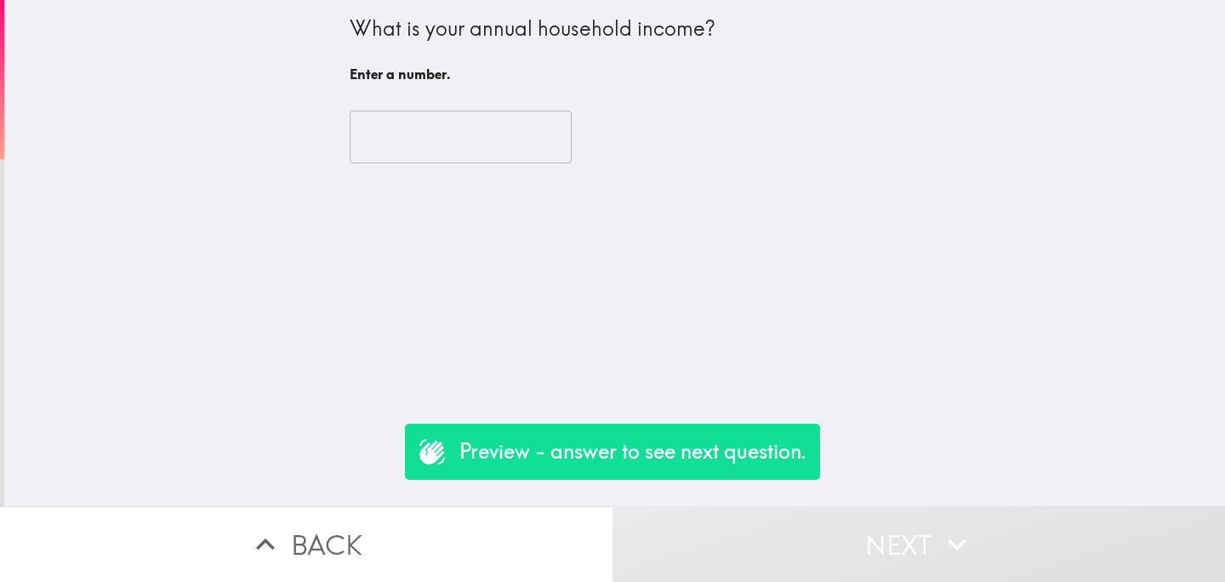
click at [497, 146] on input "number" at bounding box center [461, 137] width 222 height 53
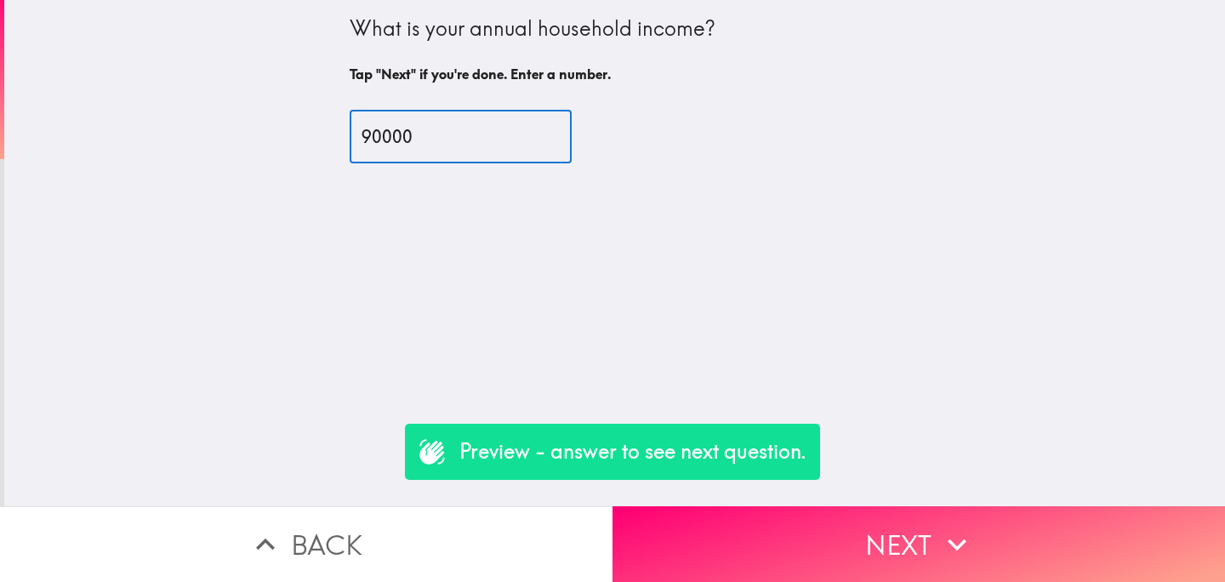
type input "90000"
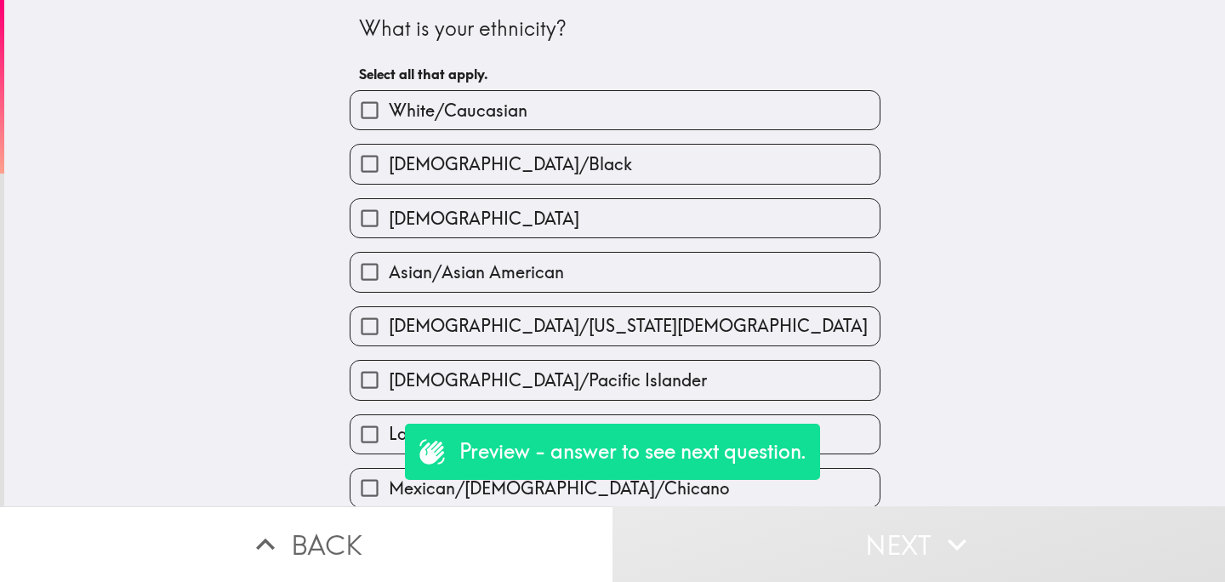
click at [442, 167] on span "[DEMOGRAPHIC_DATA]/Black" at bounding box center [510, 164] width 243 height 24
click at [389, 167] on input "[DEMOGRAPHIC_DATA]/Black" at bounding box center [369, 164] width 38 height 38
checkbox input "true"
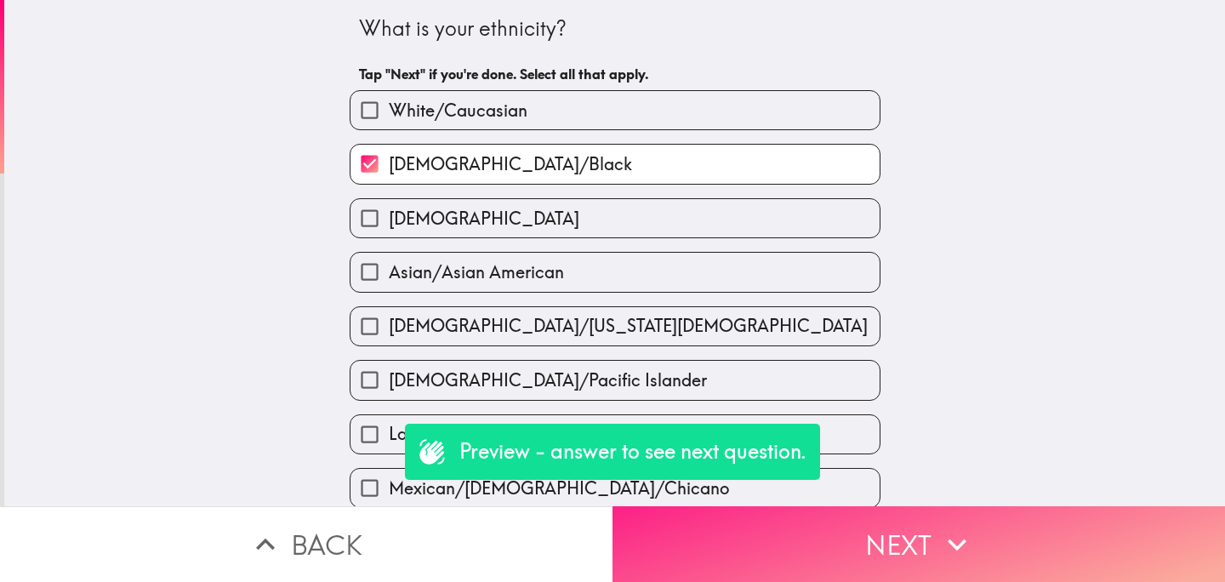
click at [759, 534] on button "Next" at bounding box center [918, 544] width 612 height 76
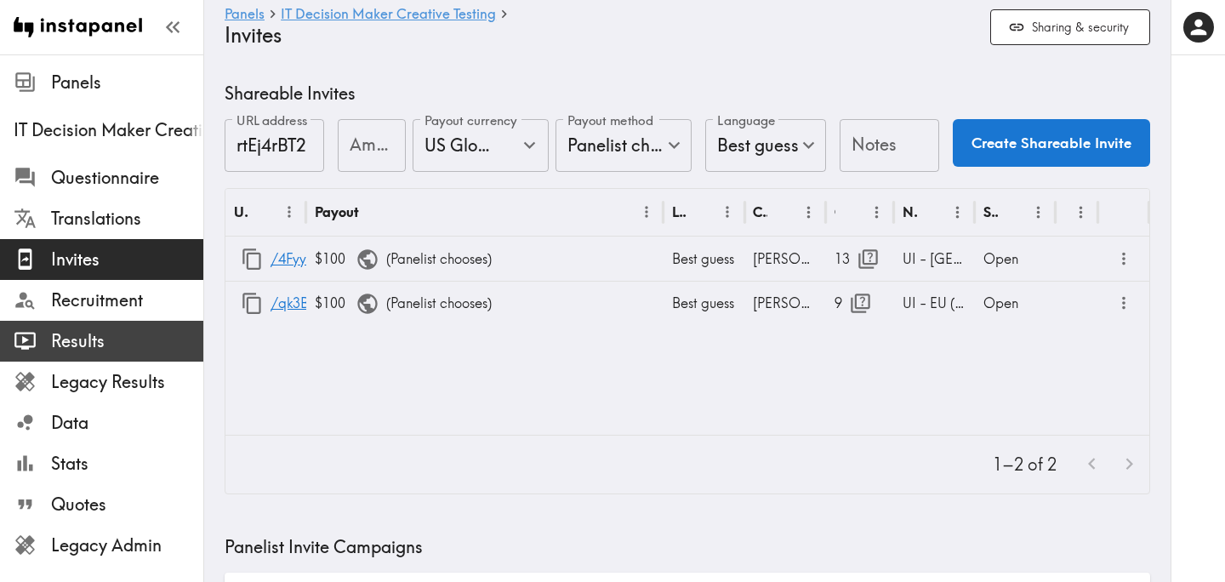
click at [130, 347] on span "Results" at bounding box center [127, 341] width 152 height 24
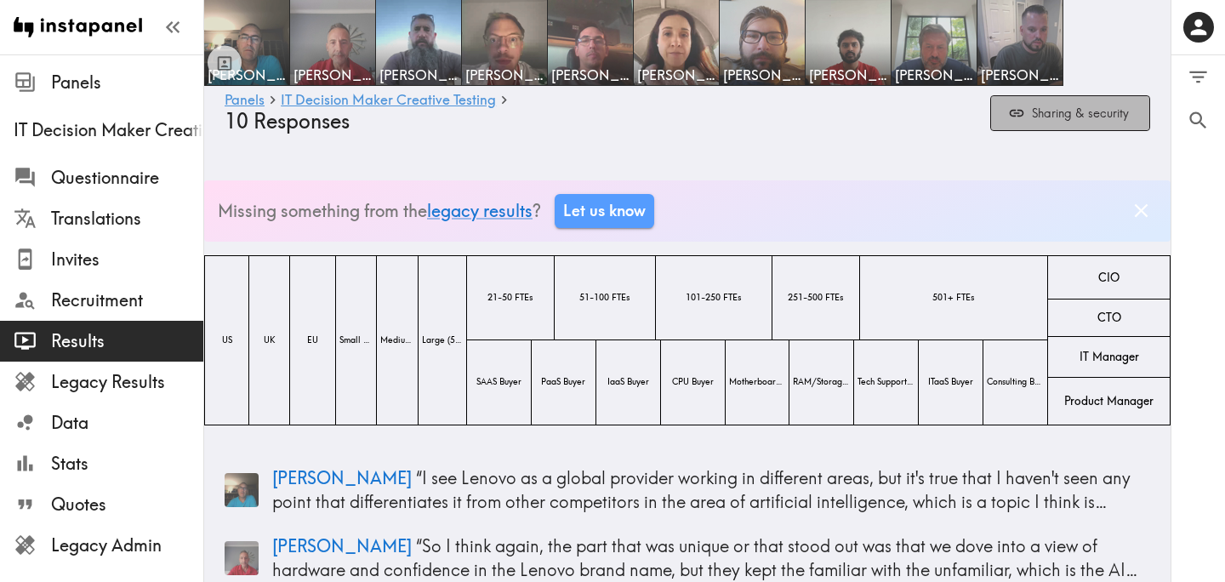
click at [1088, 122] on button "Sharing & security" at bounding box center [1070, 113] width 160 height 37
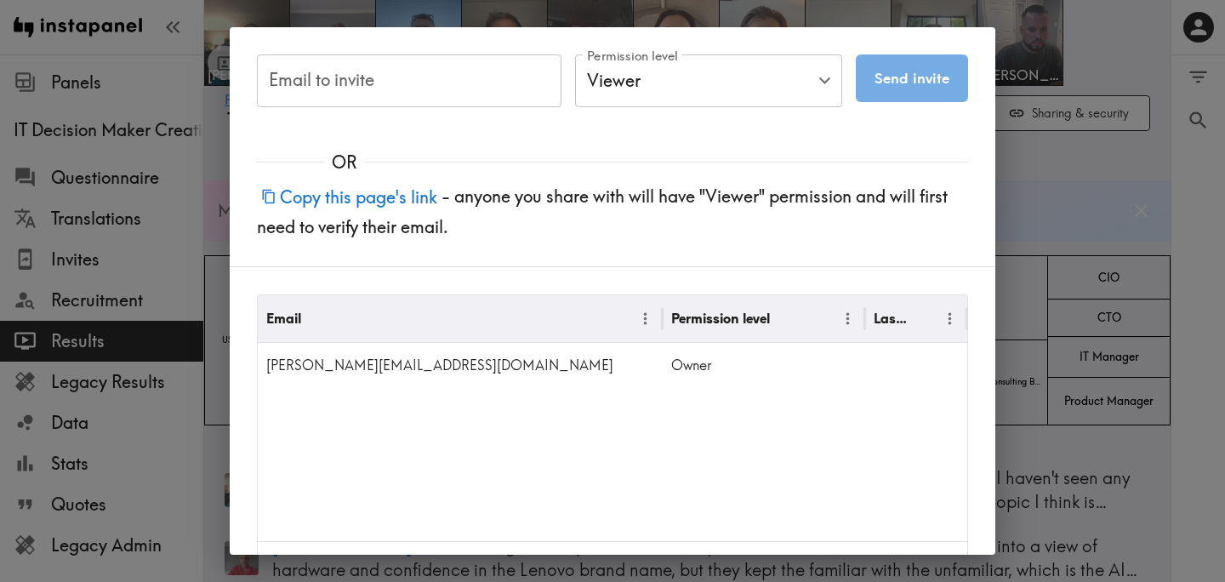
click at [324, 194] on button "Copy this page's link" at bounding box center [349, 197] width 185 height 37
click at [1051, 167] on div "Email to invite Email to invite Permission level Viewer Viewer Permission level…" at bounding box center [612, 291] width 1225 height 582
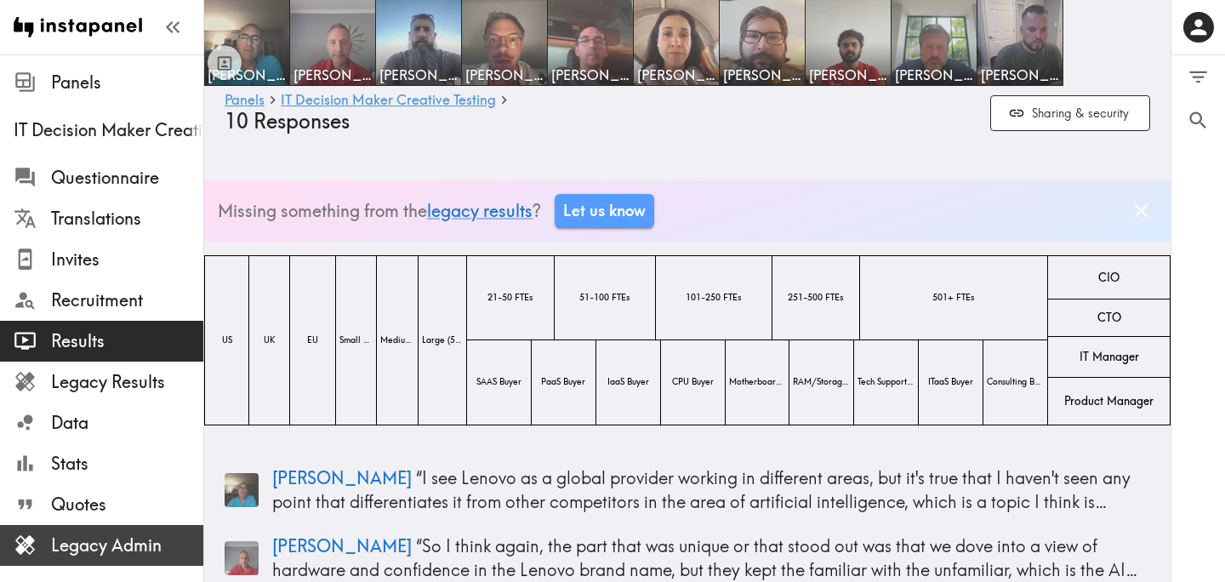
click at [160, 536] on span "Legacy Admin" at bounding box center [127, 545] width 152 height 24
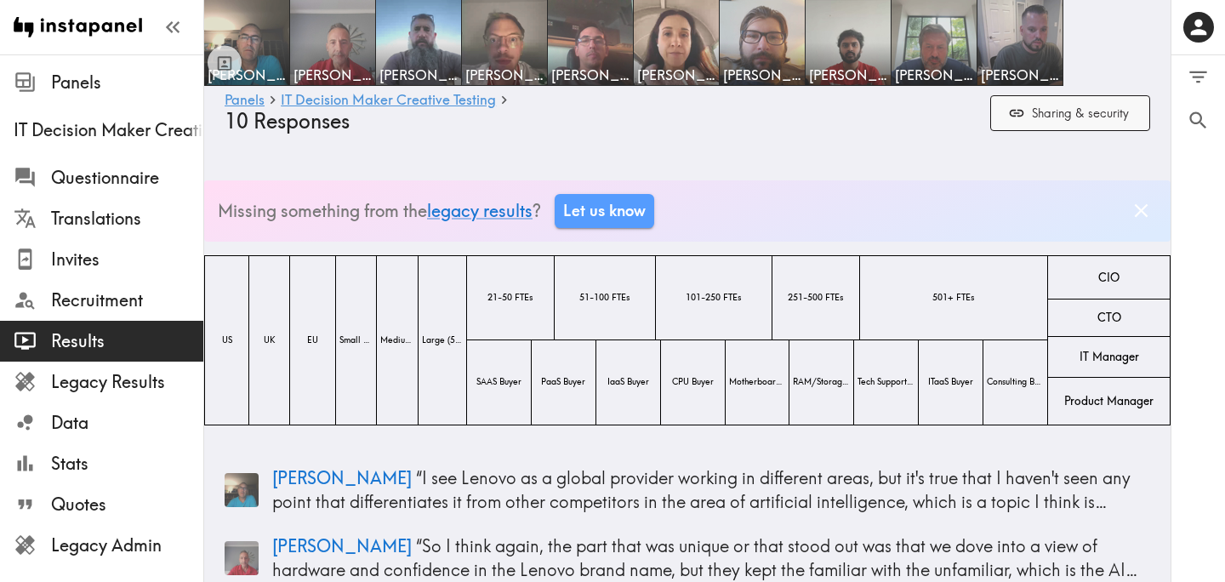
click at [1043, 121] on button "Sharing & security" at bounding box center [1070, 113] width 160 height 37
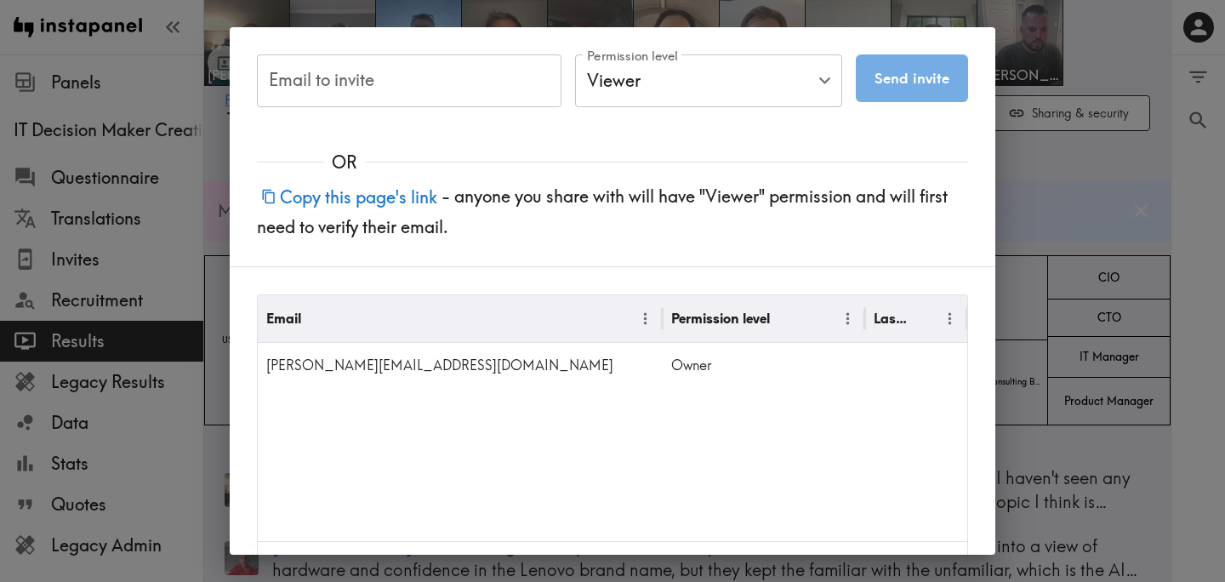
click at [389, 199] on button "Copy this page's link" at bounding box center [349, 197] width 185 height 37
click at [1057, 180] on div "Email to invite Email to invite Permission level Viewer Viewer Permission level…" at bounding box center [612, 291] width 1225 height 582
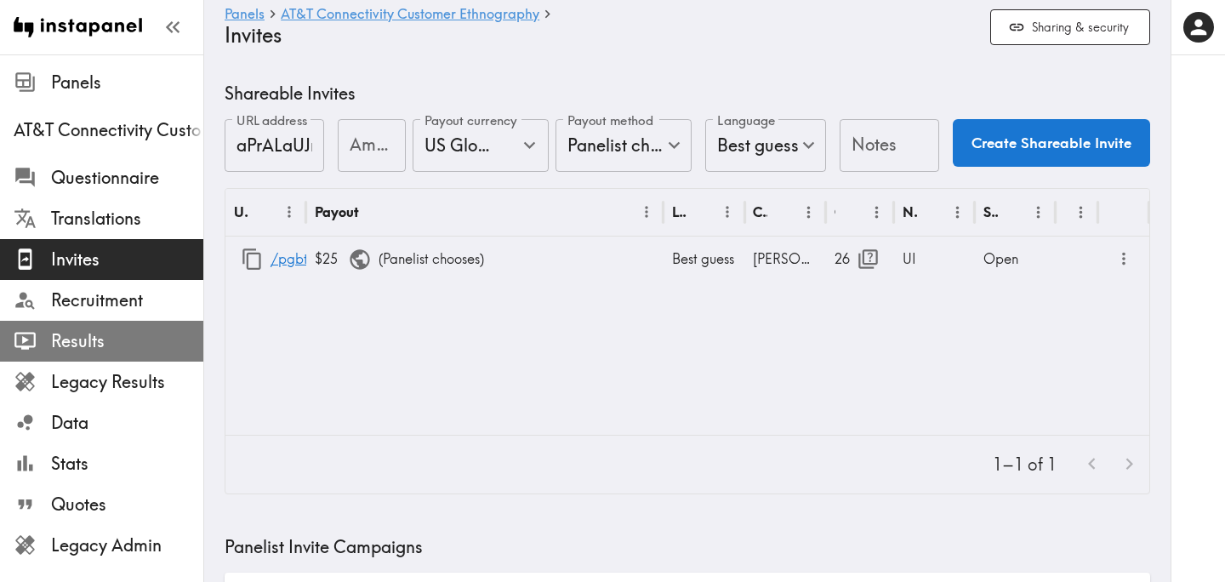
click at [147, 343] on span "Results" at bounding box center [127, 341] width 152 height 24
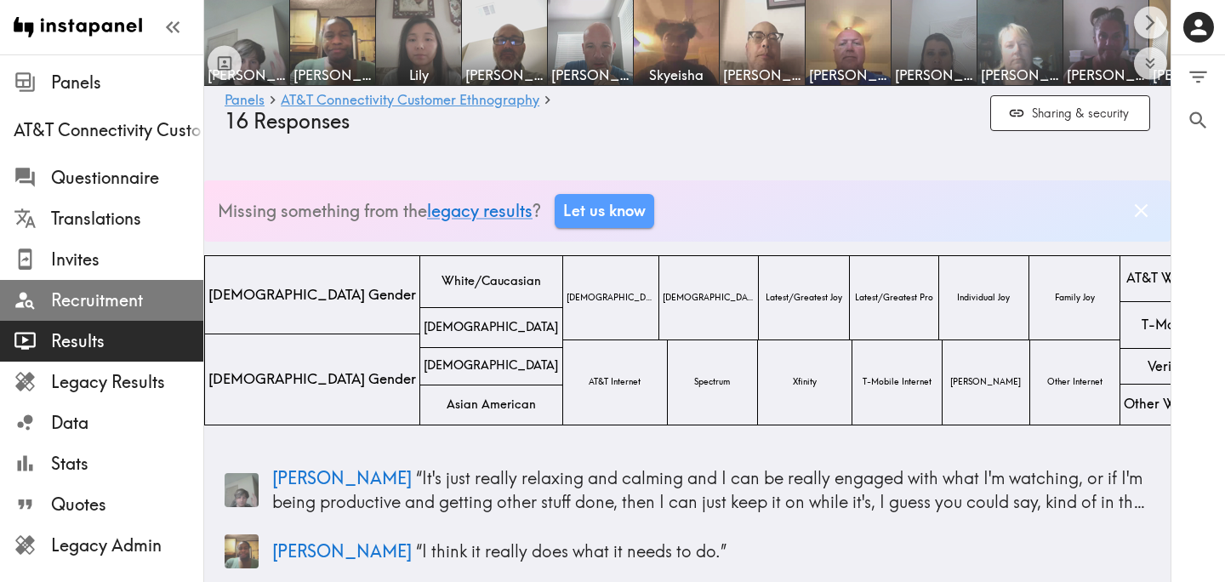
click at [166, 296] on span "Recruitment" at bounding box center [127, 300] width 152 height 24
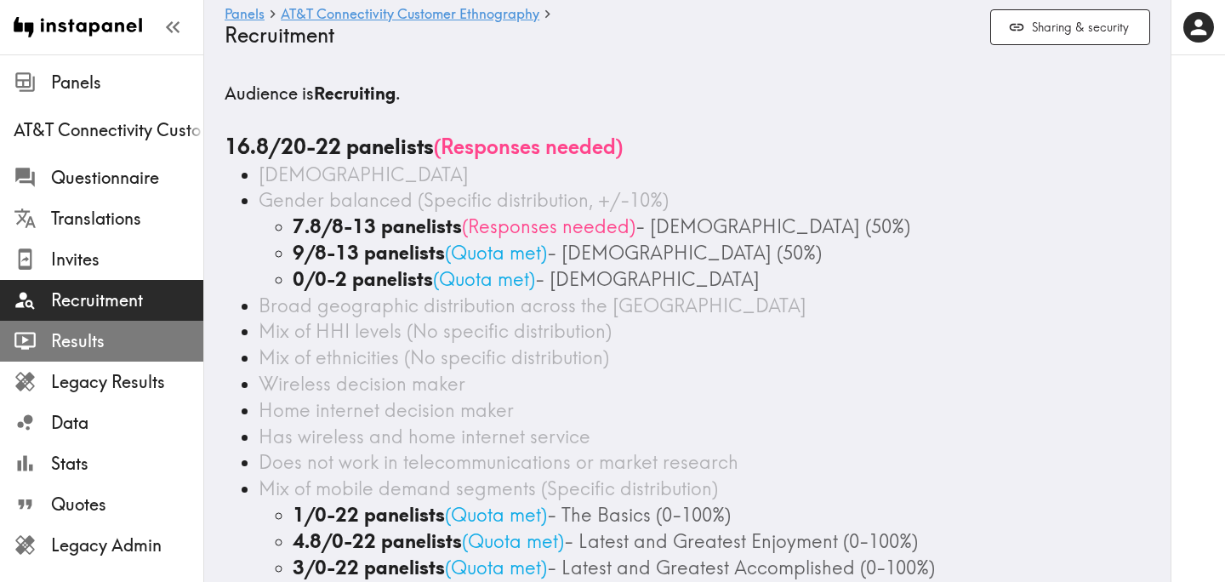
click at [136, 336] on span "Results" at bounding box center [127, 341] width 152 height 24
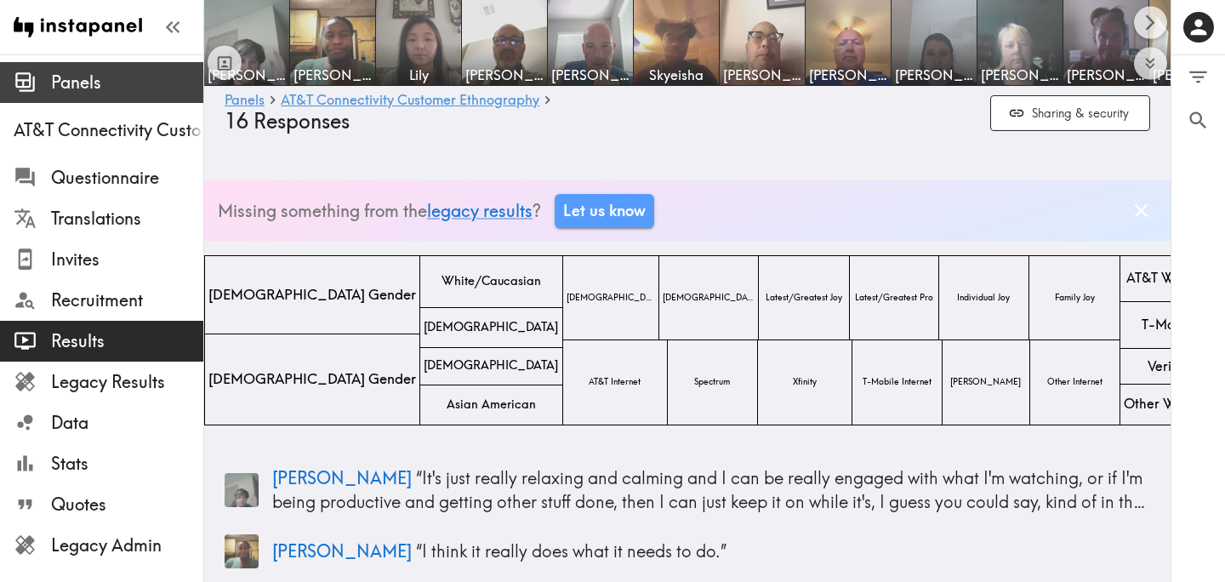
click at [72, 99] on div "Panels" at bounding box center [101, 82] width 203 height 44
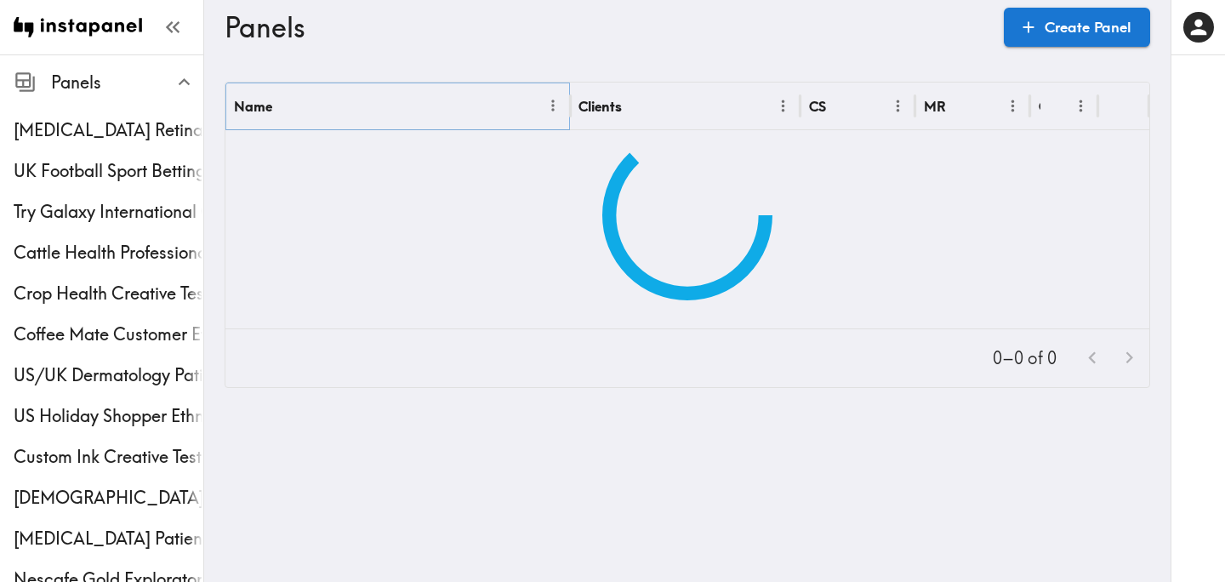
click at [548, 108] on icon "Menu" at bounding box center [553, 106] width 18 height 18
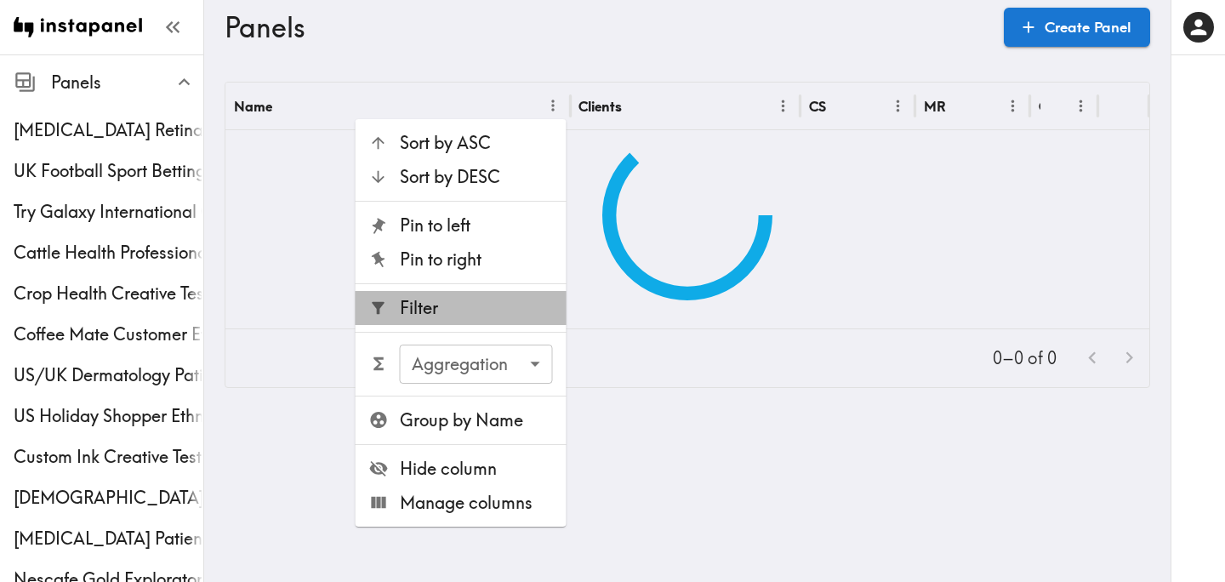
click at [457, 307] on span "Filter" at bounding box center [476, 308] width 153 height 24
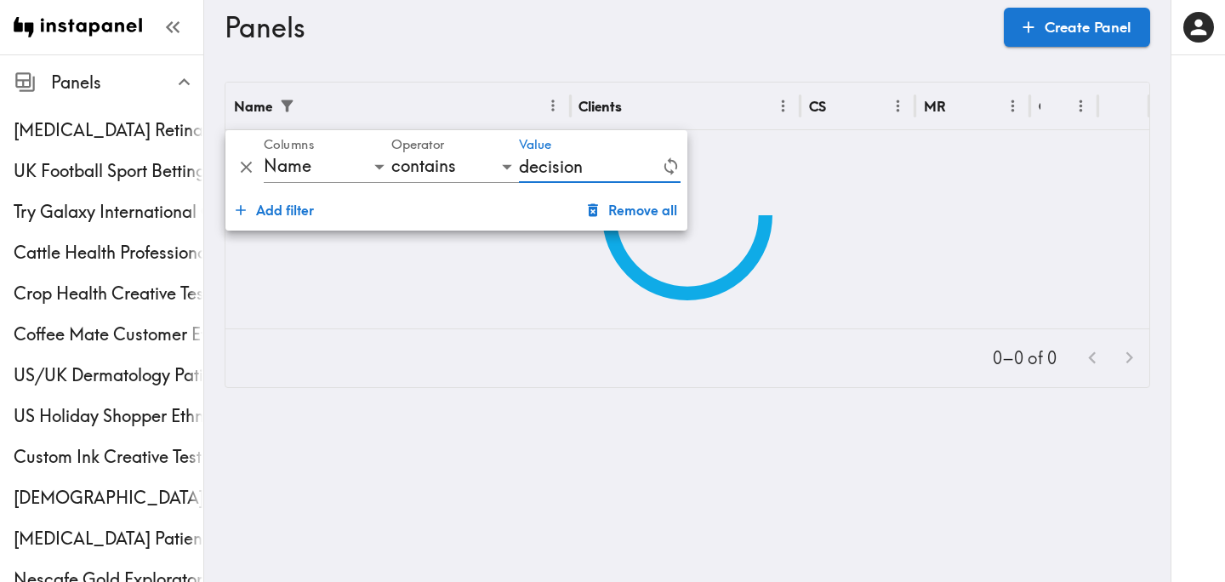
type input "decision"
click at [1000, 259] on div at bounding box center [687, 215] width 924 height 170
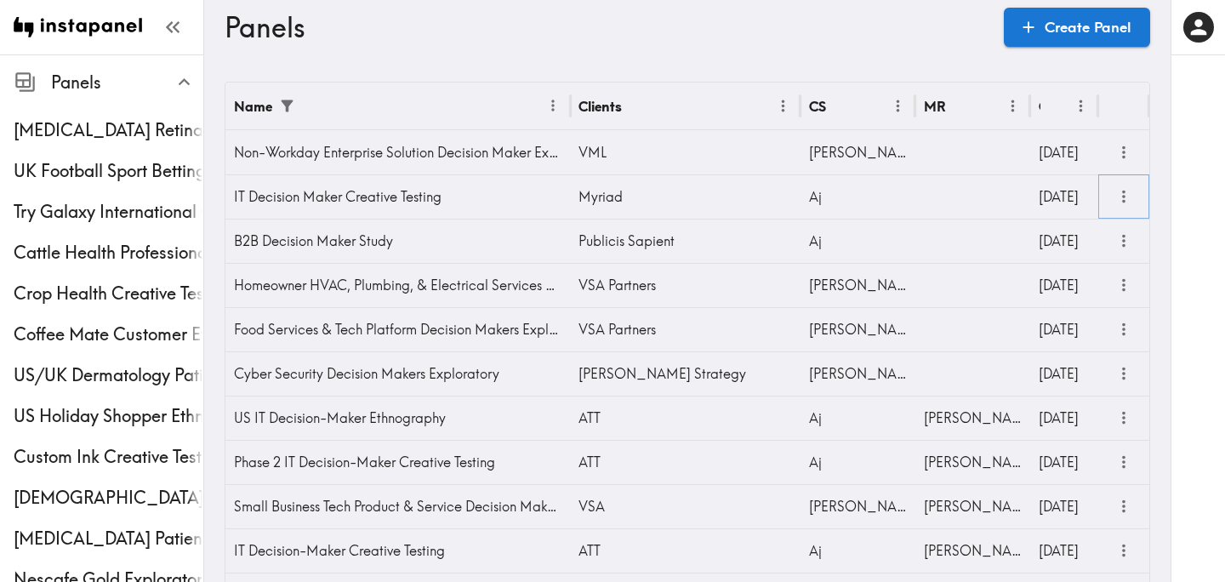
click at [1121, 190] on icon "more" at bounding box center [1124, 197] width 20 height 20
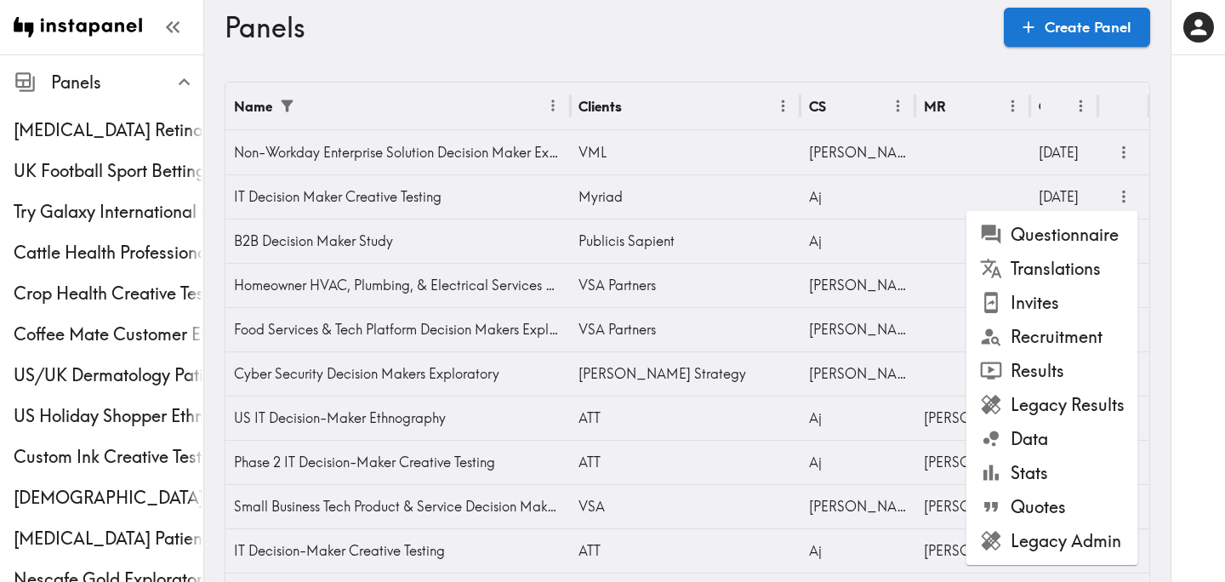
click at [1069, 328] on li "Recruitment" at bounding box center [1052, 337] width 172 height 34
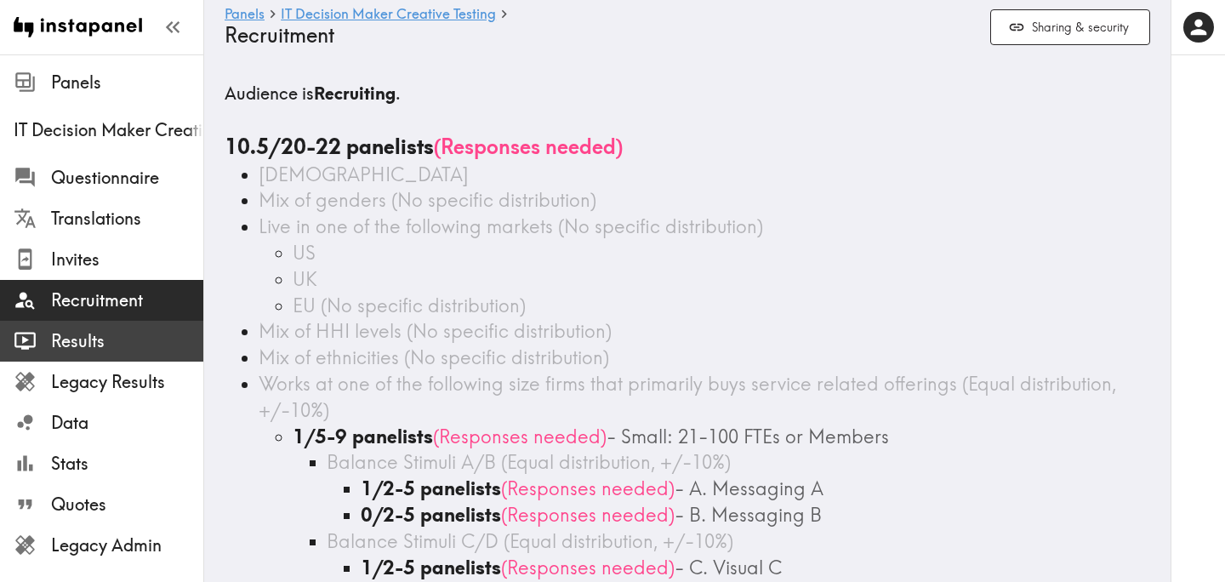
click at [136, 334] on span "Results" at bounding box center [127, 341] width 152 height 24
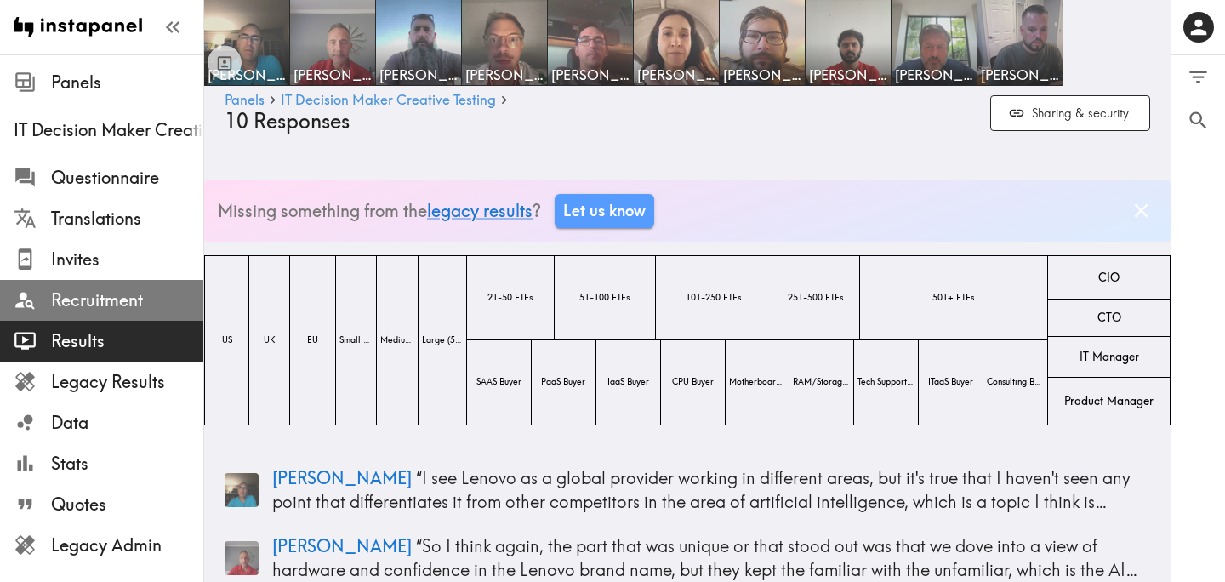
click at [117, 300] on span "Recruitment" at bounding box center [127, 300] width 152 height 24
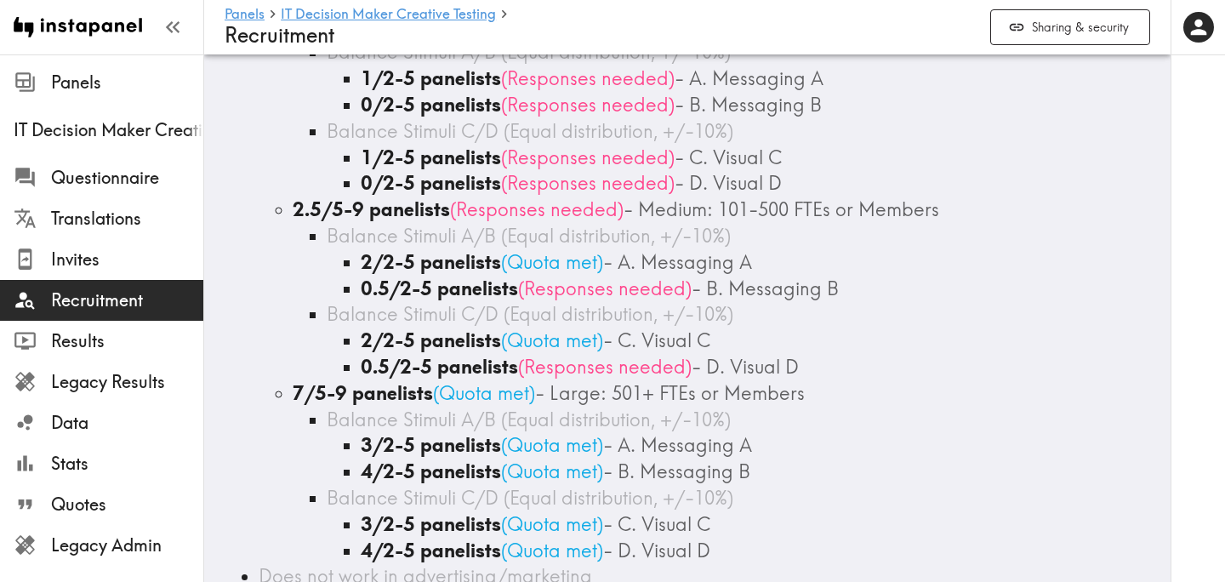
scroll to position [403, 0]
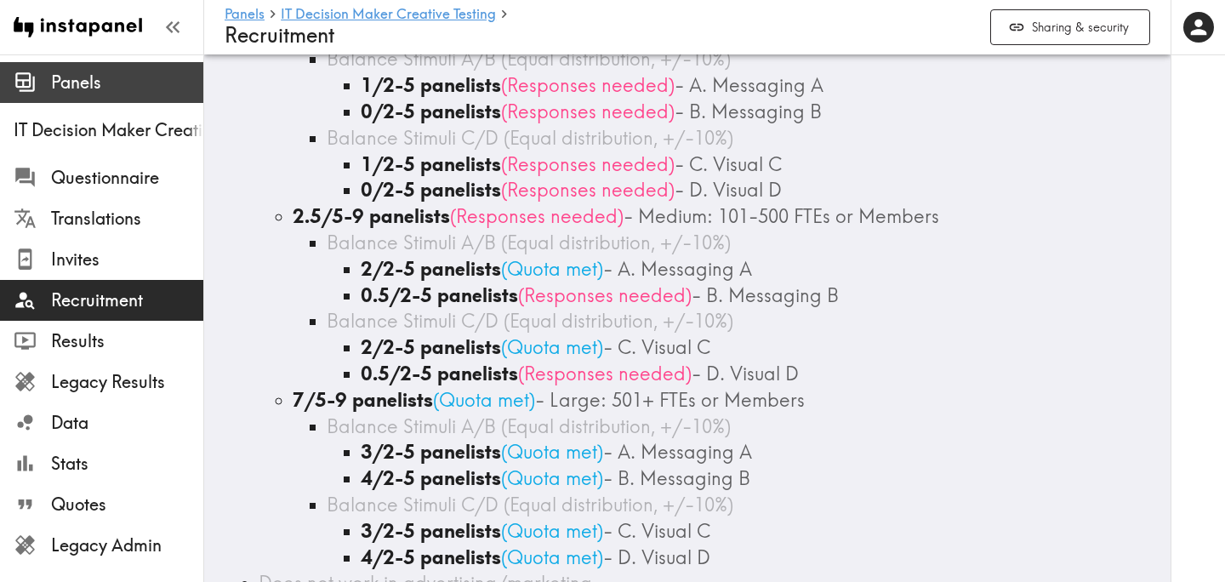
click at [100, 84] on span "Panels" at bounding box center [127, 83] width 152 height 24
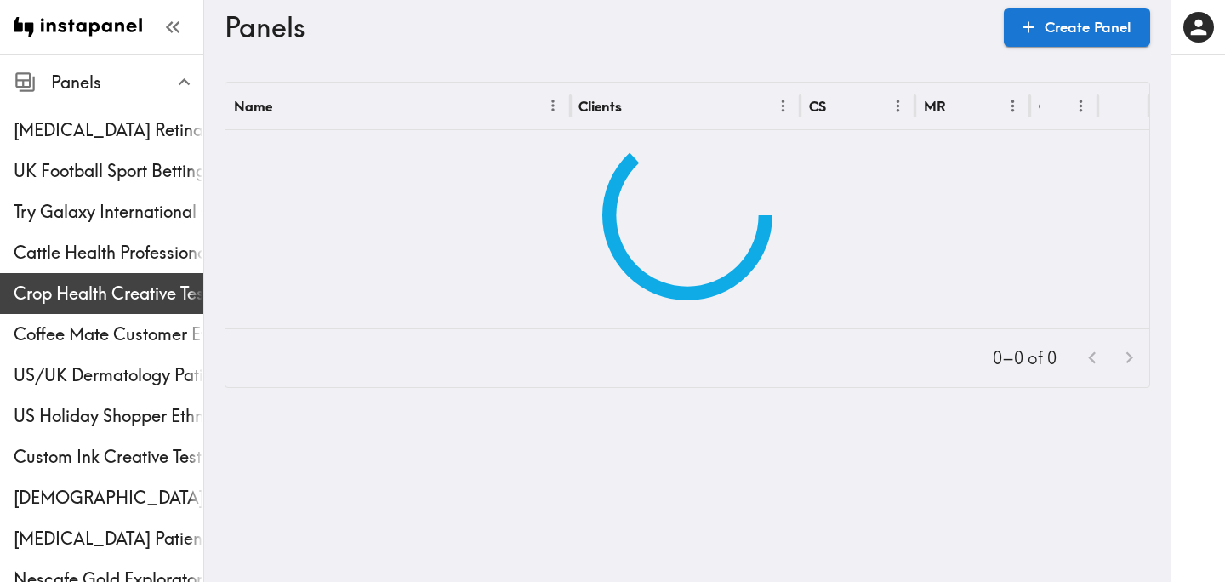
click at [92, 290] on span "Crop Health Creative Testing" at bounding box center [109, 294] width 190 height 24
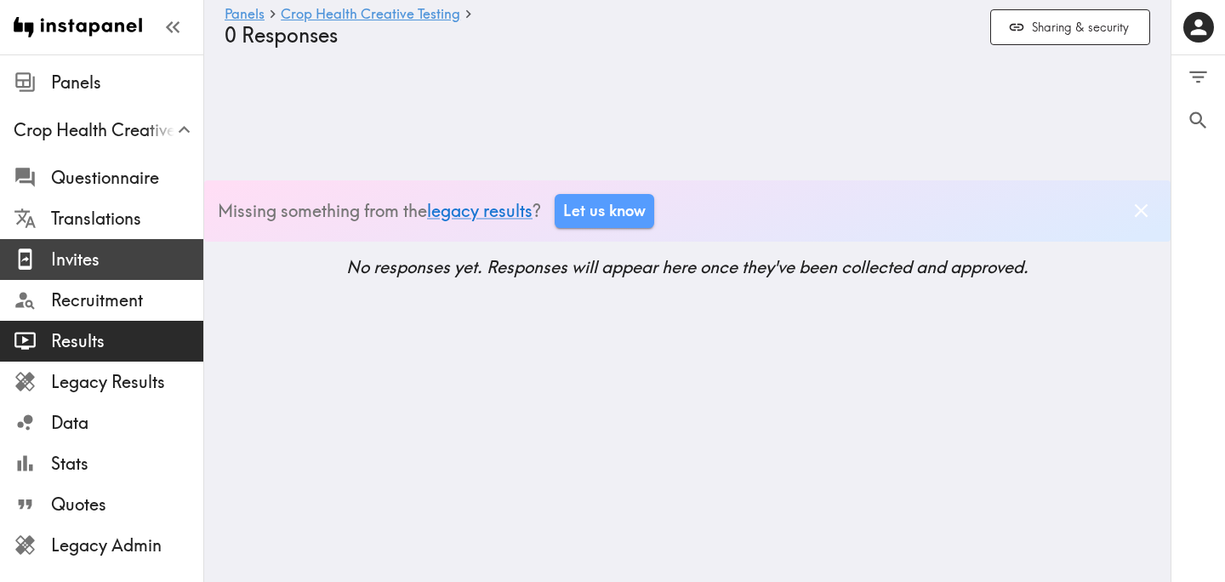
click at [137, 262] on span "Invites" at bounding box center [127, 260] width 152 height 24
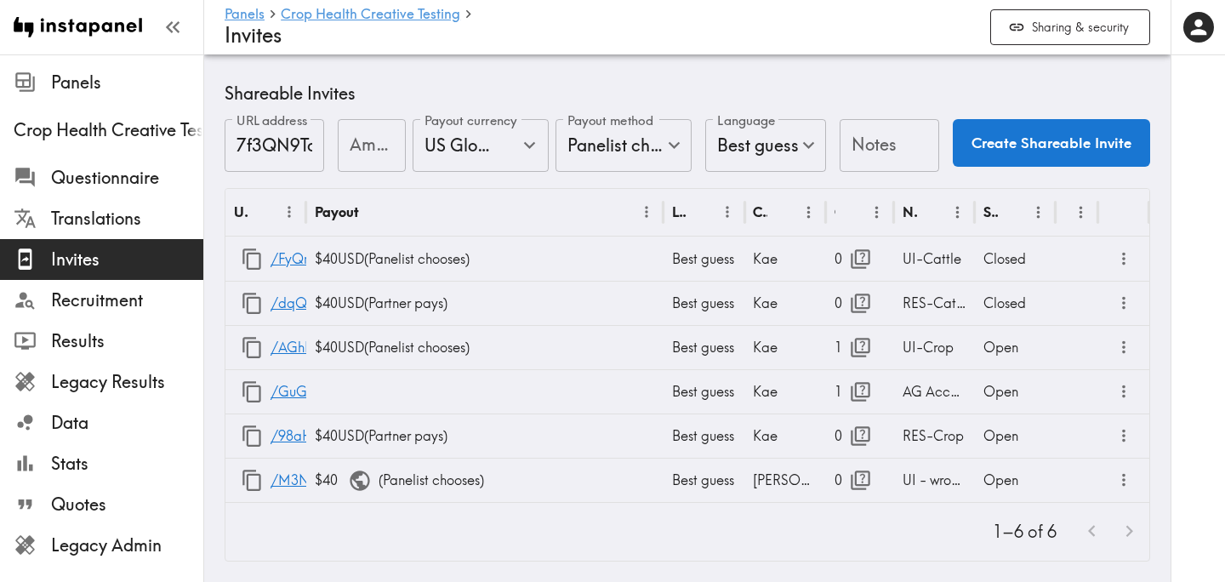
scroll to position [741, 0]
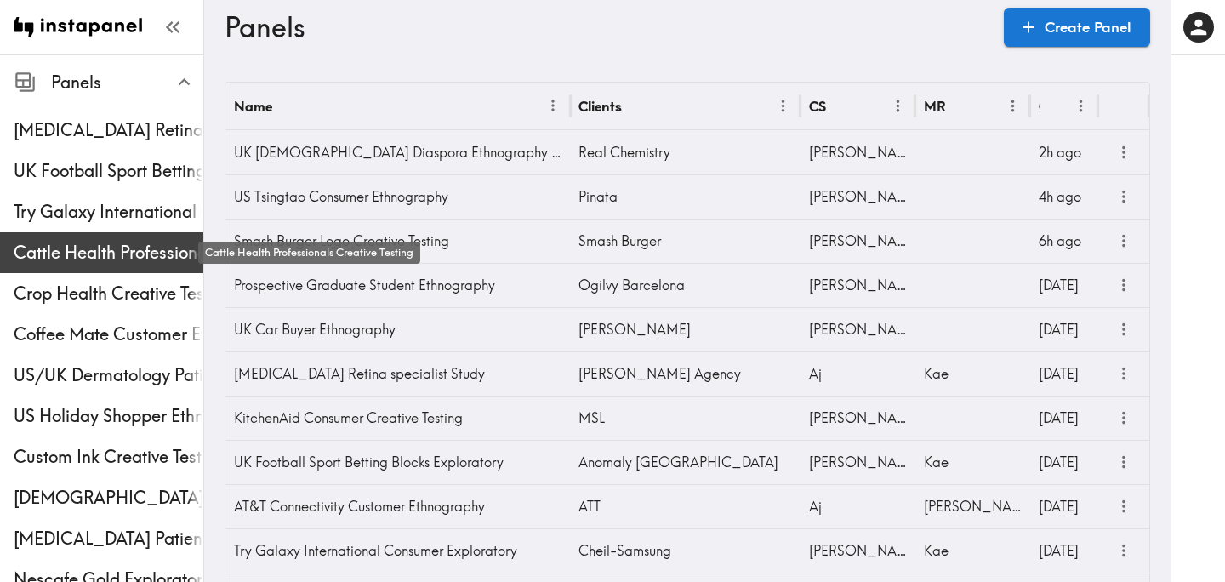
click at [105, 242] on span "Cattle Health Professionals Creative Testing" at bounding box center [109, 253] width 190 height 24
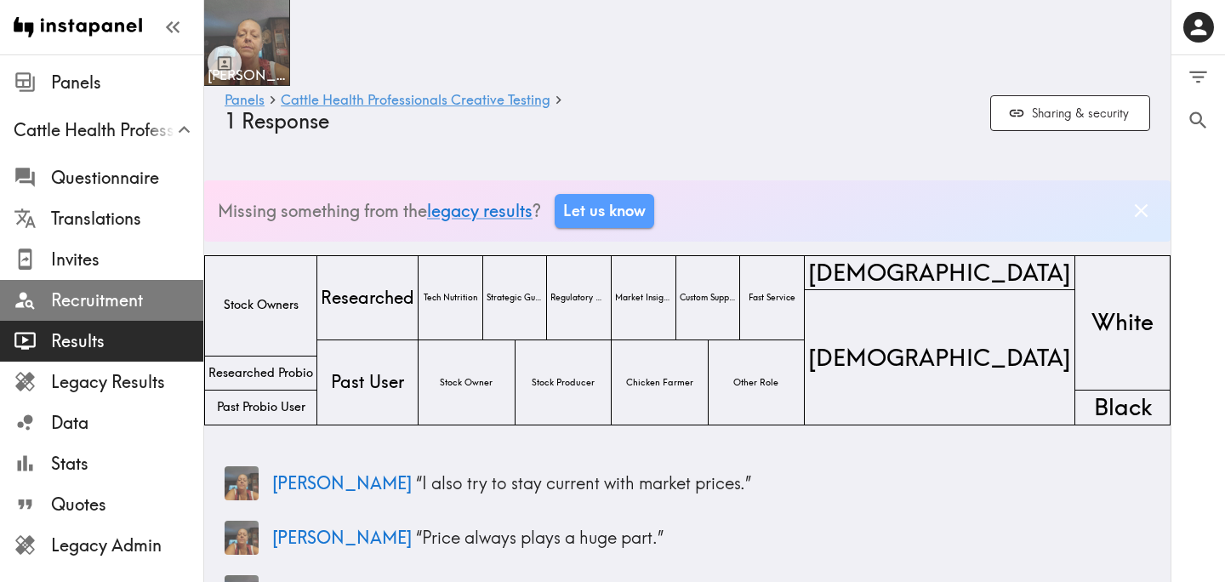
click at [122, 299] on span "Recruitment" at bounding box center [127, 300] width 152 height 24
